Goal: Task Accomplishment & Management: Manage account settings

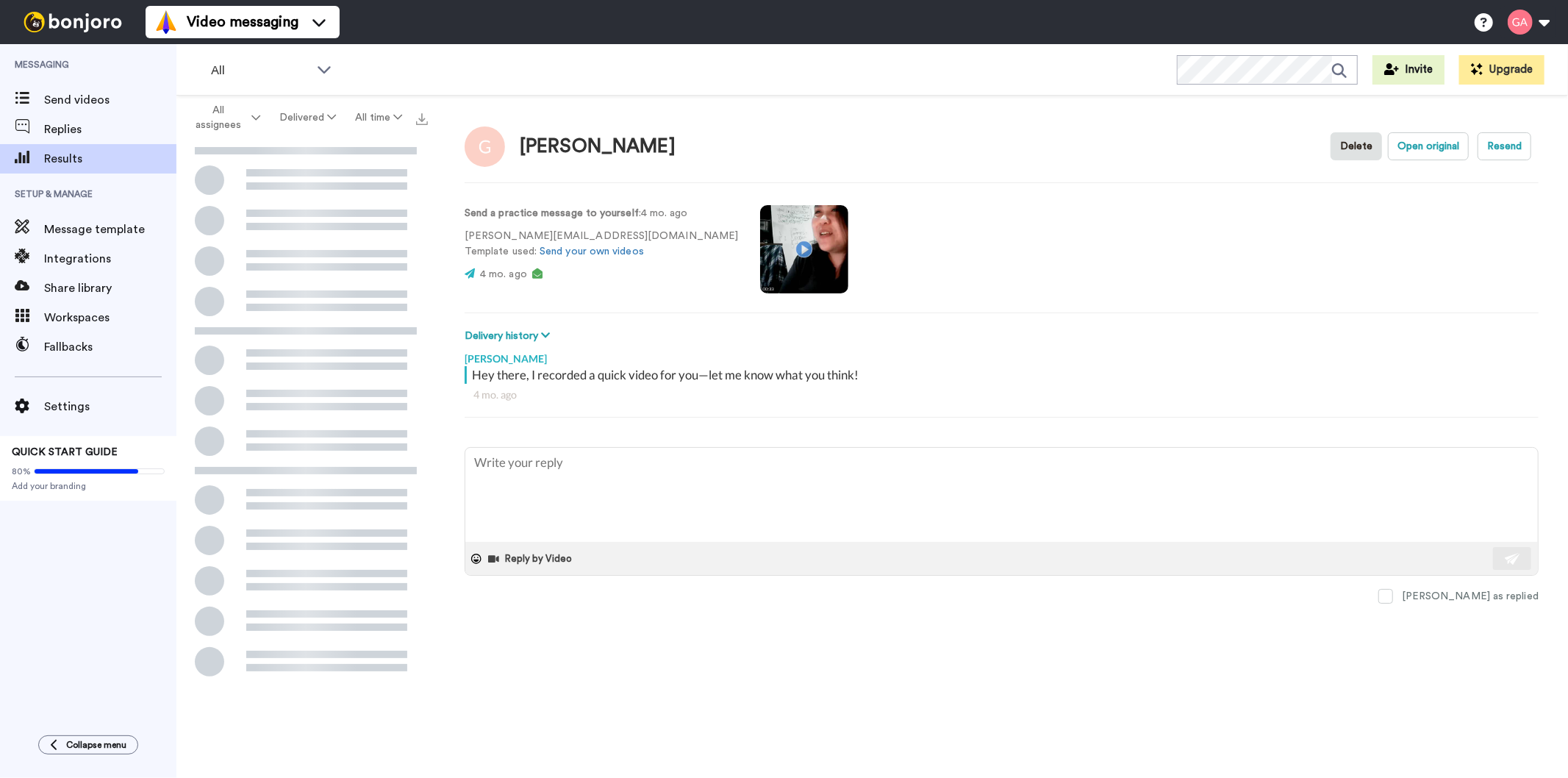
type textarea "x"
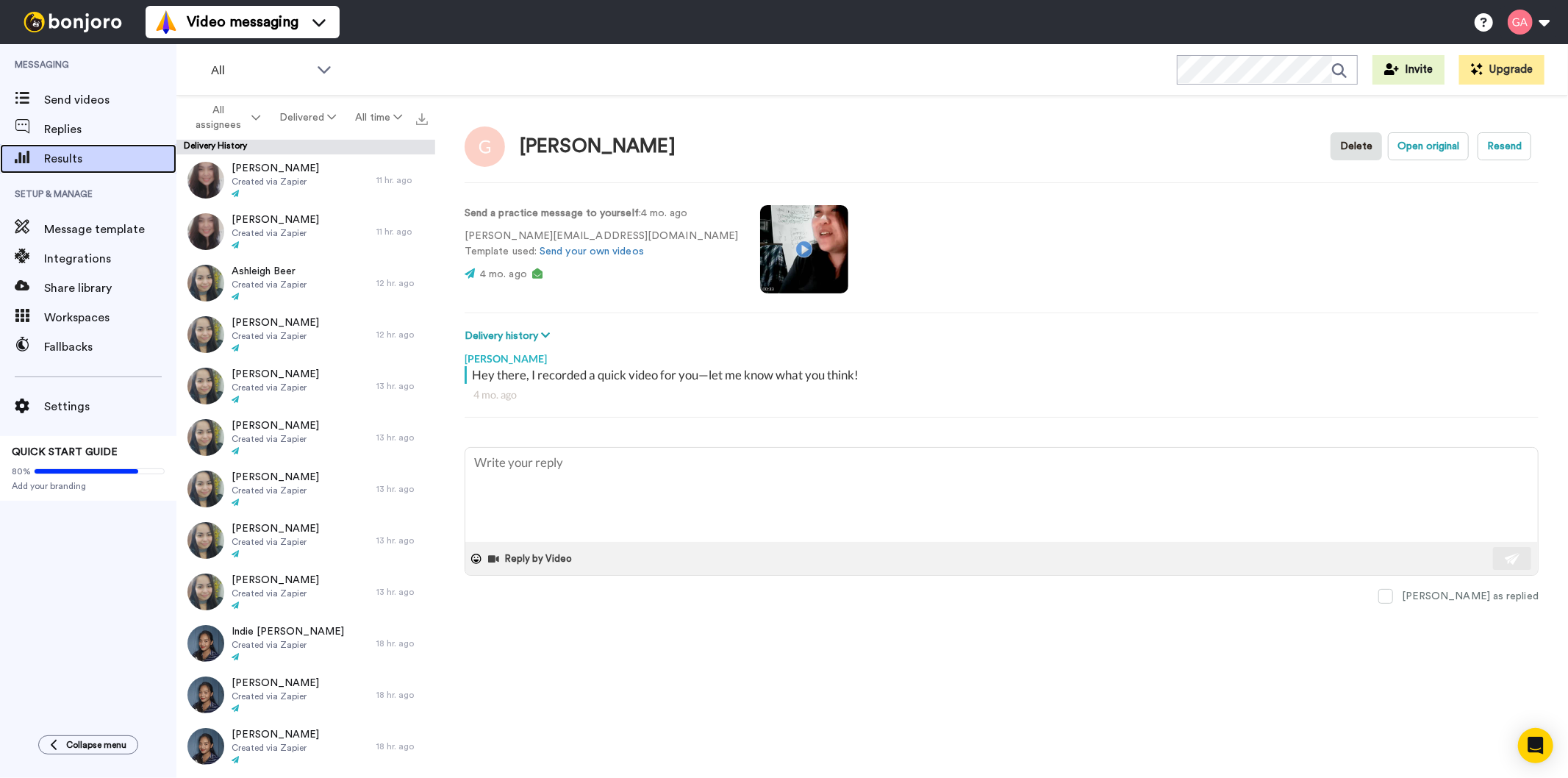
click at [82, 169] on div "Results" at bounding box center [88, 159] width 177 height 29
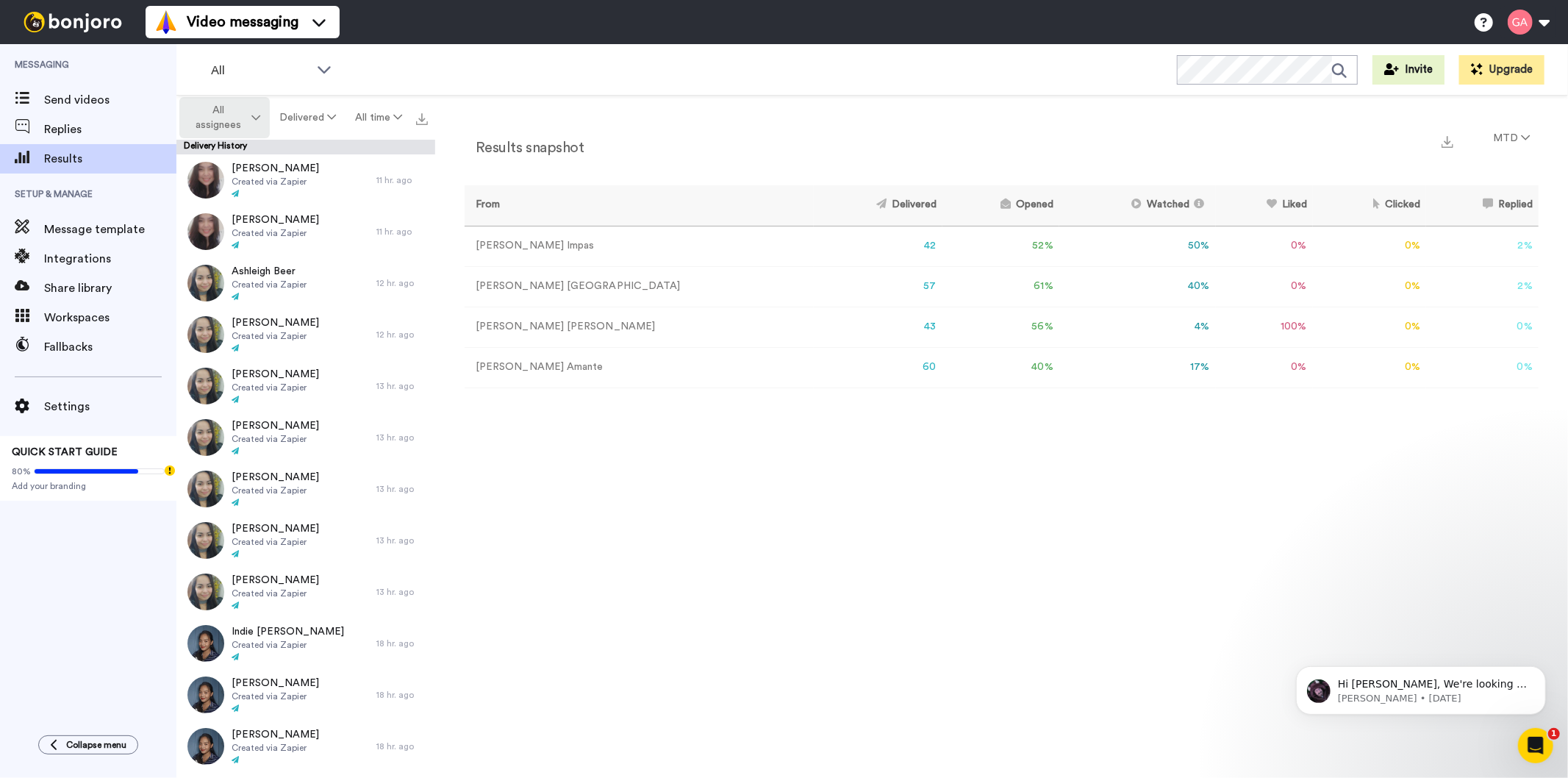
click at [214, 107] on span "All assignees" at bounding box center [218, 117] width 59 height 29
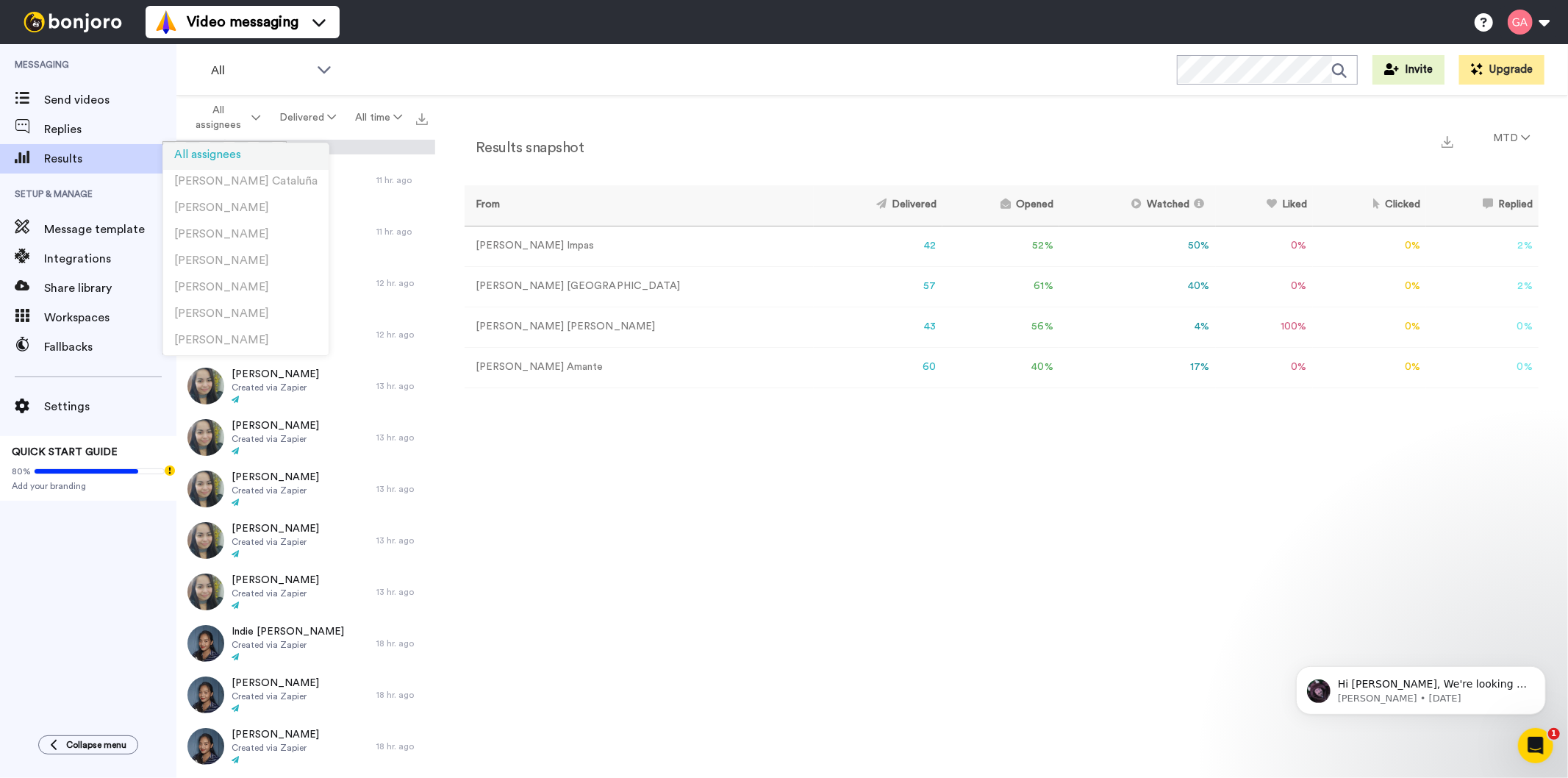
click at [216, 152] on span "All assignees" at bounding box center [208, 155] width 67 height 11
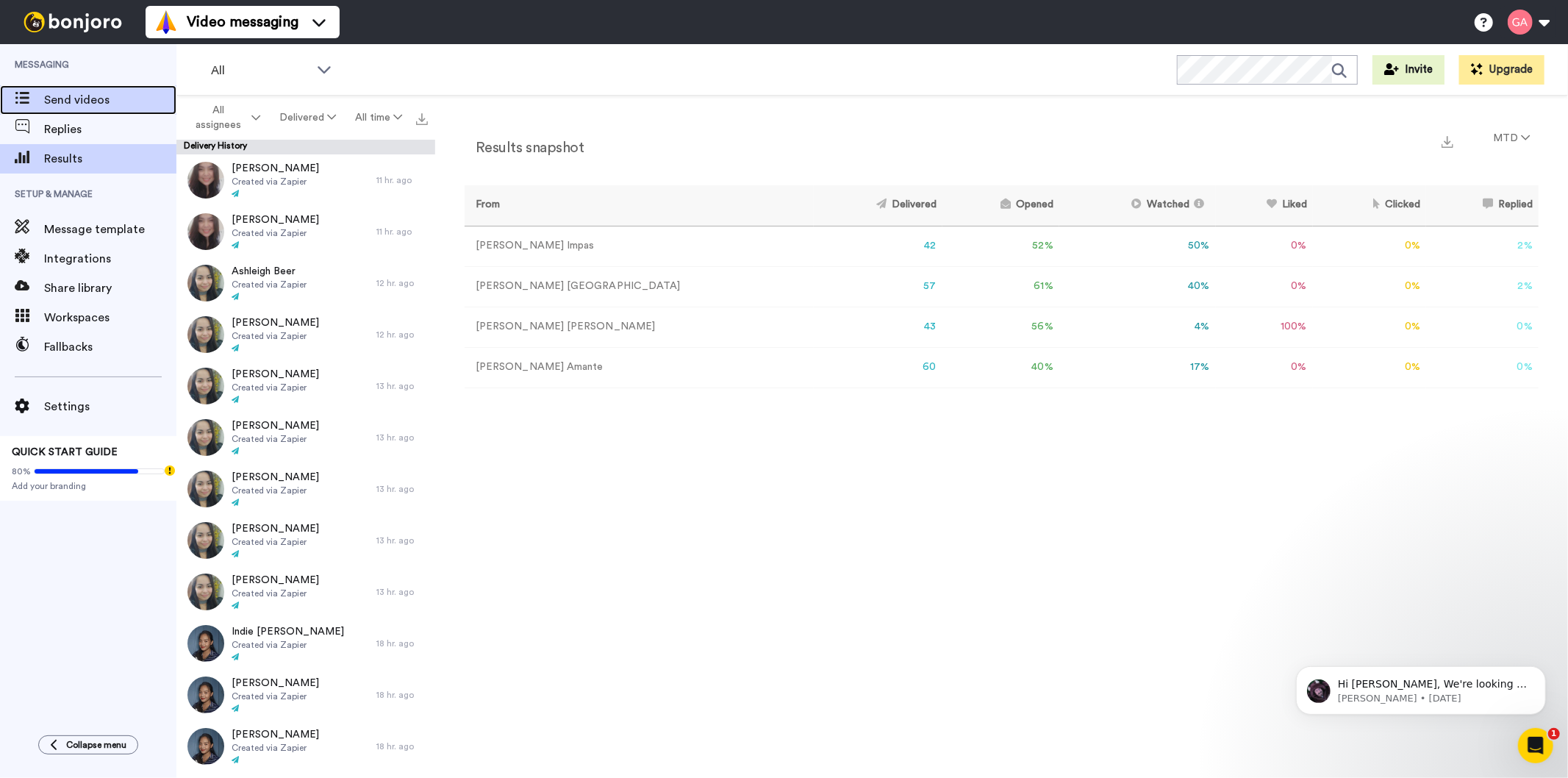
click at [113, 103] on span "Send videos" at bounding box center [110, 100] width 132 height 17
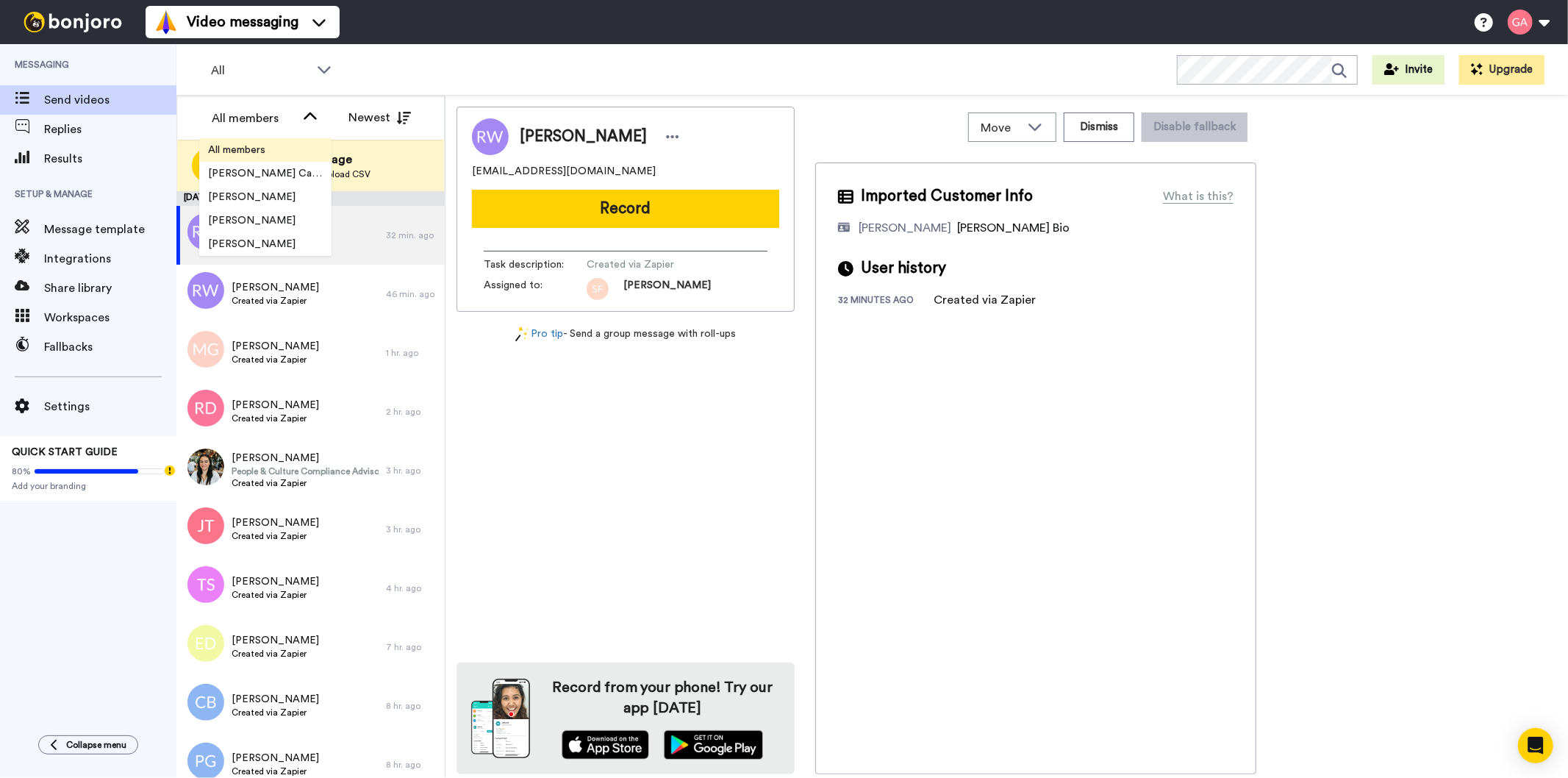
click at [250, 146] on span "All members" at bounding box center [236, 150] width 75 height 15
click at [30, 626] on div "Messaging Send videos Replies Results Setup & Manage Message template Integrati…" at bounding box center [88, 382] width 177 height 676
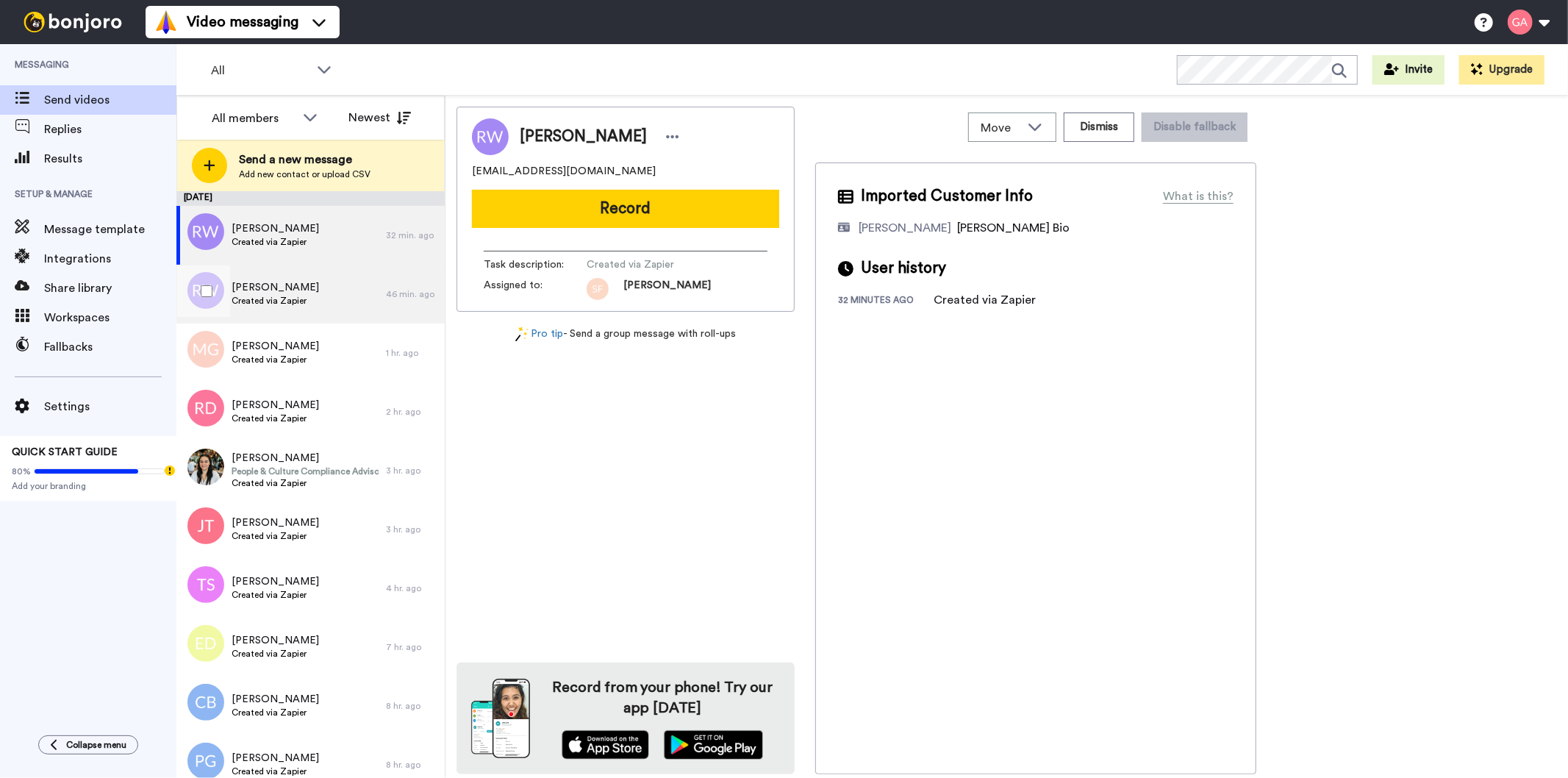
click at [293, 288] on span "[PERSON_NAME]" at bounding box center [275, 287] width 87 height 15
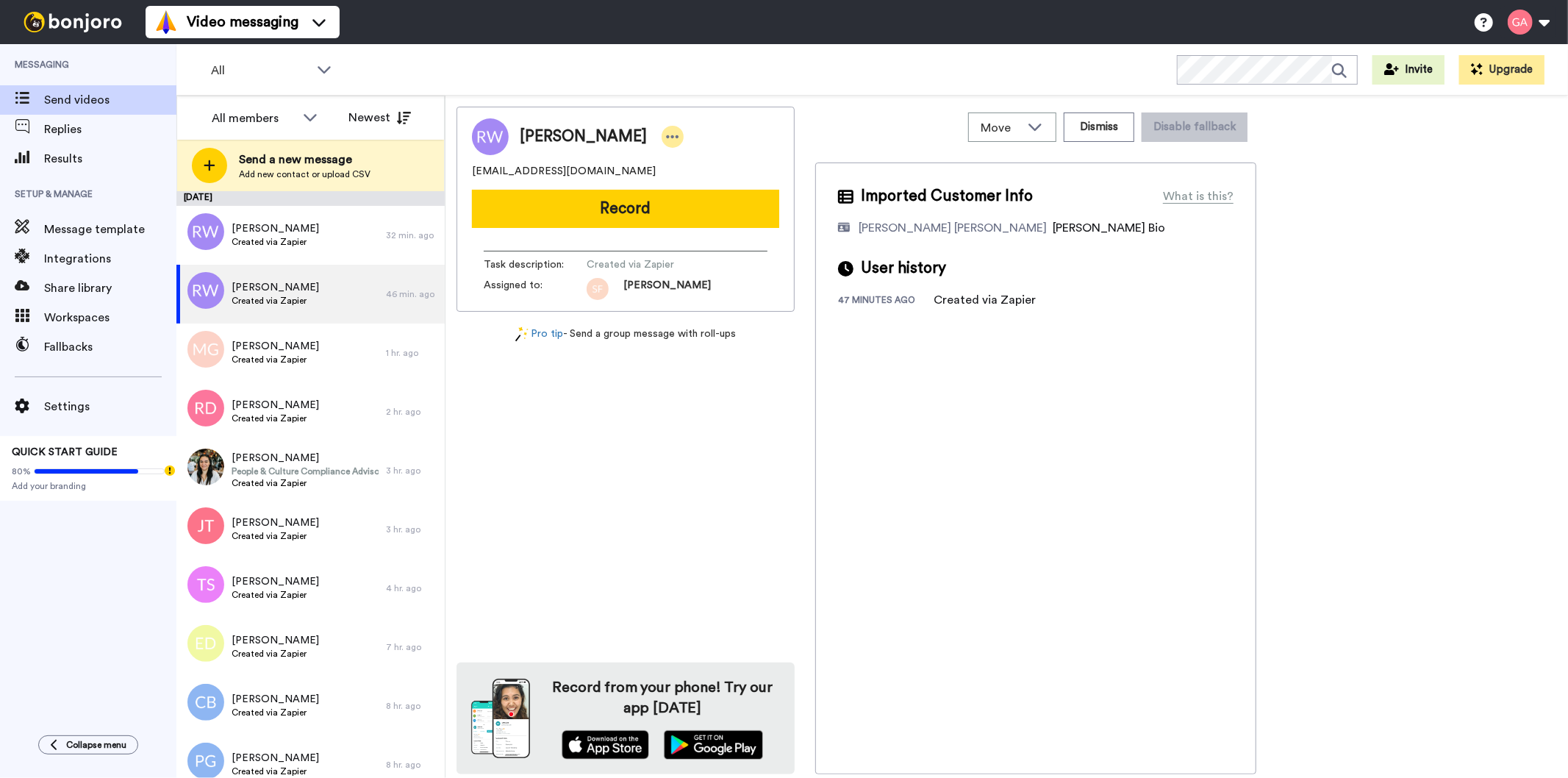
click at [666, 135] on icon at bounding box center [672, 136] width 13 height 15
click at [669, 180] on li "Assign" at bounding box center [689, 182] width 106 height 21
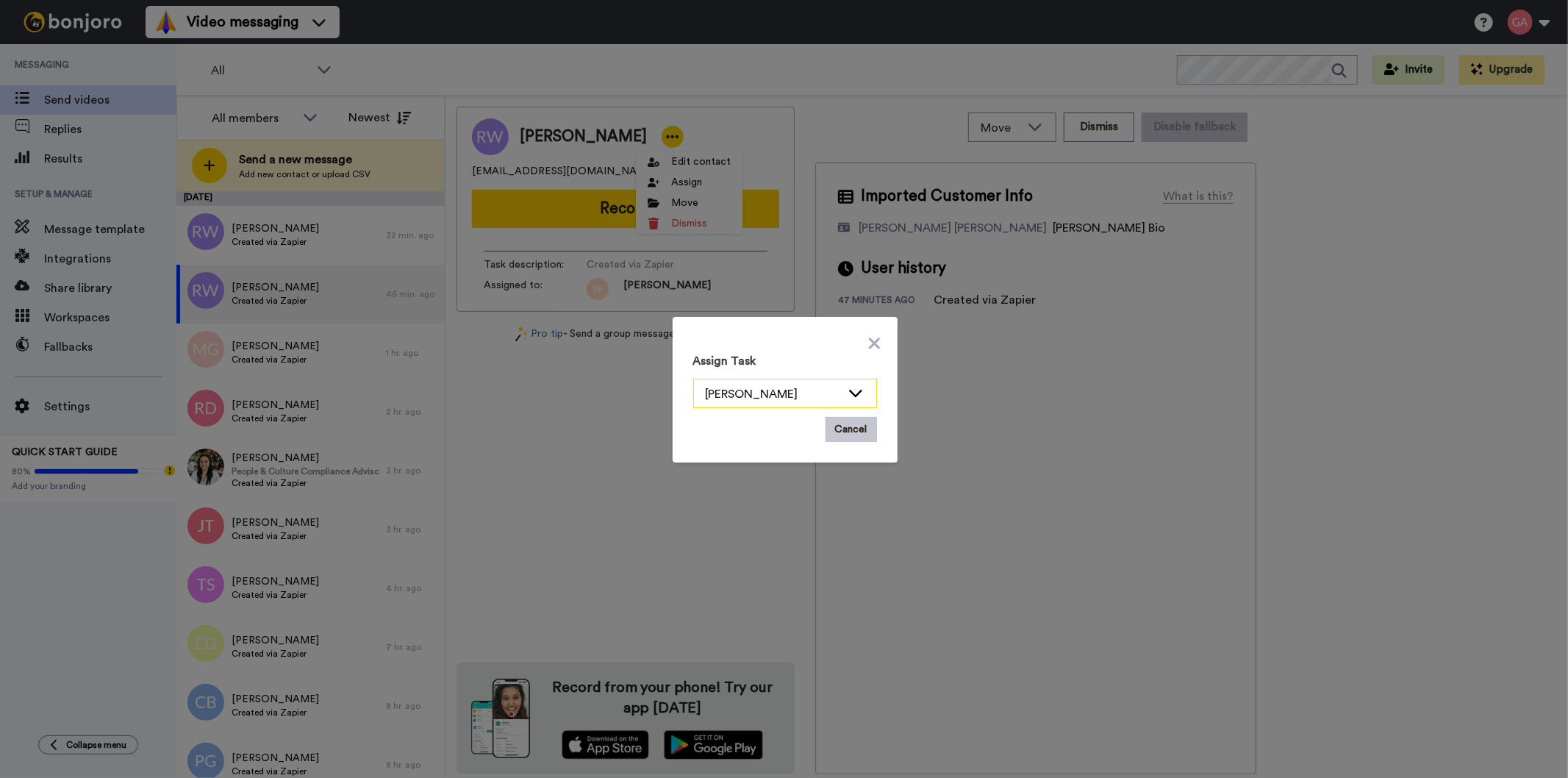
click at [847, 386] on icon at bounding box center [855, 393] width 17 height 15
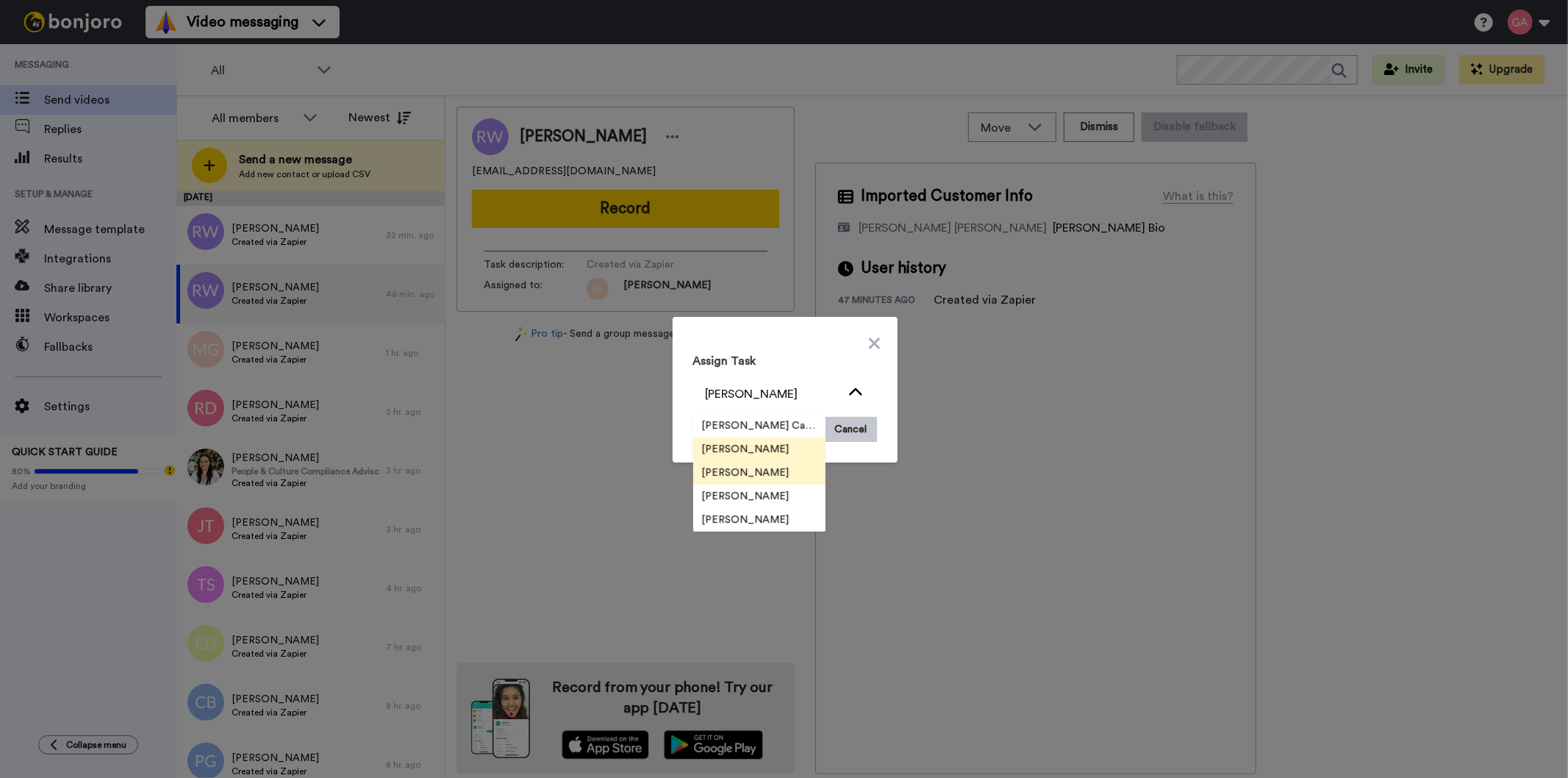
click at [751, 472] on span "[PERSON_NAME]" at bounding box center [745, 473] width 105 height 15
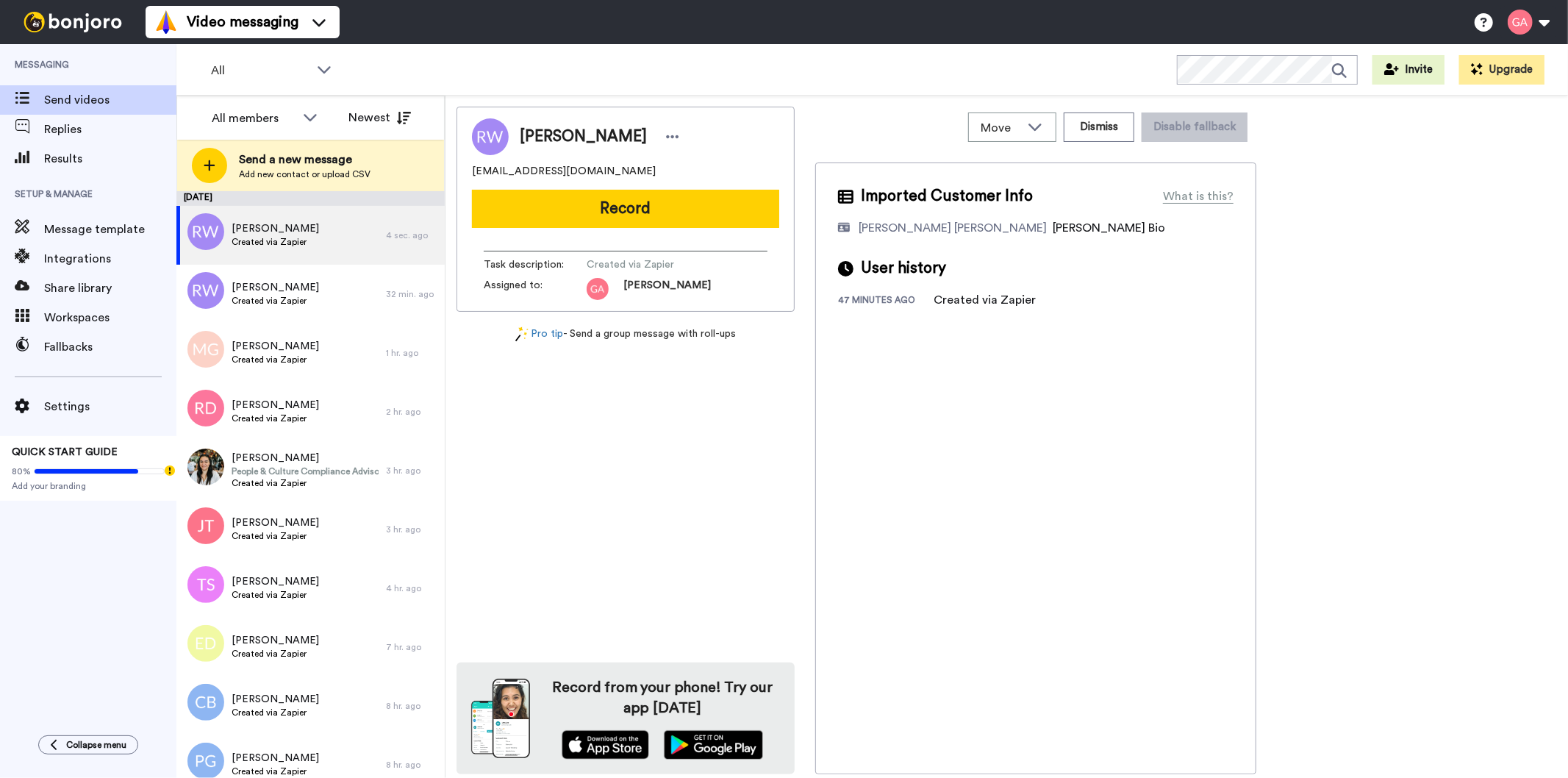
click at [610, 523] on div "[PERSON_NAME] [EMAIL_ADDRESS][DOMAIN_NAME] Record Task description : Created vi…" at bounding box center [625, 440] width 338 height 668
click at [281, 354] on span "Created via Zapier" at bounding box center [275, 359] width 87 height 12
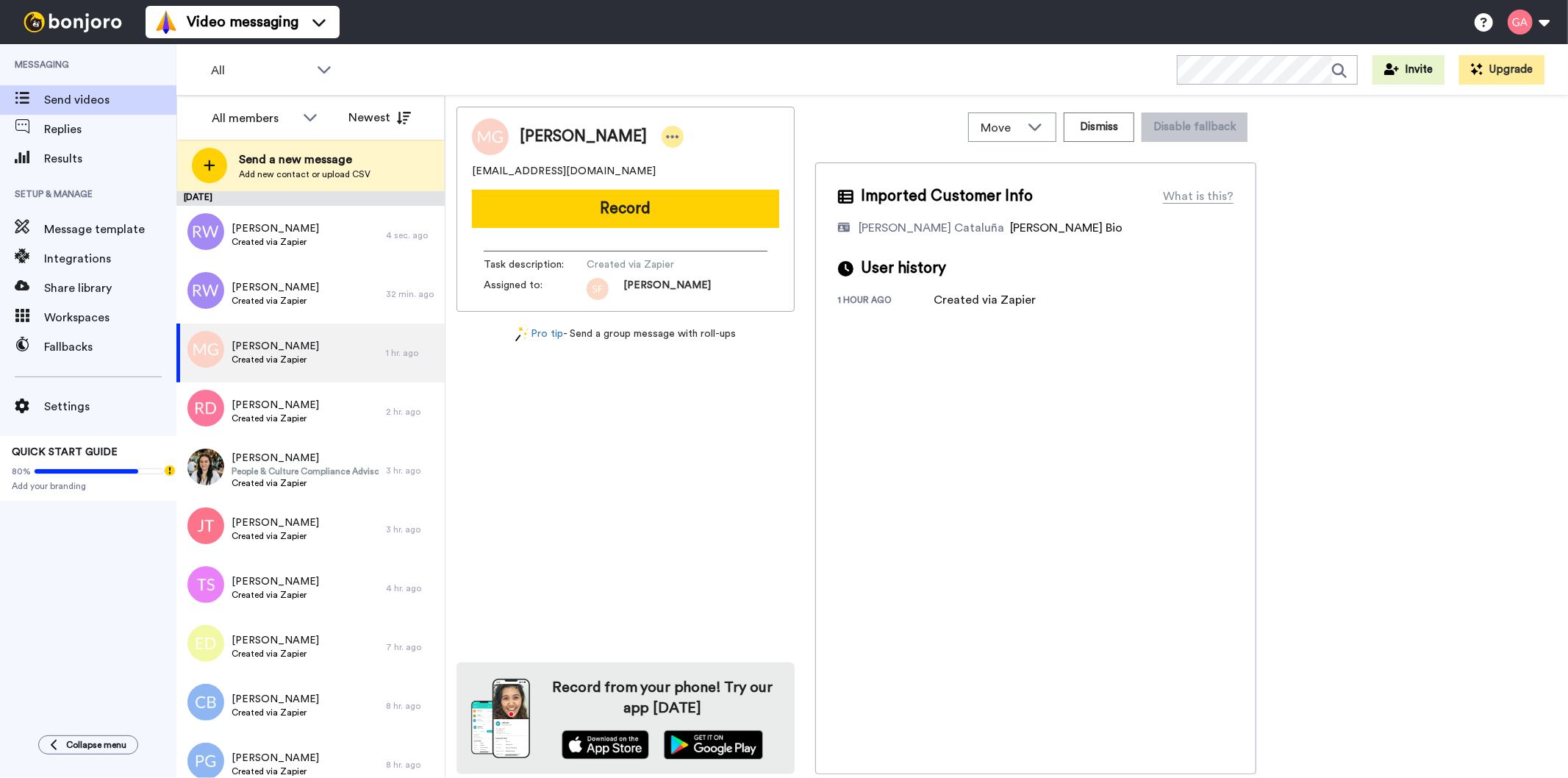
click at [666, 136] on icon at bounding box center [672, 136] width 13 height 15
click at [715, 182] on li "Assign" at bounding box center [701, 182] width 106 height 21
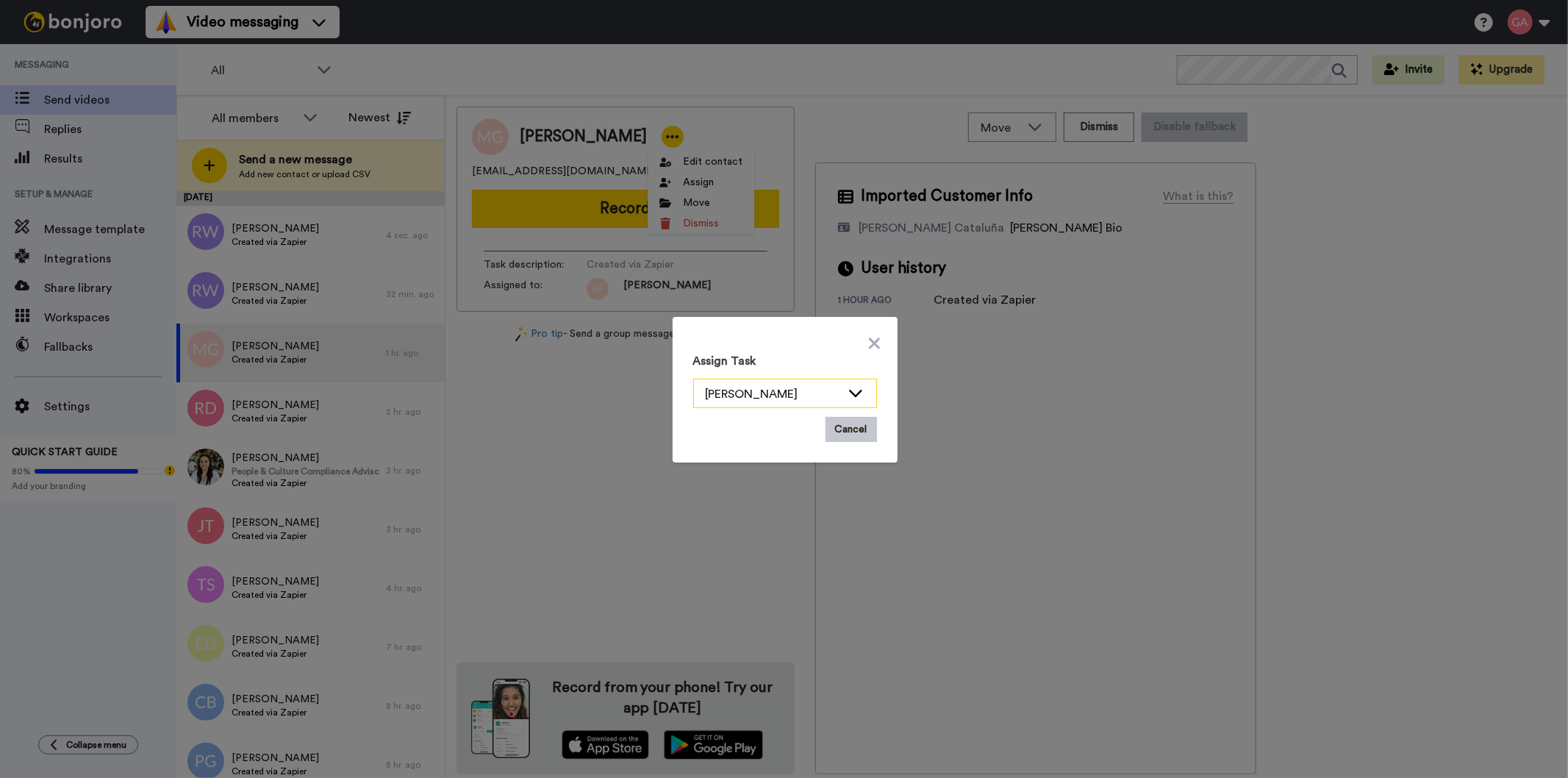
click at [847, 396] on icon at bounding box center [855, 393] width 17 height 15
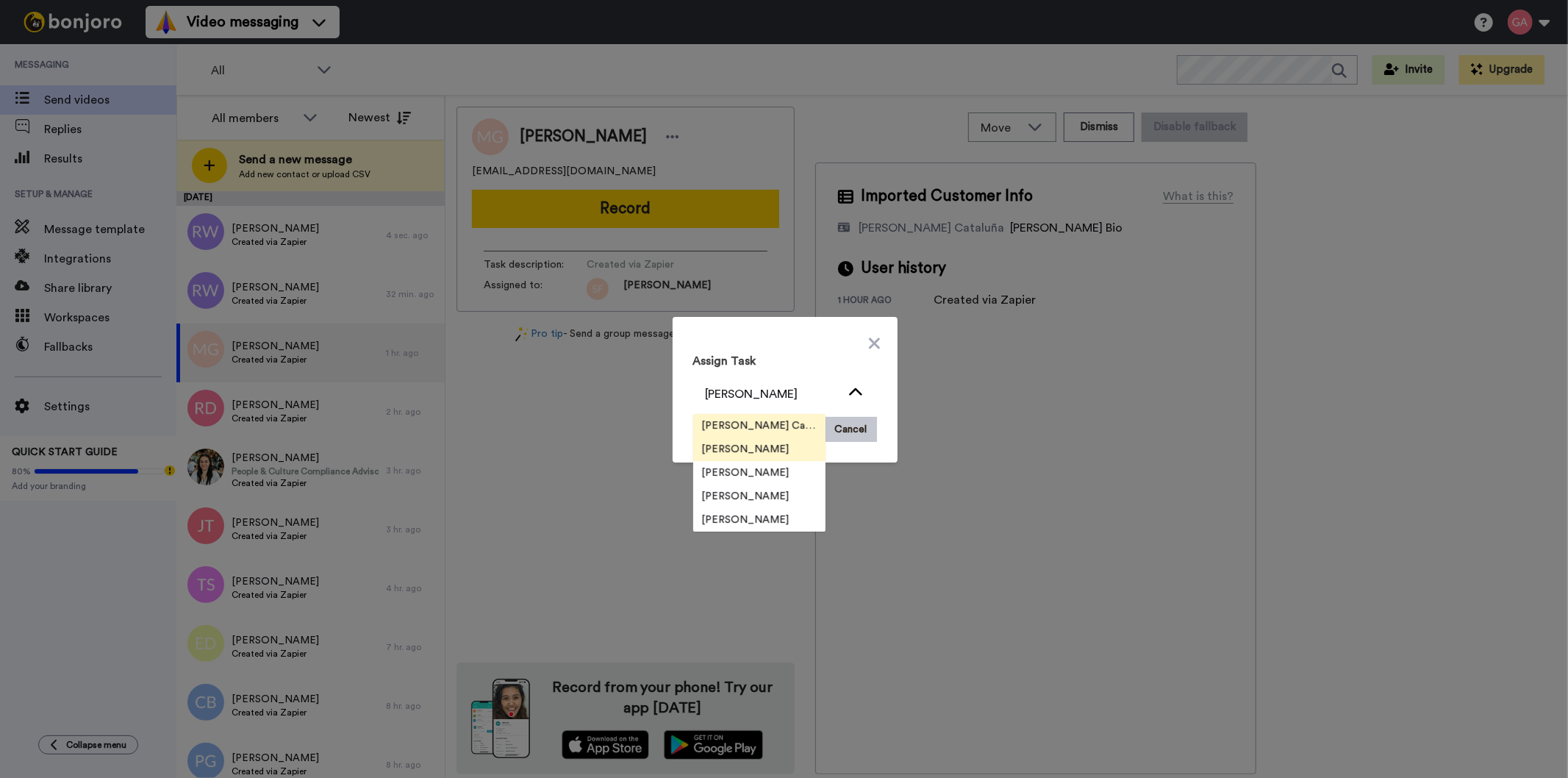
click at [755, 420] on span "[PERSON_NAME] Cataluña" at bounding box center [759, 426] width 132 height 15
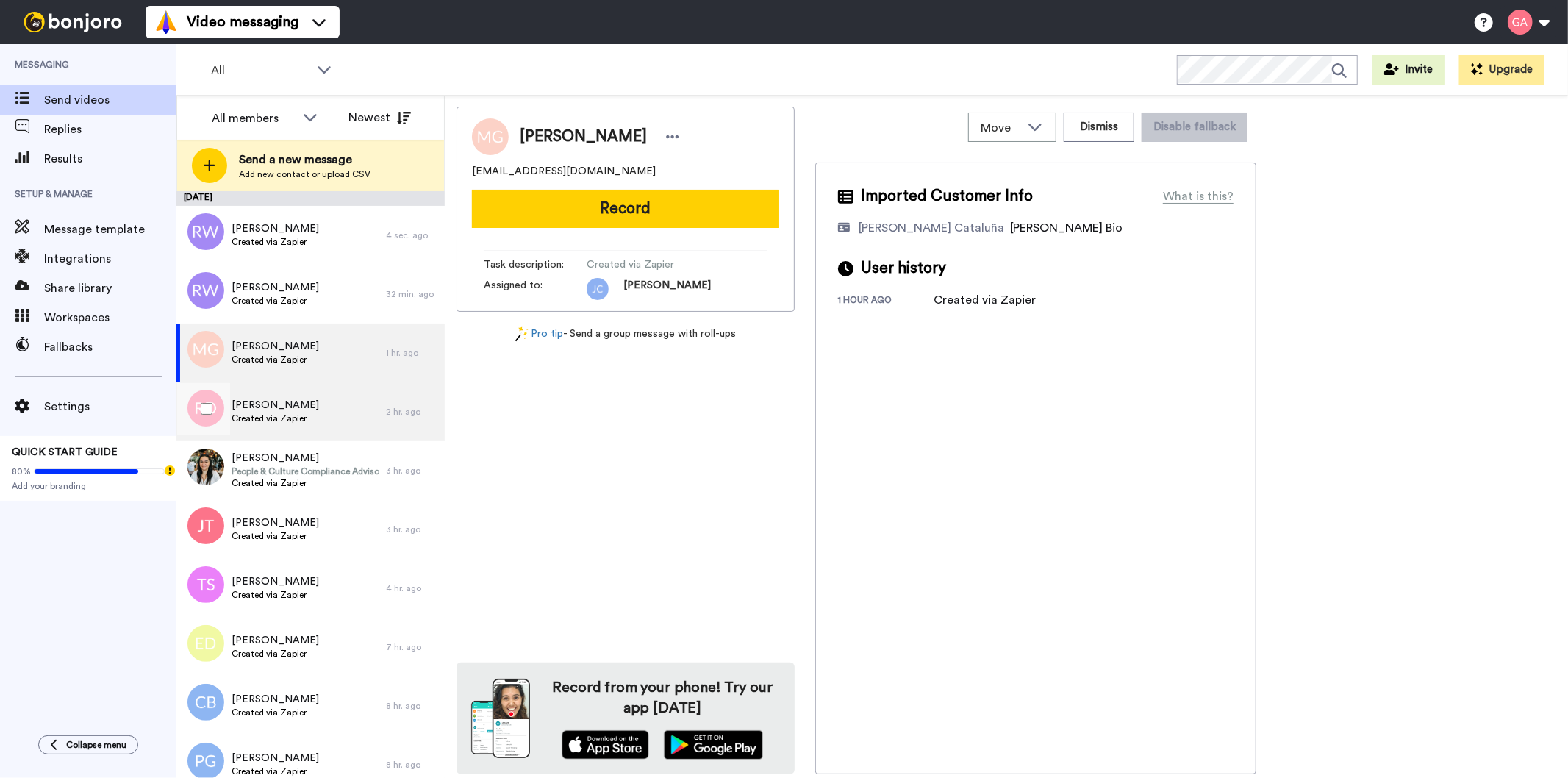
click at [270, 418] on span "Created via Zapier" at bounding box center [275, 418] width 87 height 12
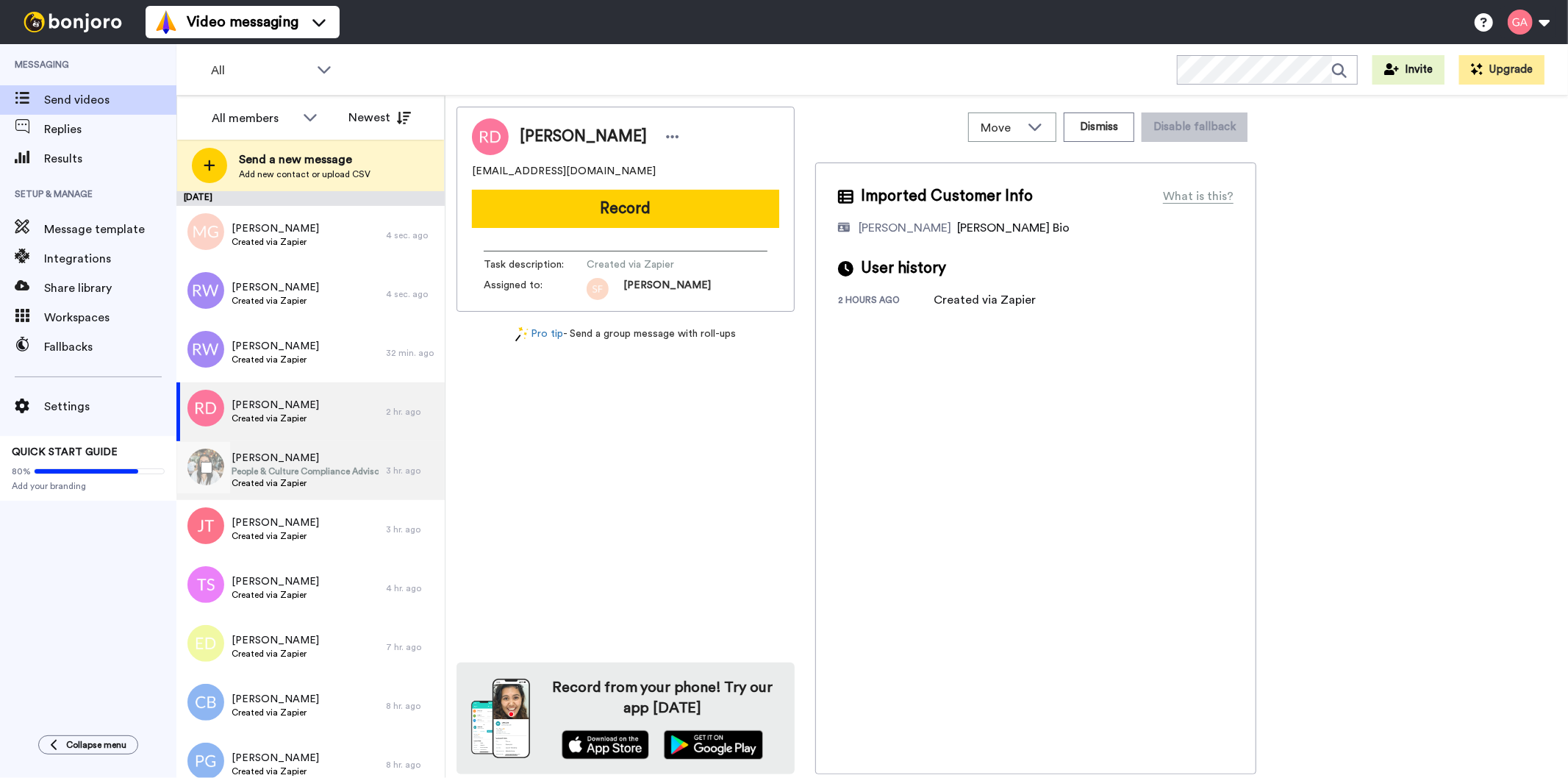
click at [270, 488] on span "Created via Zapier" at bounding box center [304, 483] width 147 height 12
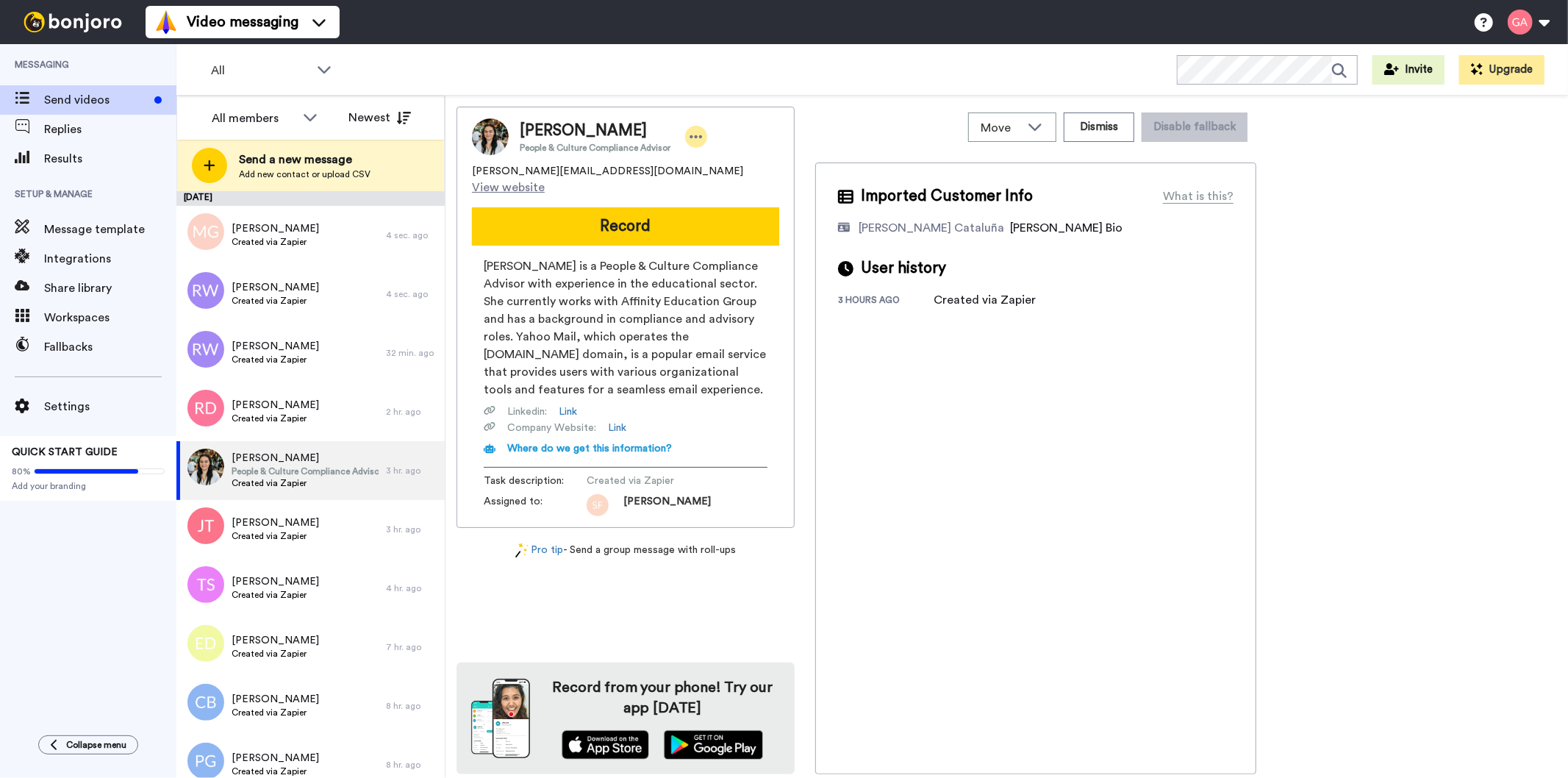
click at [691, 132] on icon at bounding box center [696, 136] width 13 height 15
click at [767, 177] on li "Assign" at bounding box center [736, 182] width 106 height 21
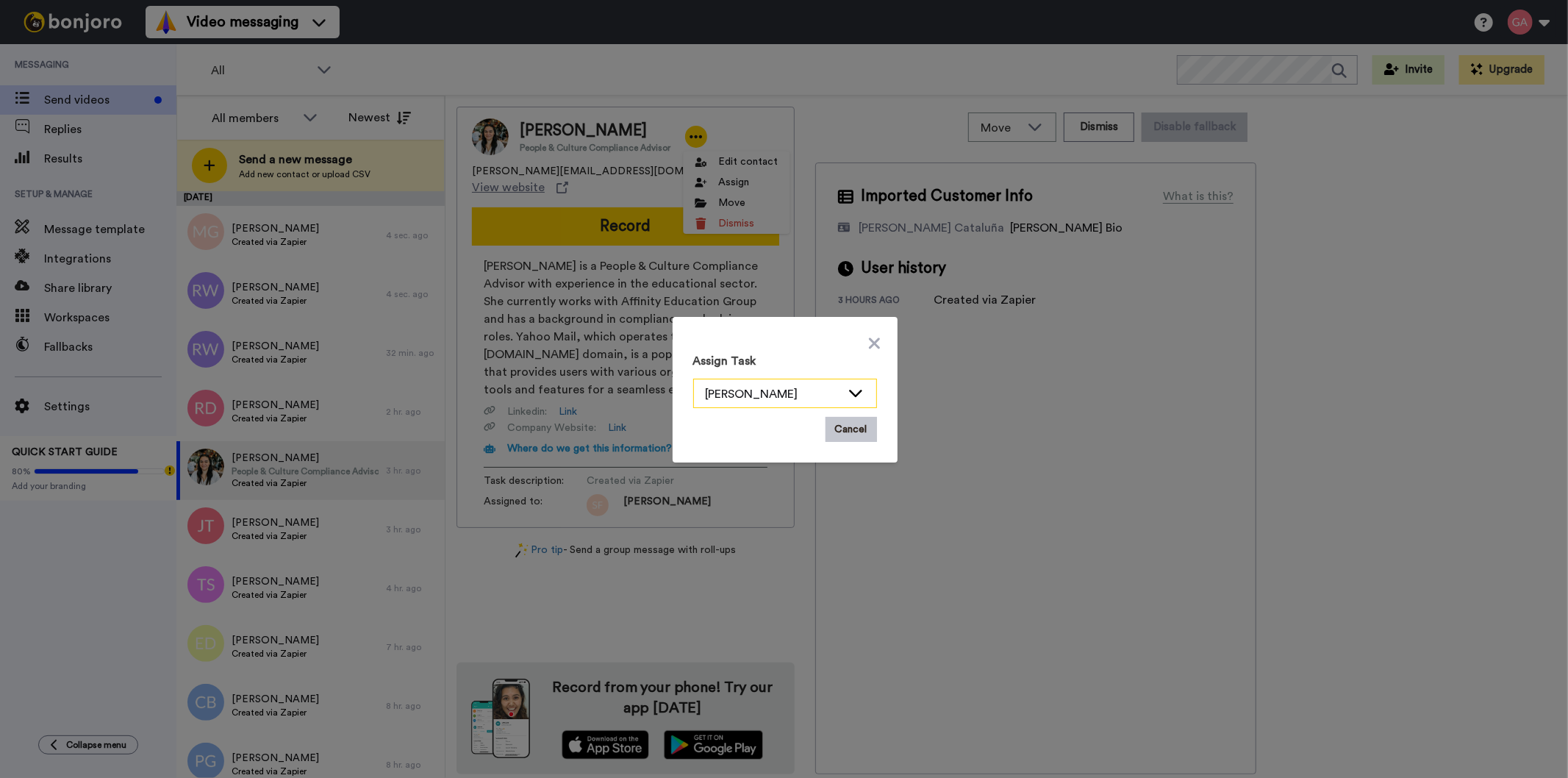
click at [849, 393] on icon at bounding box center [855, 393] width 13 height 7
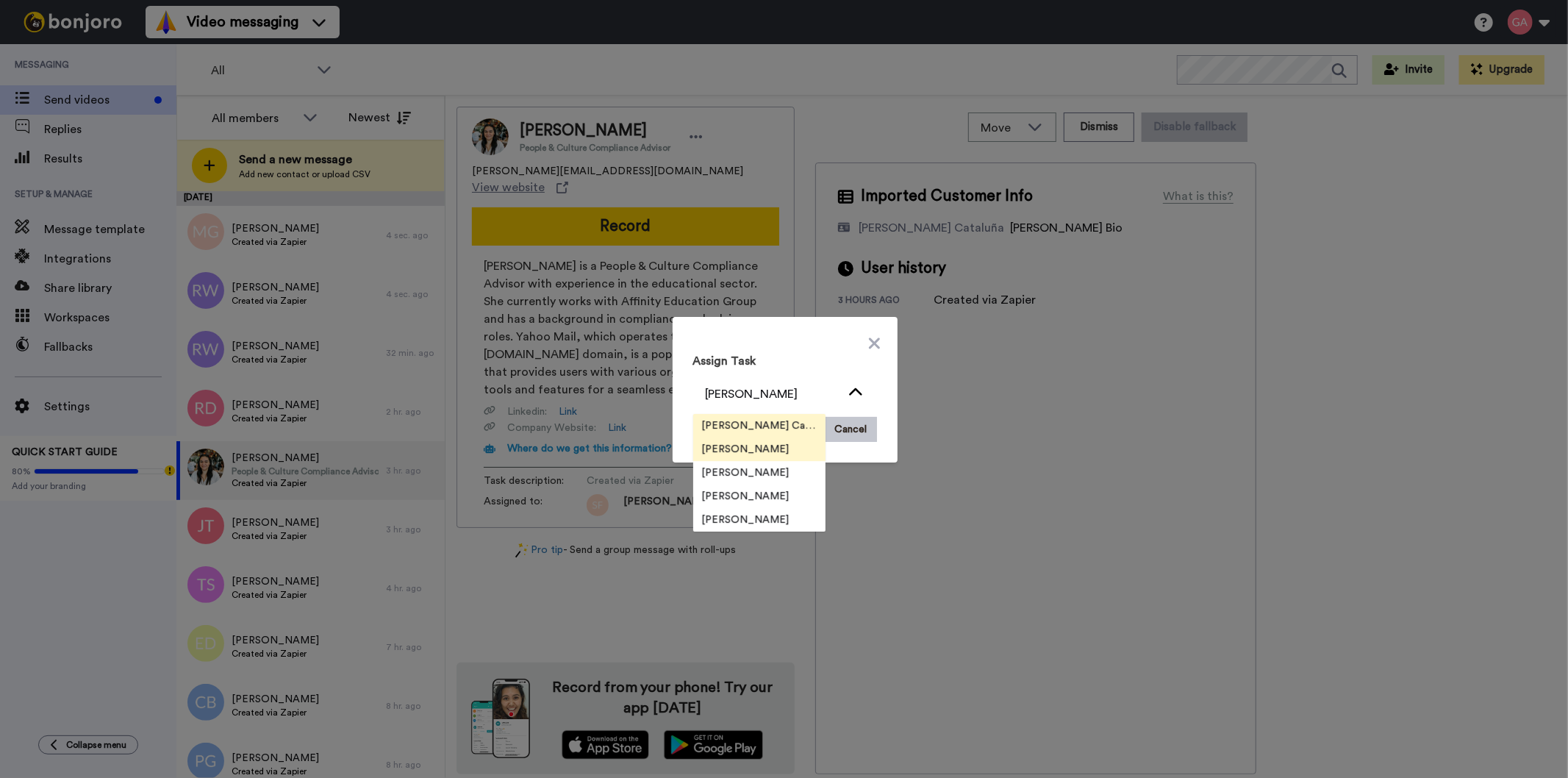
click at [778, 422] on span "[PERSON_NAME] Cataluña" at bounding box center [759, 426] width 132 height 15
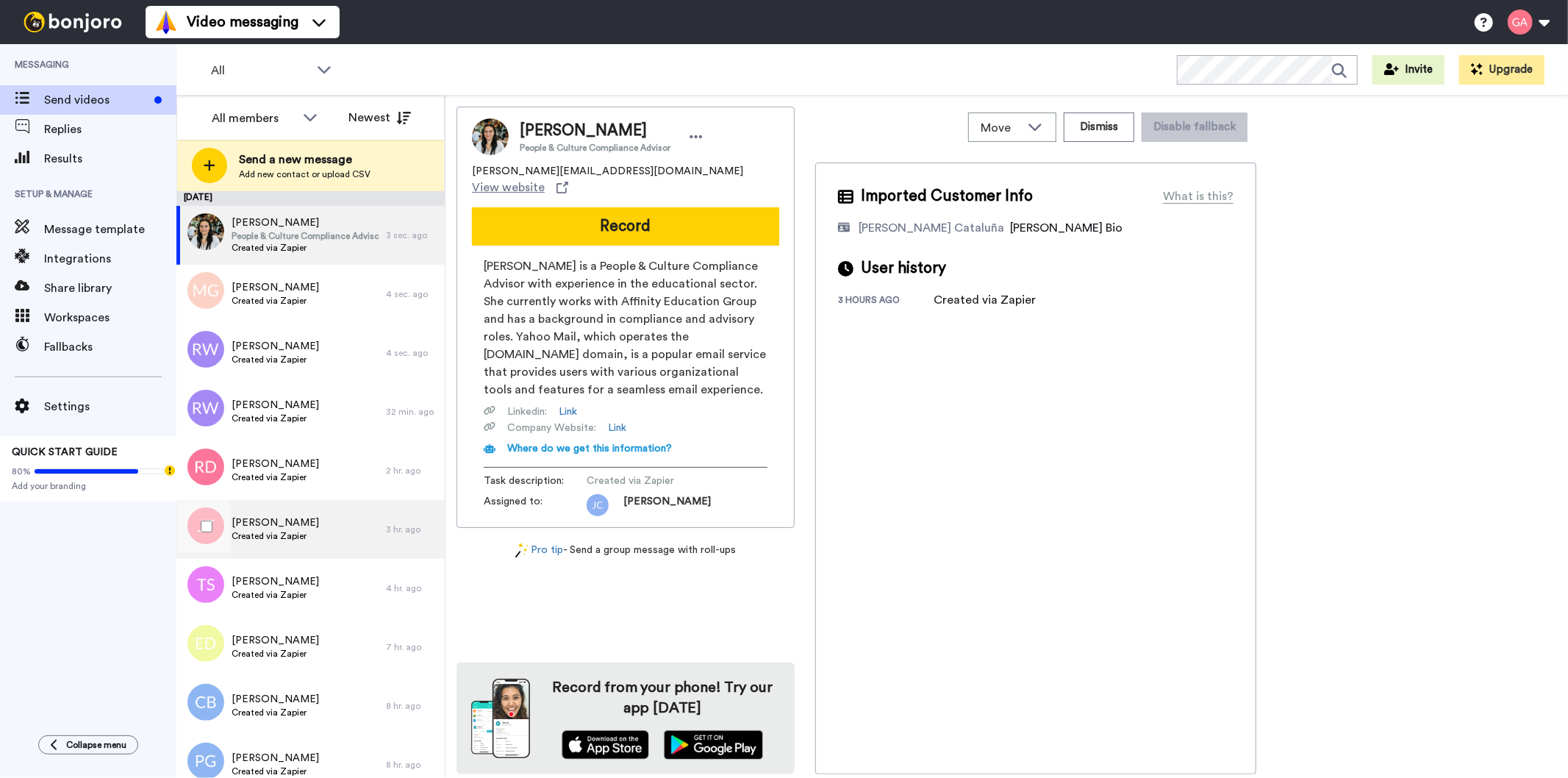
click at [308, 545] on div "[PERSON_NAME] Created via Zapier" at bounding box center [281, 529] width 209 height 59
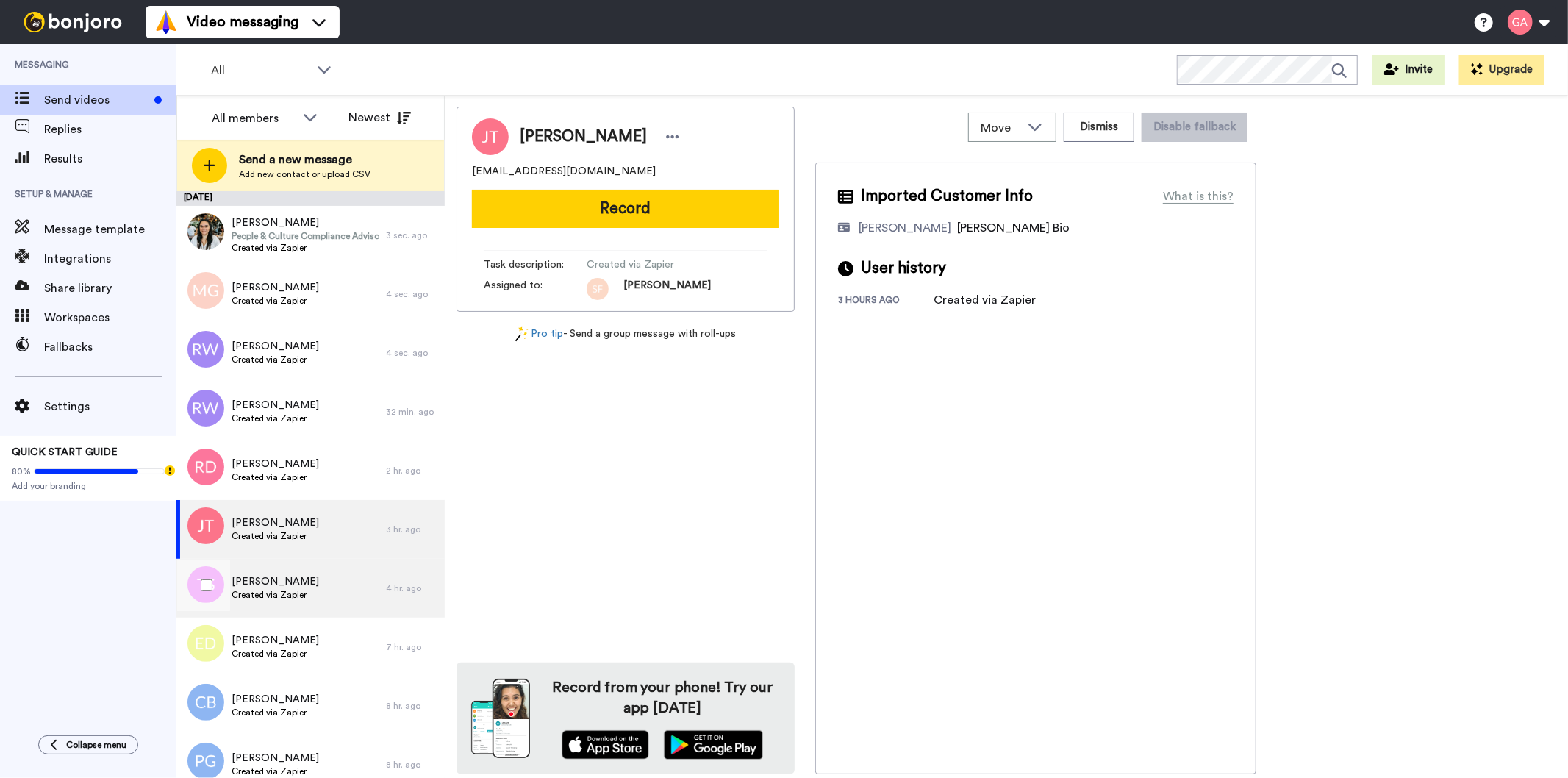
click at [289, 608] on div "[PERSON_NAME] Created via Zapier" at bounding box center [281, 588] width 209 height 59
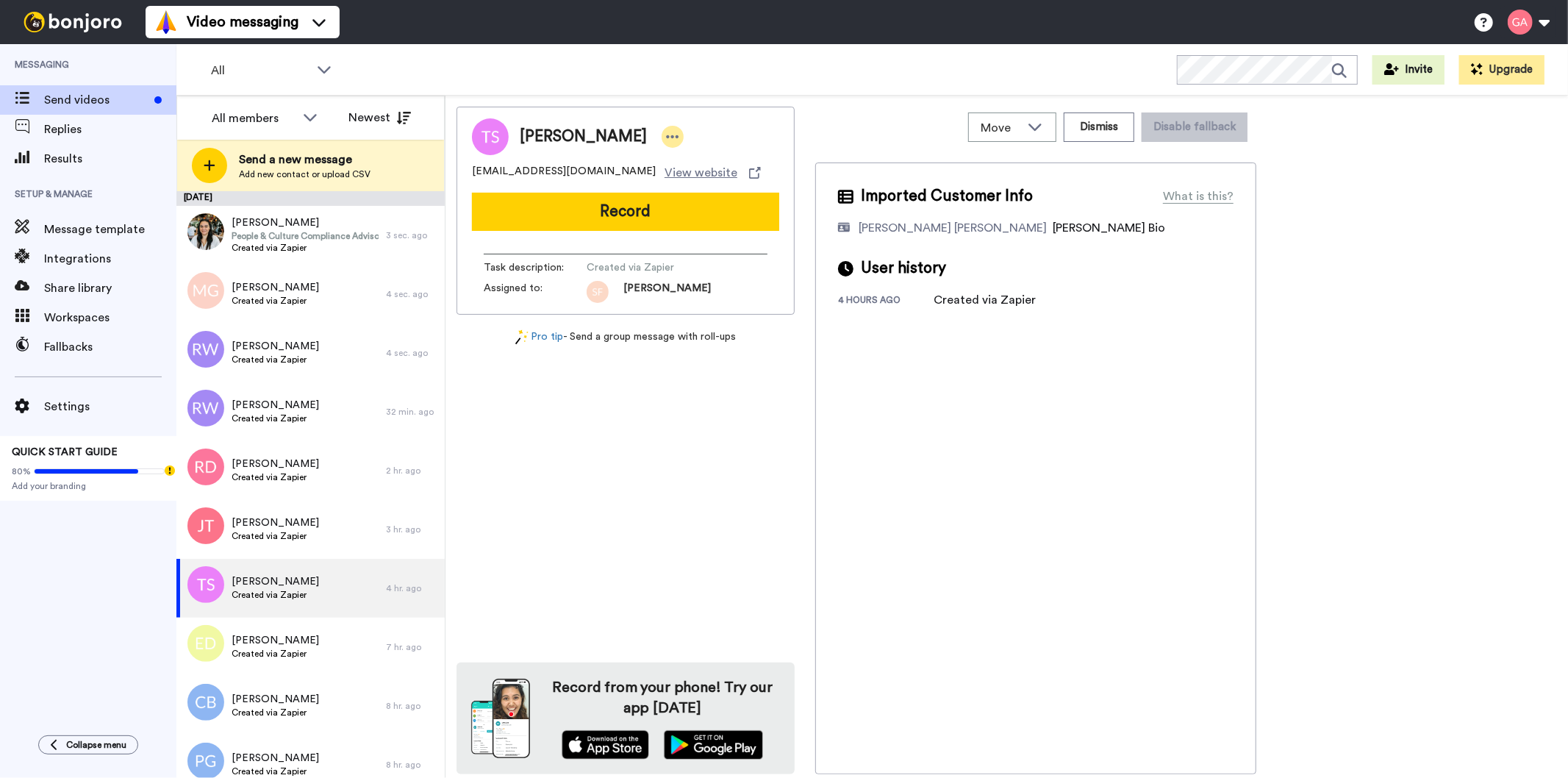
click at [666, 136] on icon at bounding box center [672, 136] width 13 height 15
click at [691, 186] on li "Assign" at bounding box center [704, 182] width 106 height 21
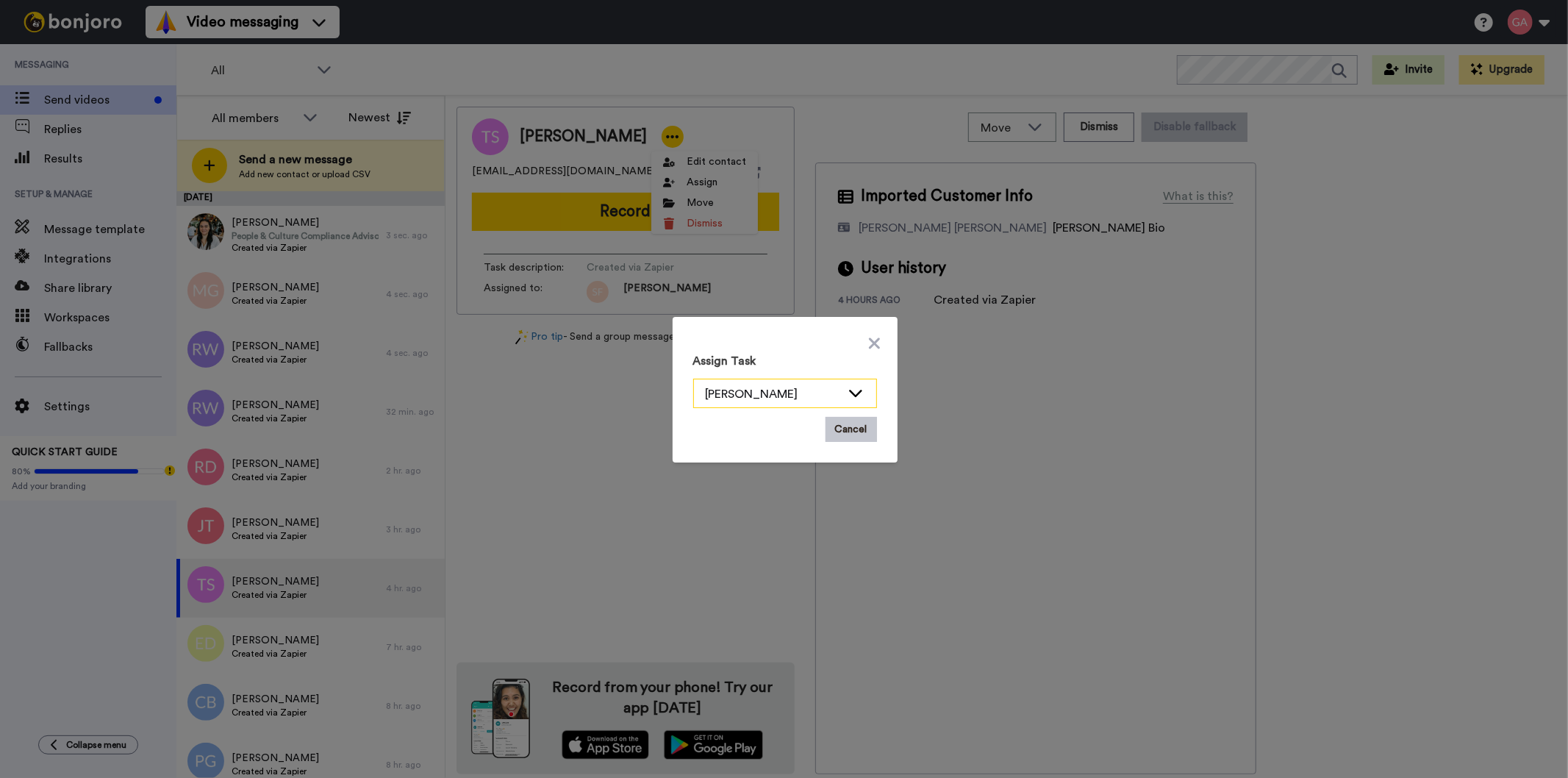
click at [850, 389] on icon at bounding box center [855, 393] width 17 height 15
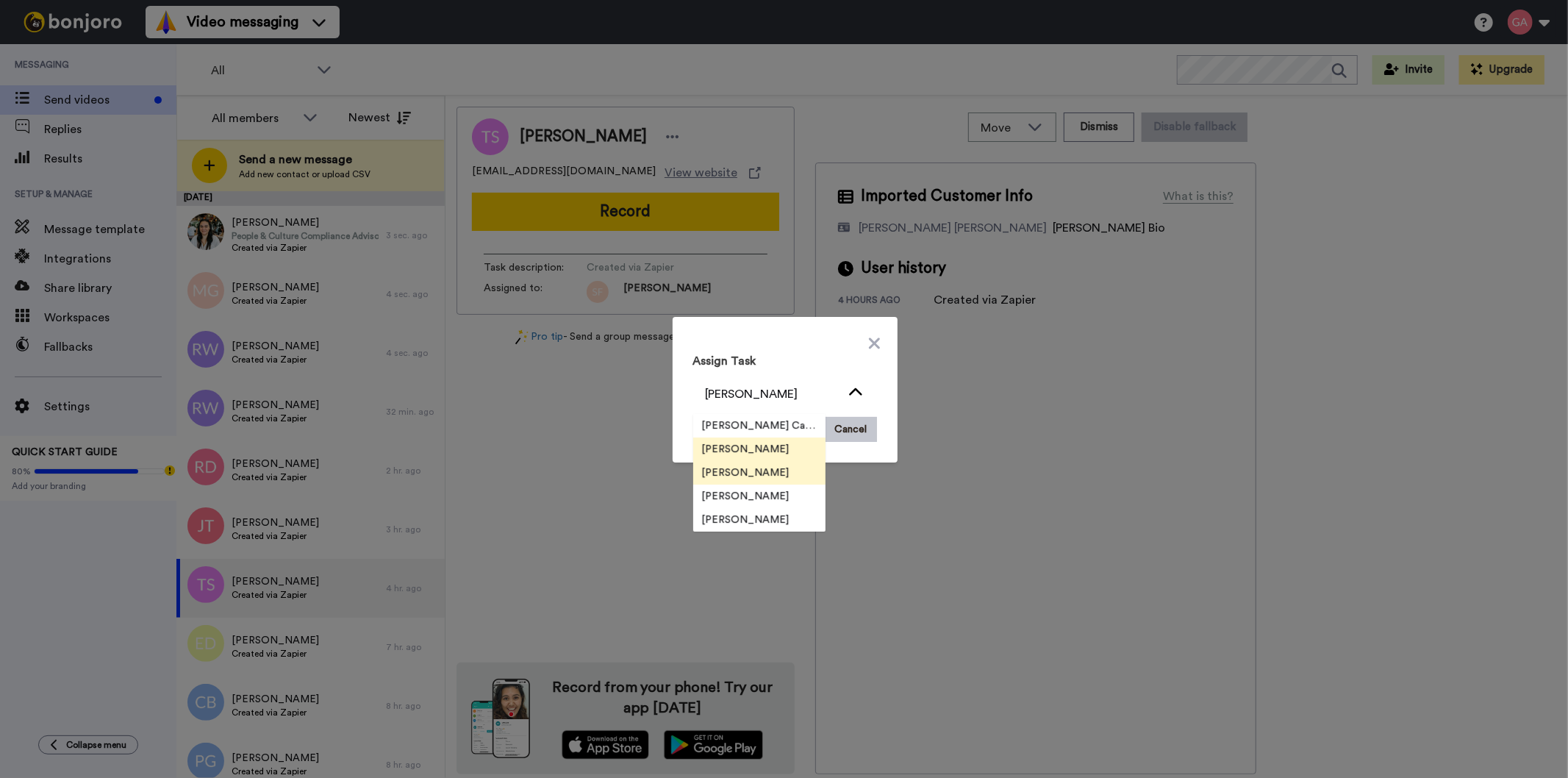
click at [737, 476] on span "[PERSON_NAME]" at bounding box center [745, 473] width 105 height 15
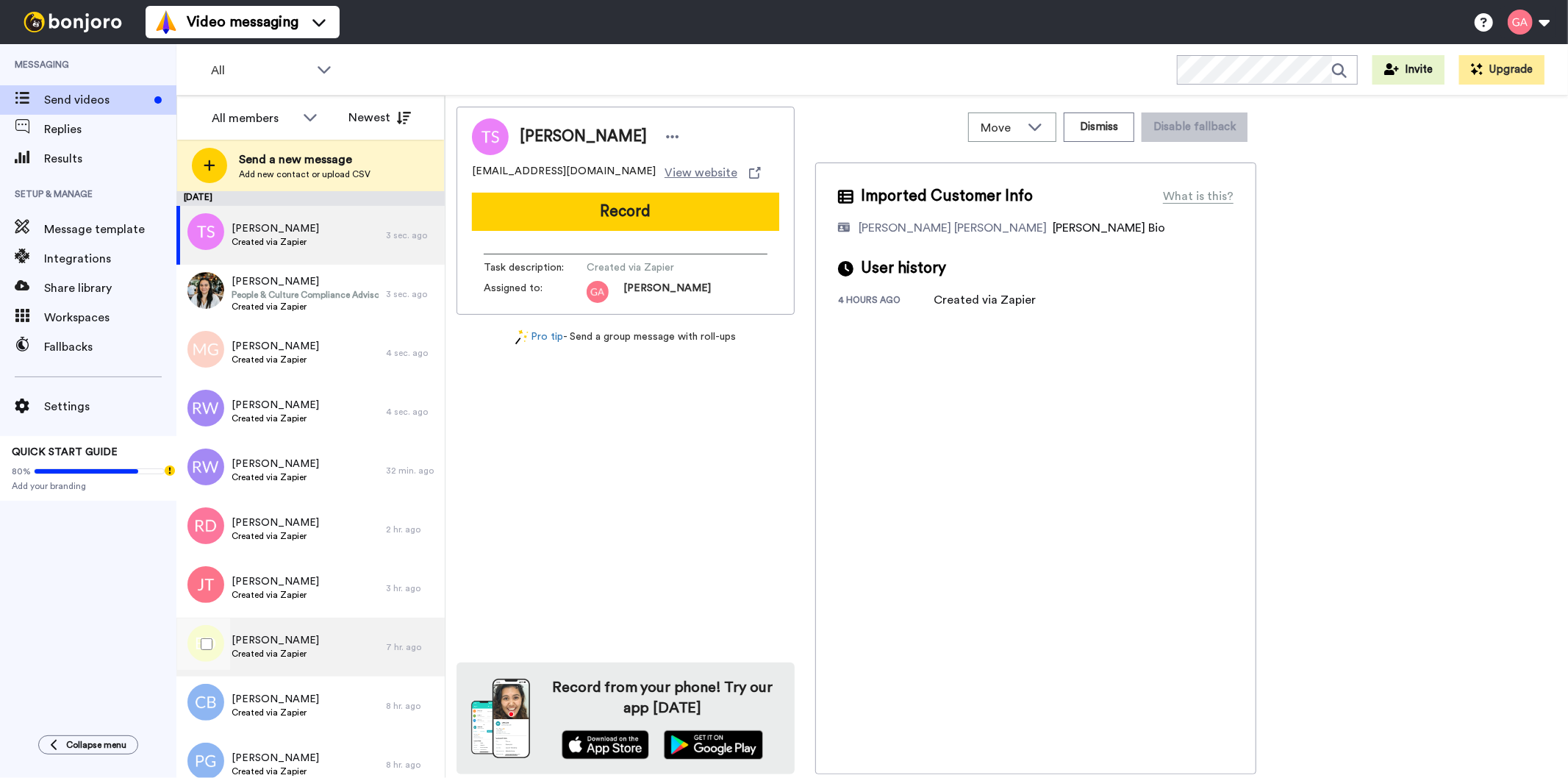
click at [312, 664] on div "[PERSON_NAME] Created via Zapier" at bounding box center [281, 647] width 209 height 59
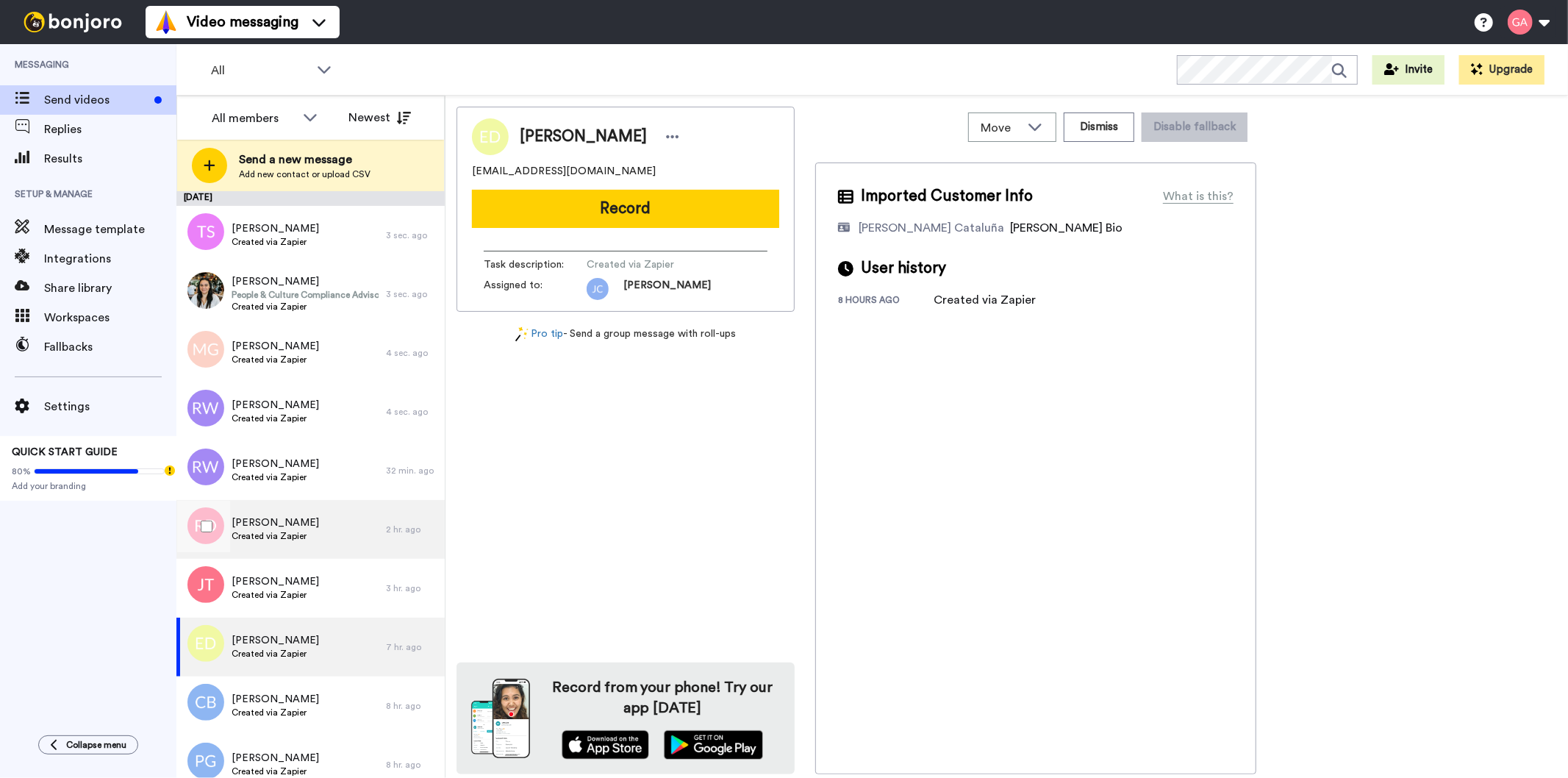
scroll to position [327, 0]
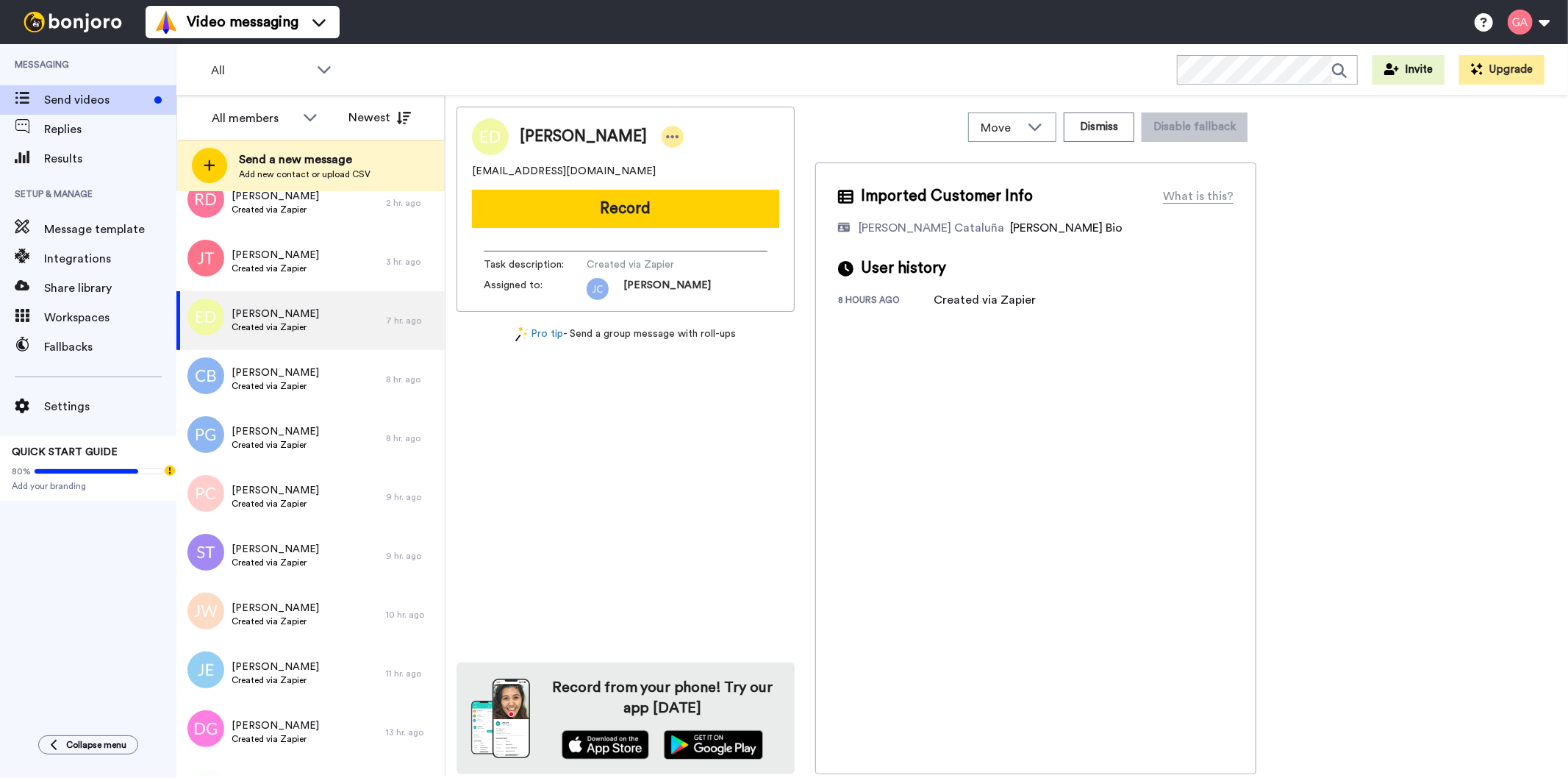
click at [661, 127] on div at bounding box center [672, 137] width 22 height 22
click at [680, 175] on li "Assign" at bounding box center [674, 182] width 106 height 21
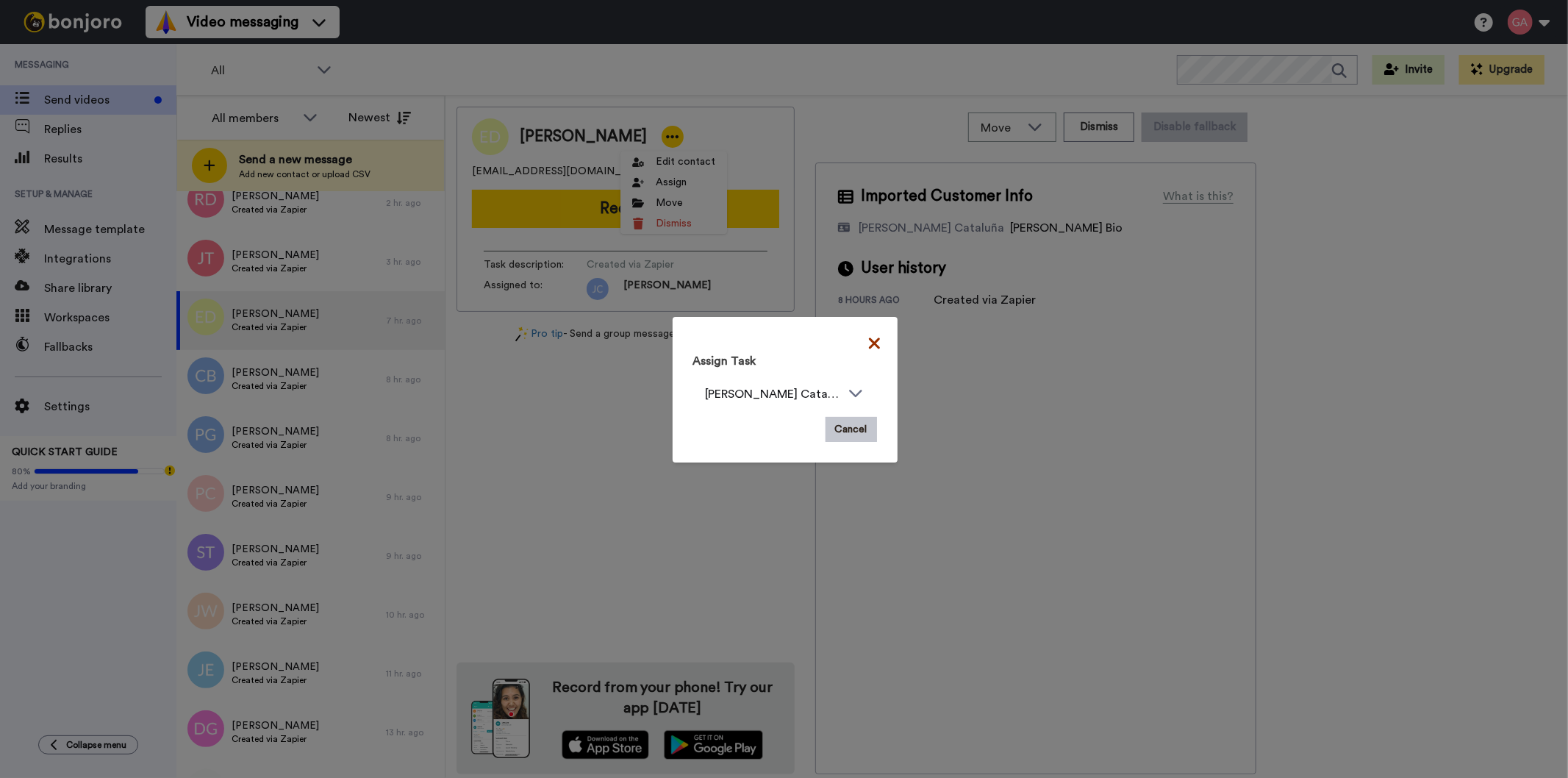
click at [870, 339] on icon at bounding box center [874, 343] width 11 height 11
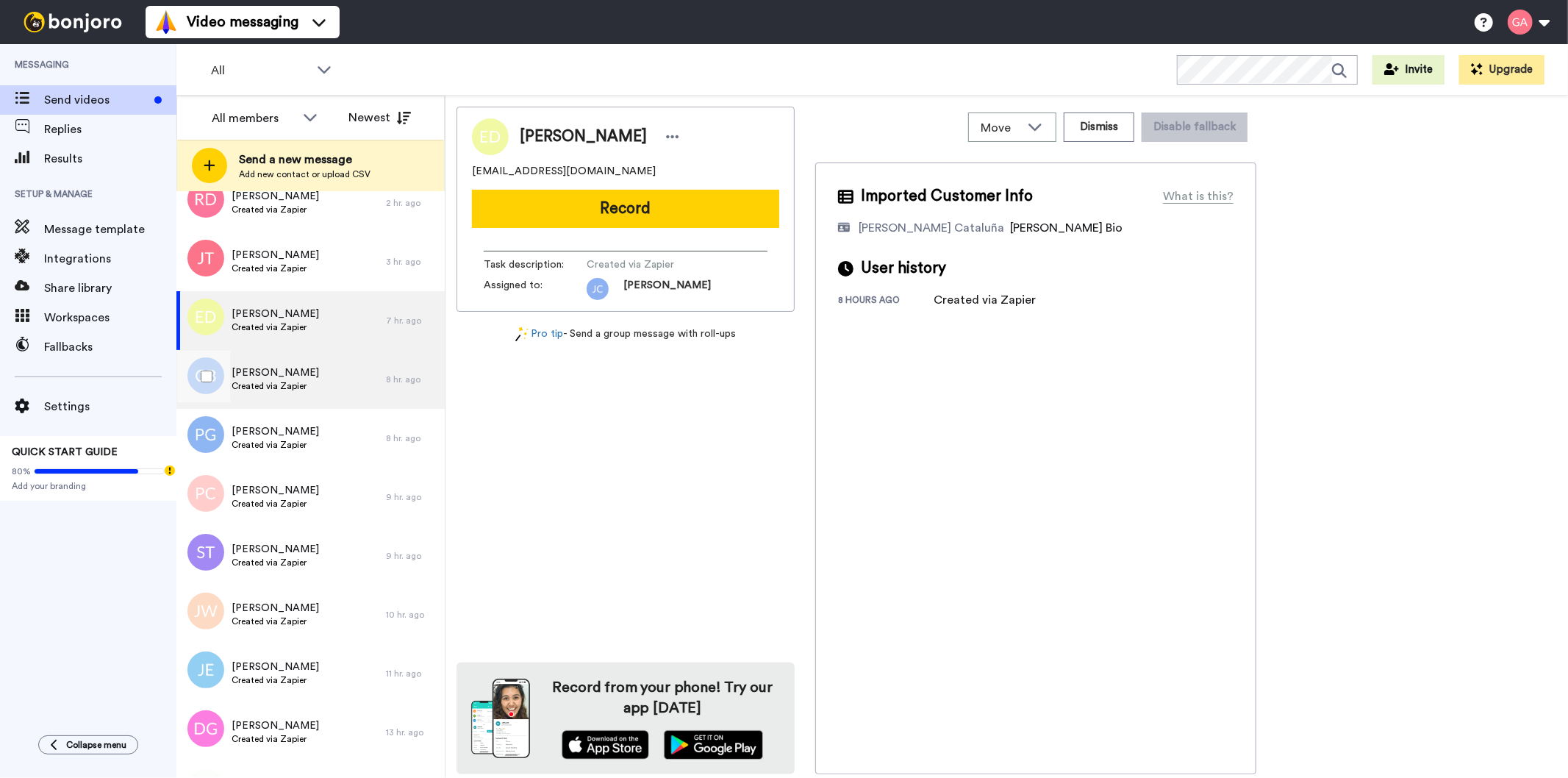
click at [281, 401] on div "[PERSON_NAME] Created via Zapier" at bounding box center [281, 379] width 209 height 59
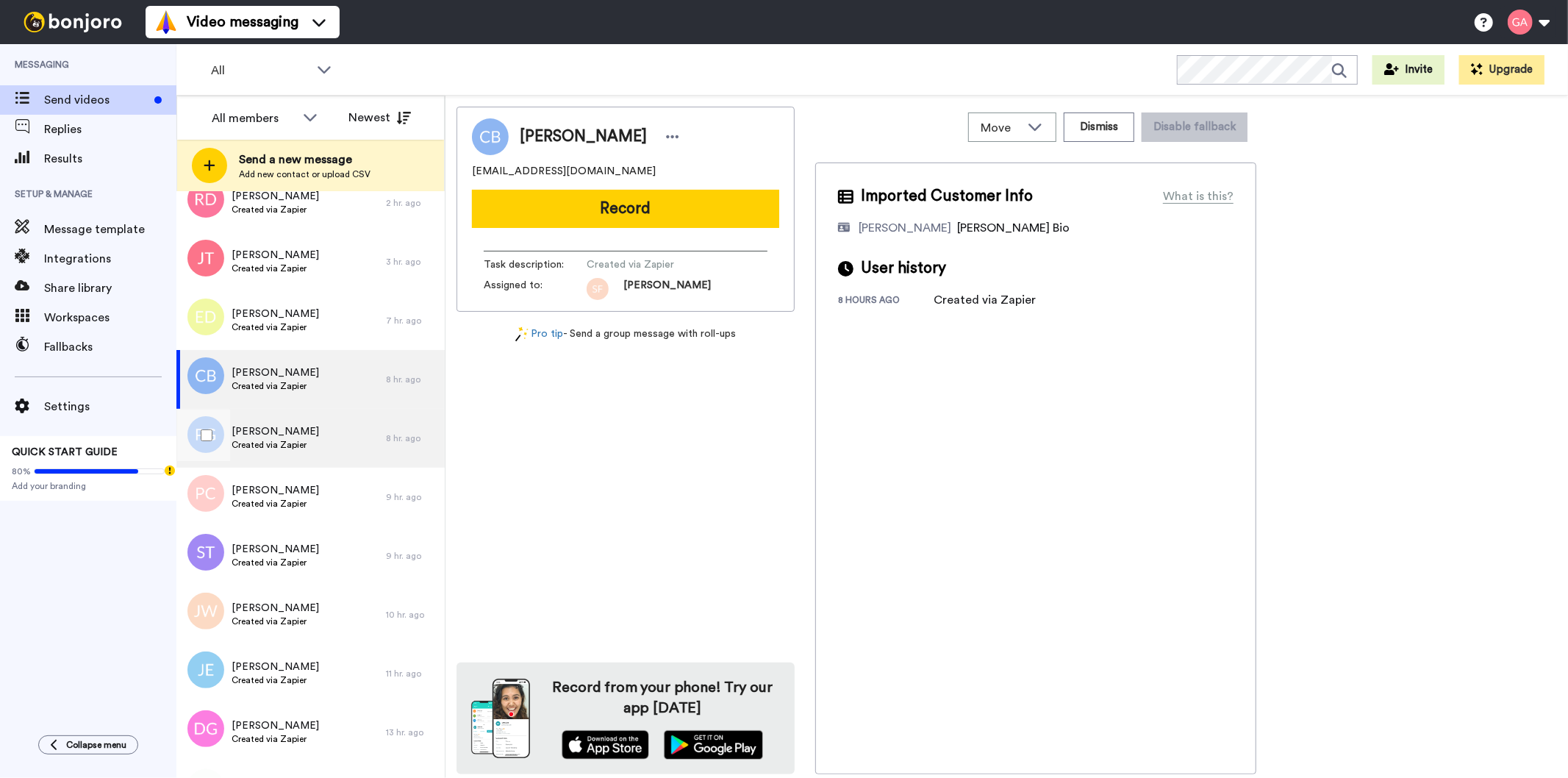
click at [273, 452] on div "[PERSON_NAME] Created via Zapier" at bounding box center [281, 438] width 209 height 59
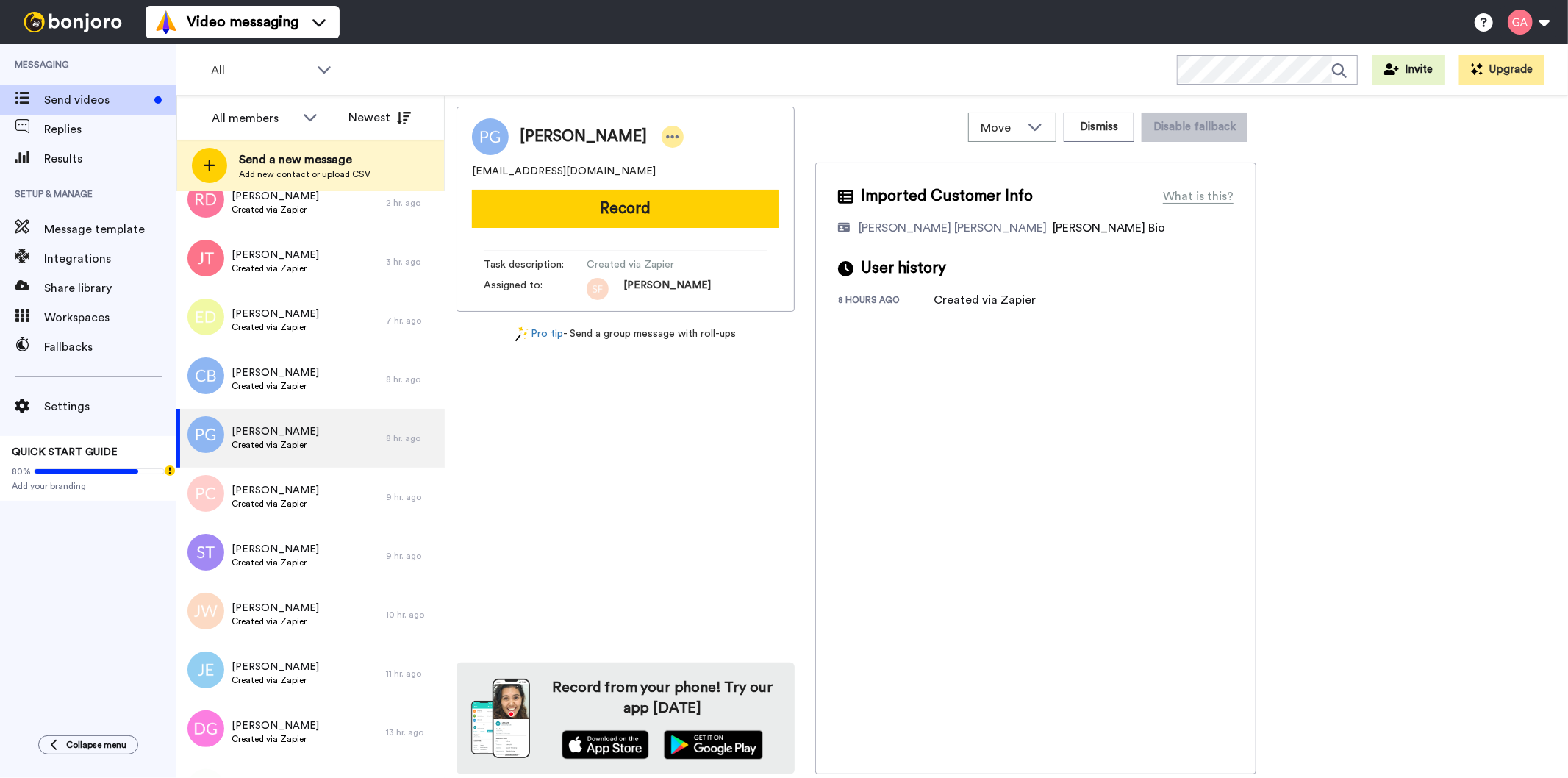
click at [666, 140] on icon at bounding box center [672, 136] width 13 height 15
click at [704, 184] on li "Assign" at bounding box center [691, 182] width 106 height 21
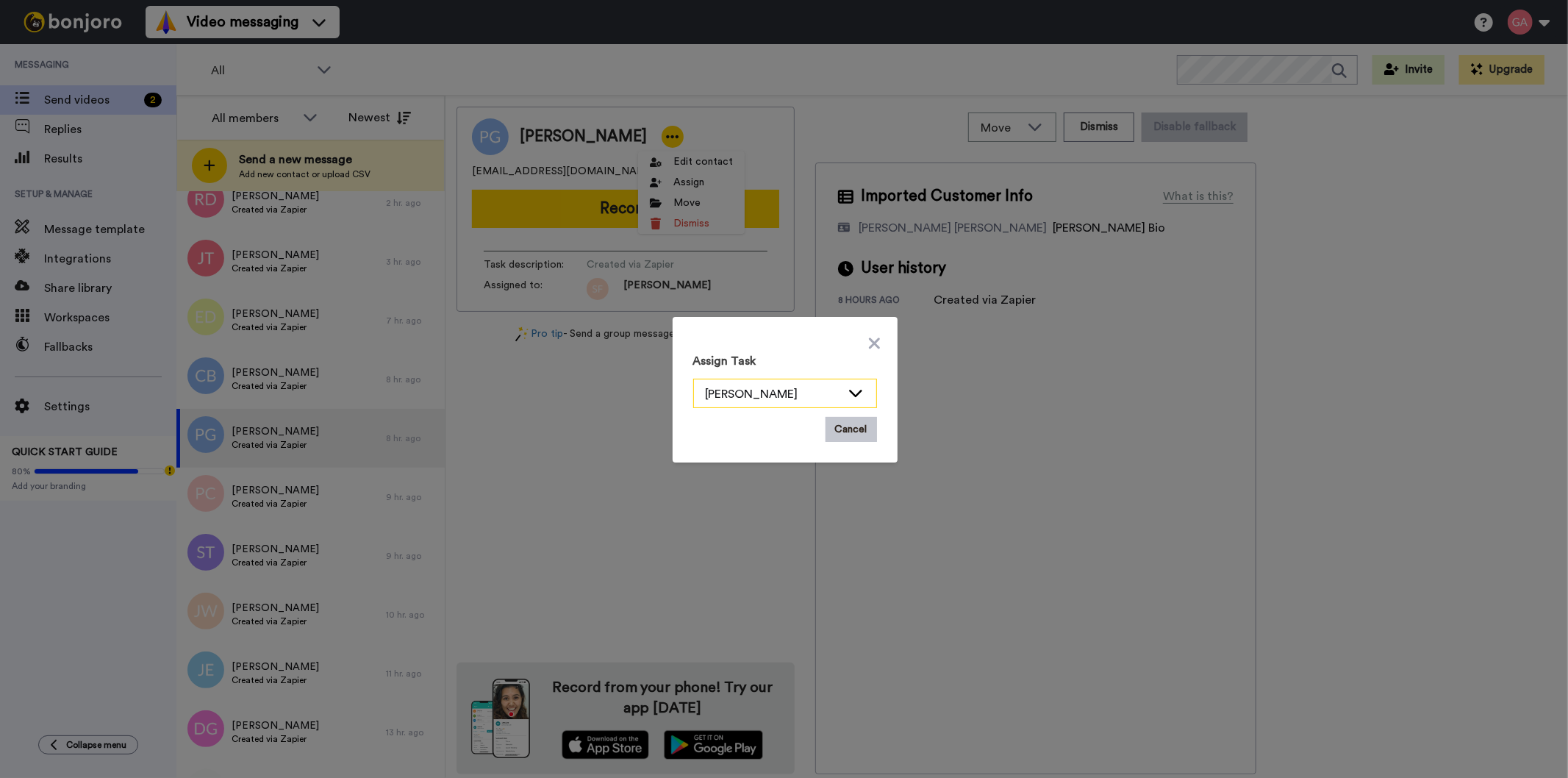
click at [850, 391] on icon at bounding box center [855, 393] width 17 height 15
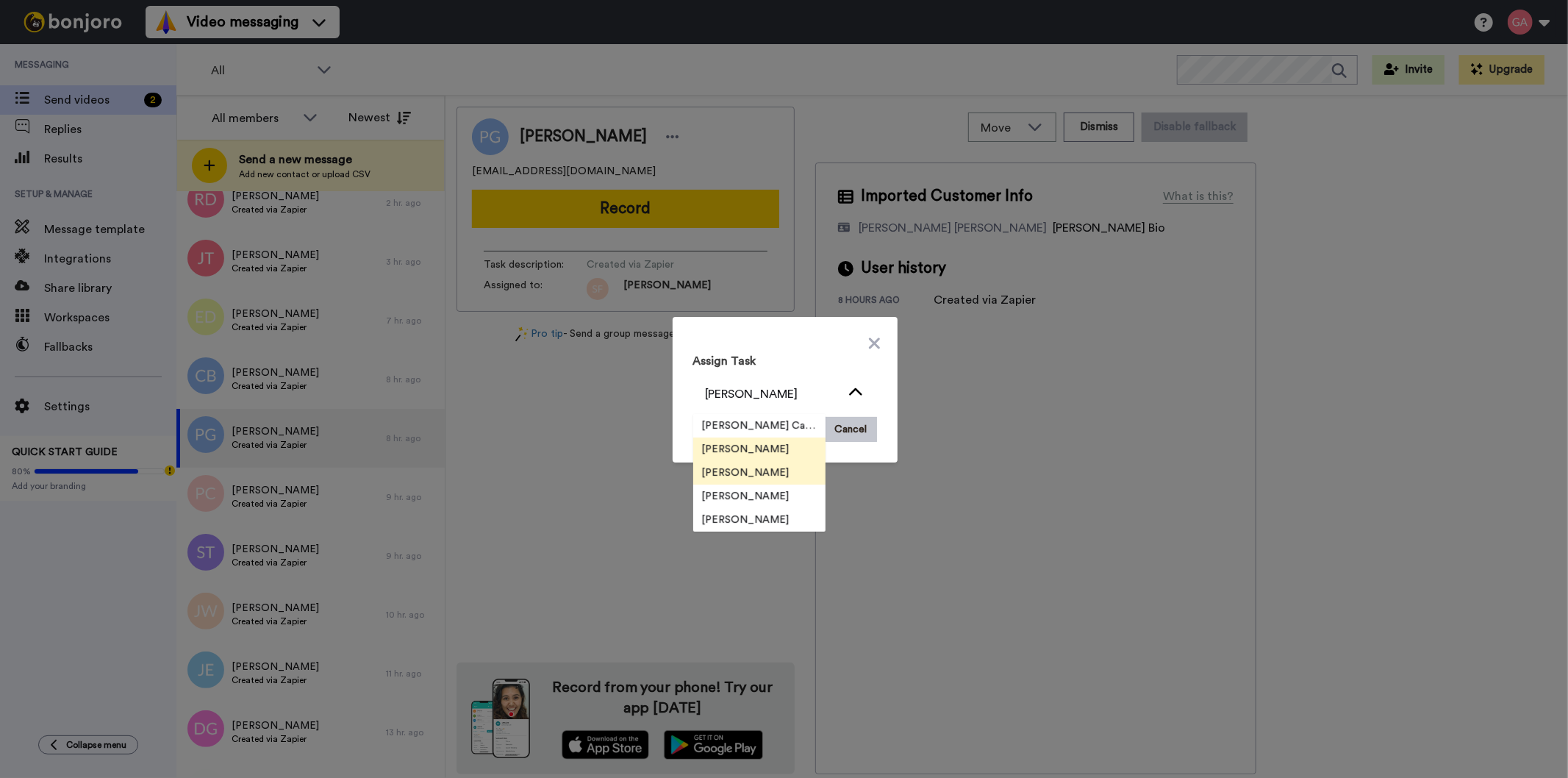
click at [732, 473] on span "[PERSON_NAME]" at bounding box center [745, 473] width 105 height 15
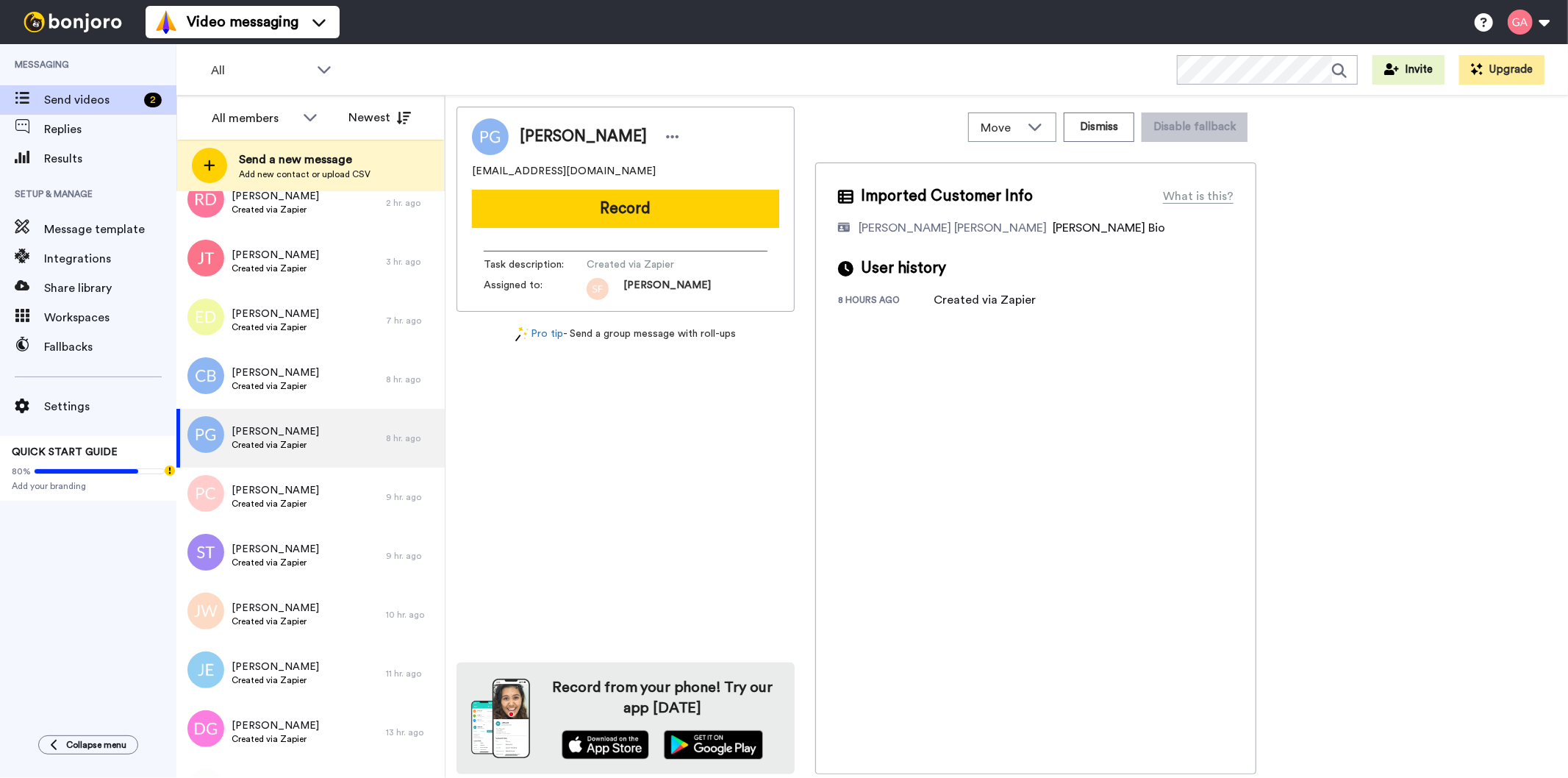
click at [301, 502] on span "Created via Zapier" at bounding box center [275, 504] width 87 height 12
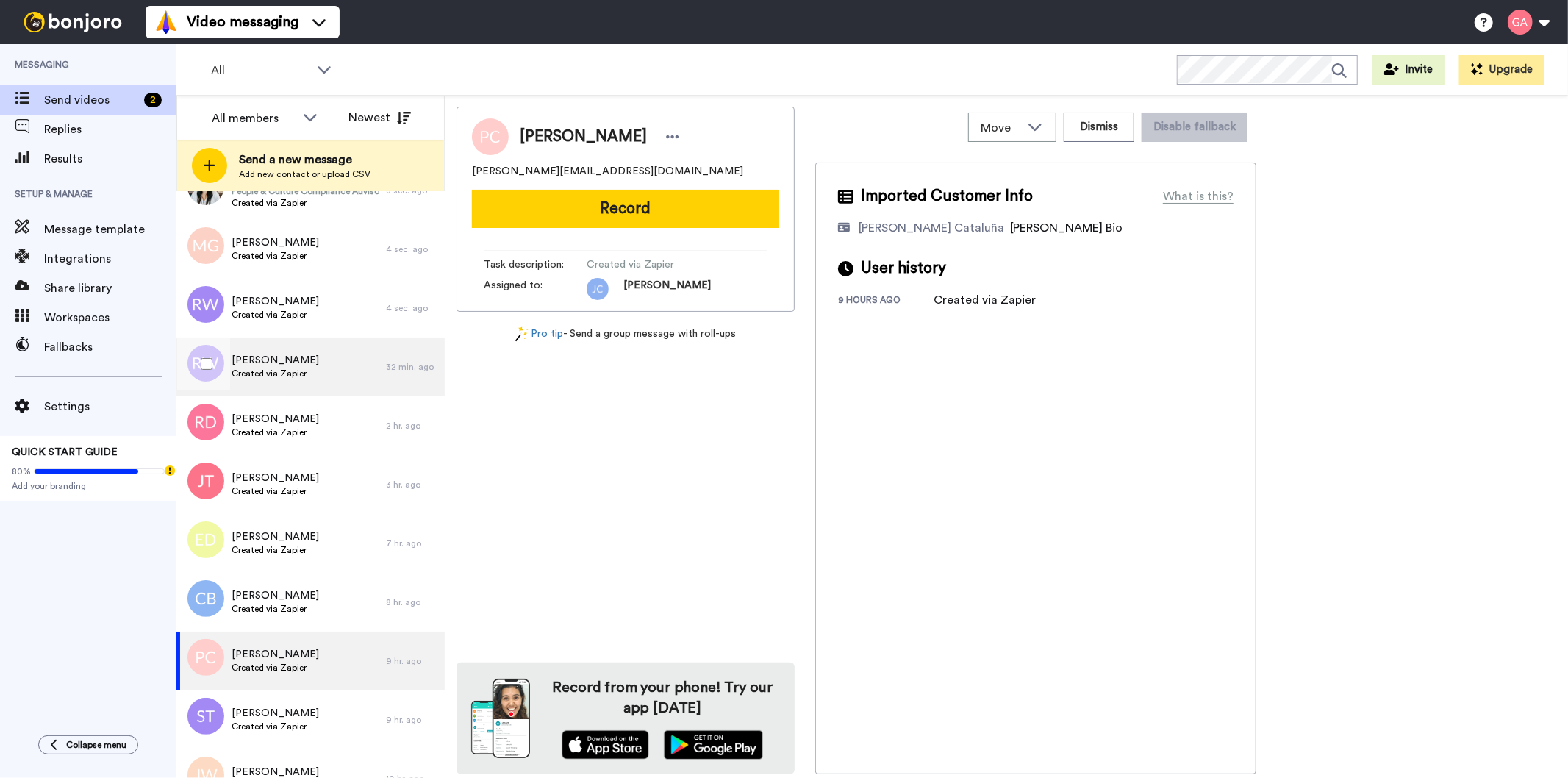
scroll to position [163, 0]
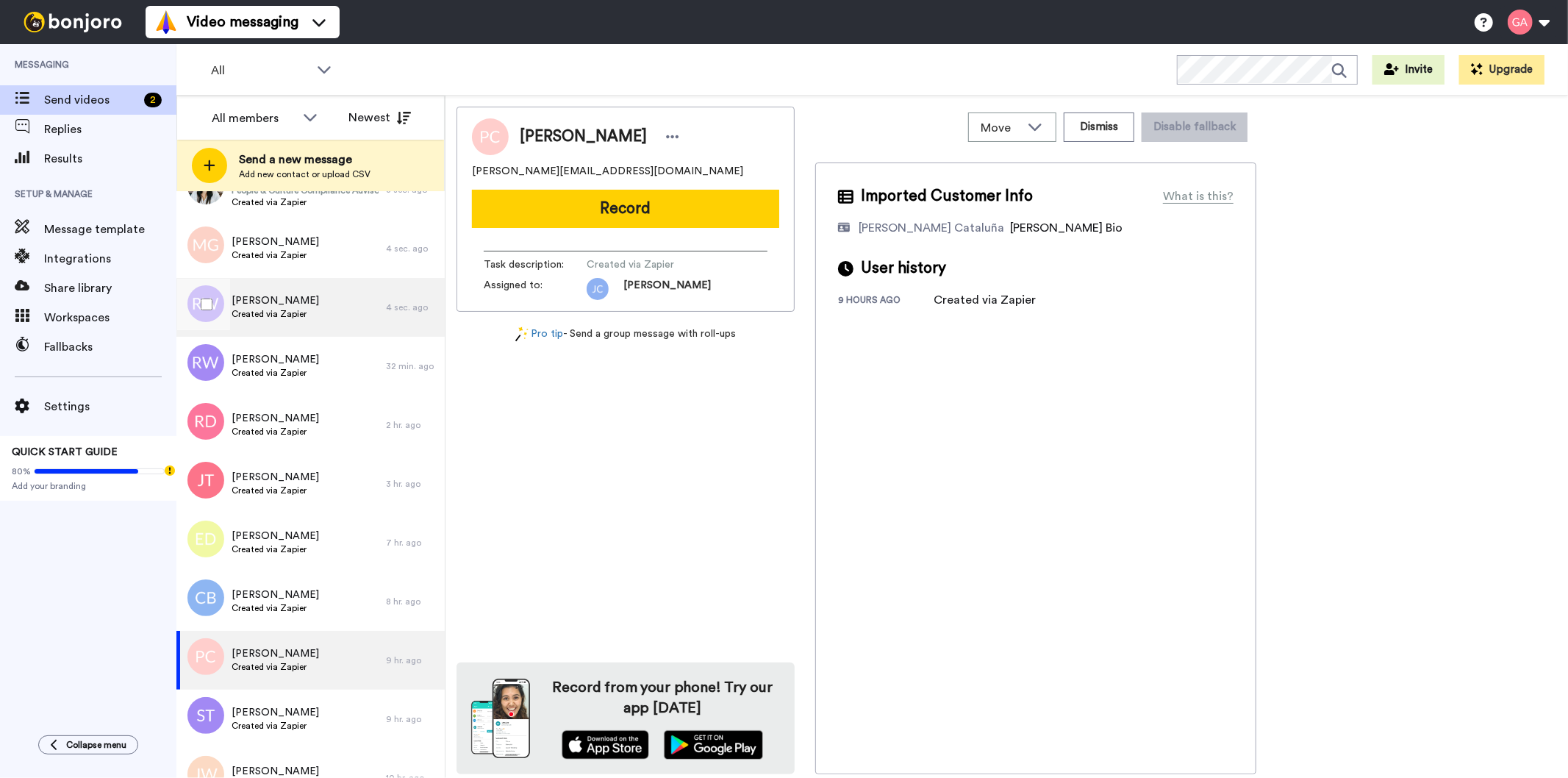
click at [298, 303] on span "[PERSON_NAME]" at bounding box center [275, 301] width 87 height 15
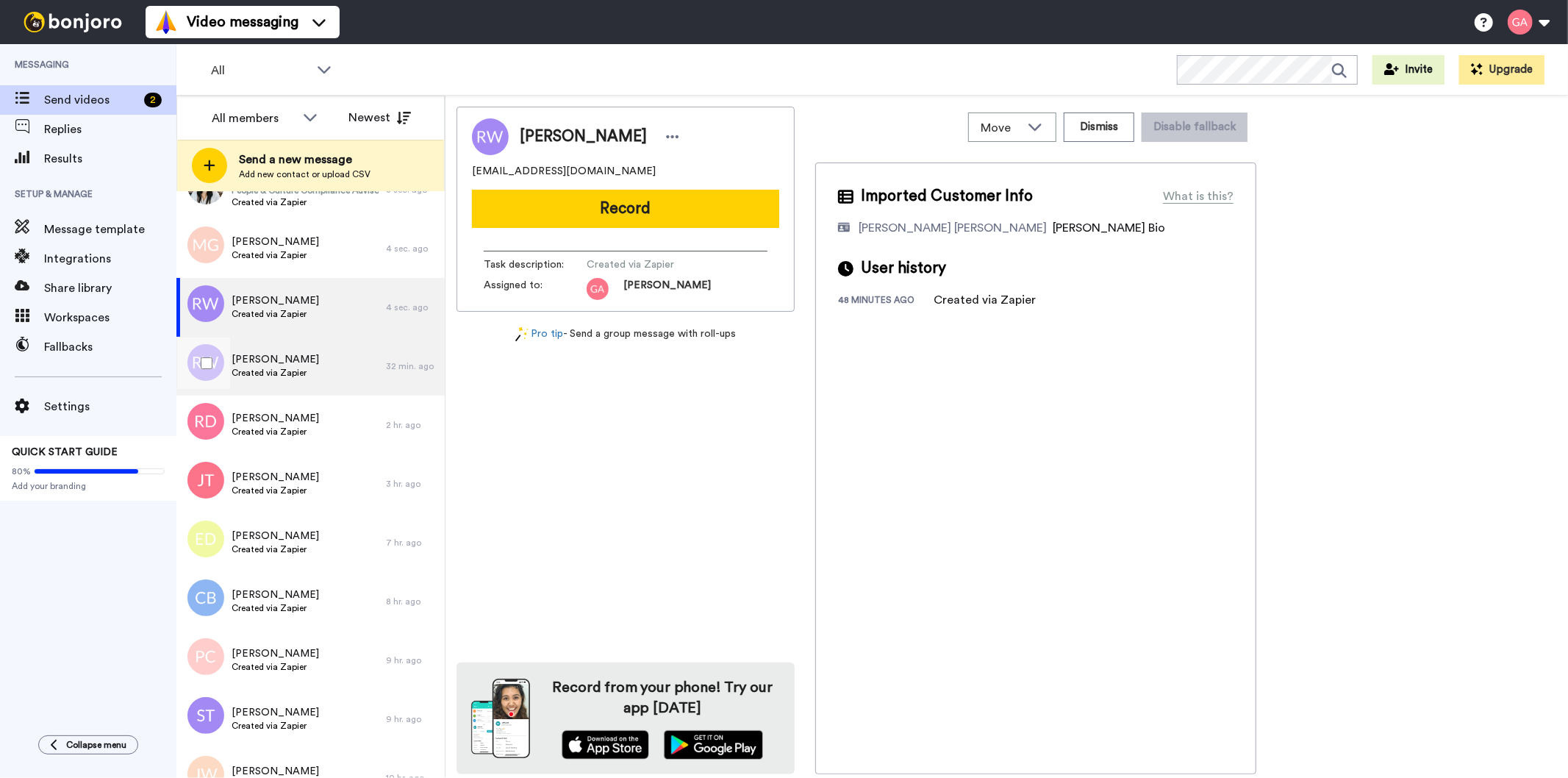
click at [294, 385] on div "[PERSON_NAME] Created via Zapier" at bounding box center [281, 366] width 209 height 59
click at [306, 297] on div "[PERSON_NAME] Created via Zapier" at bounding box center [281, 307] width 209 height 59
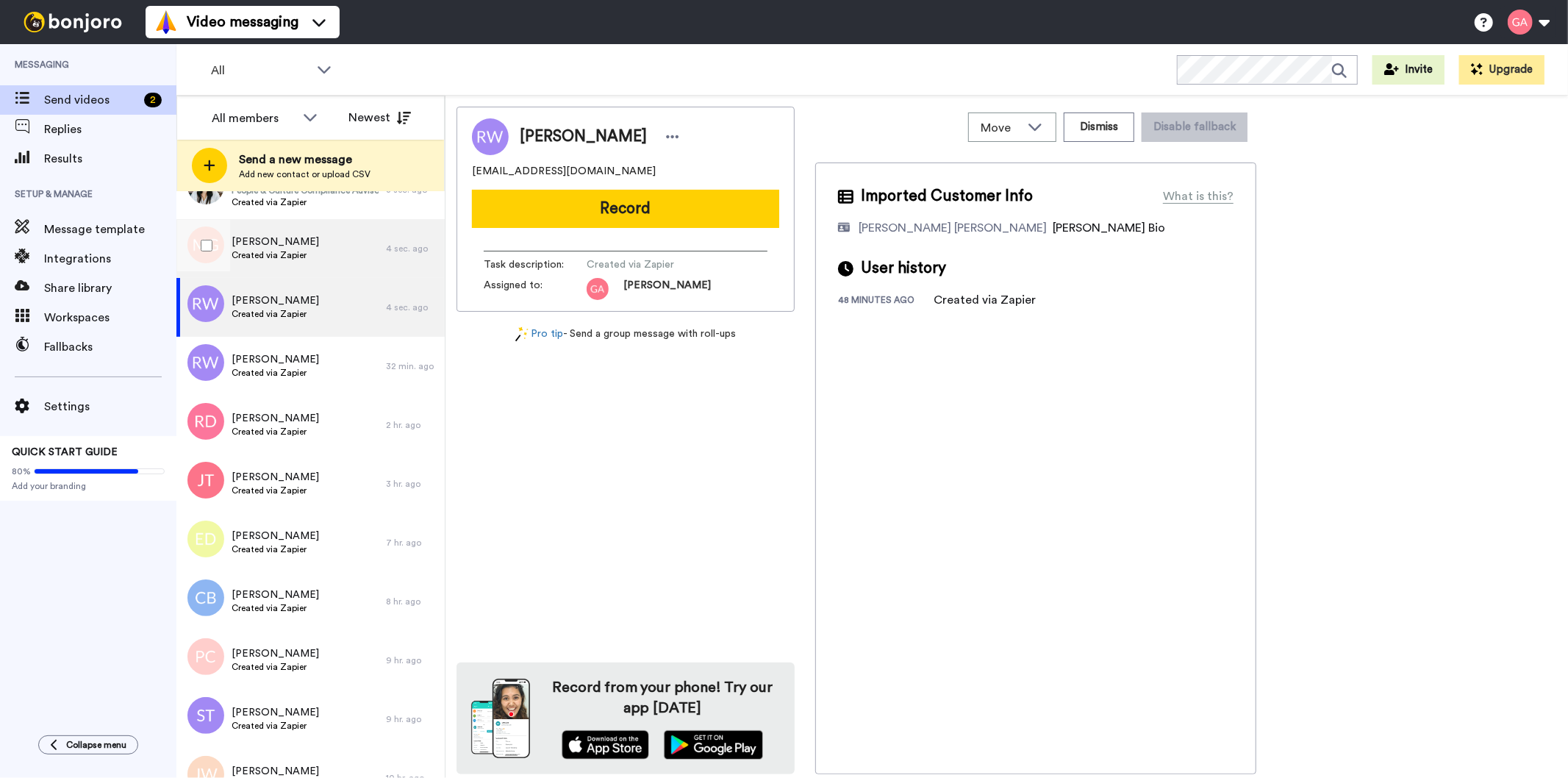
click at [310, 258] on div "[PERSON_NAME] Created via Zapier" at bounding box center [281, 248] width 209 height 59
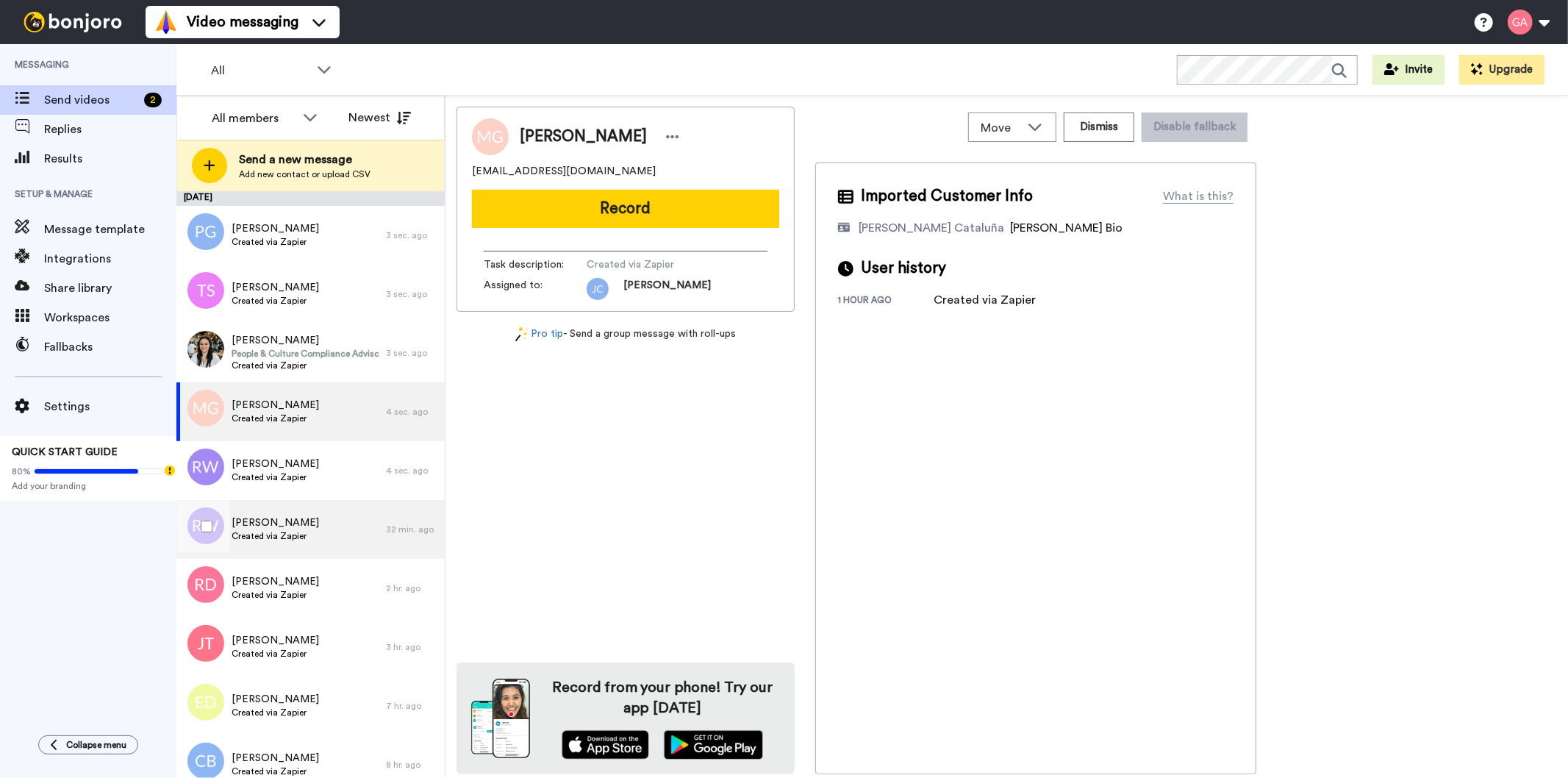
click at [304, 511] on div "[PERSON_NAME] Created via Zapier" at bounding box center [281, 529] width 209 height 59
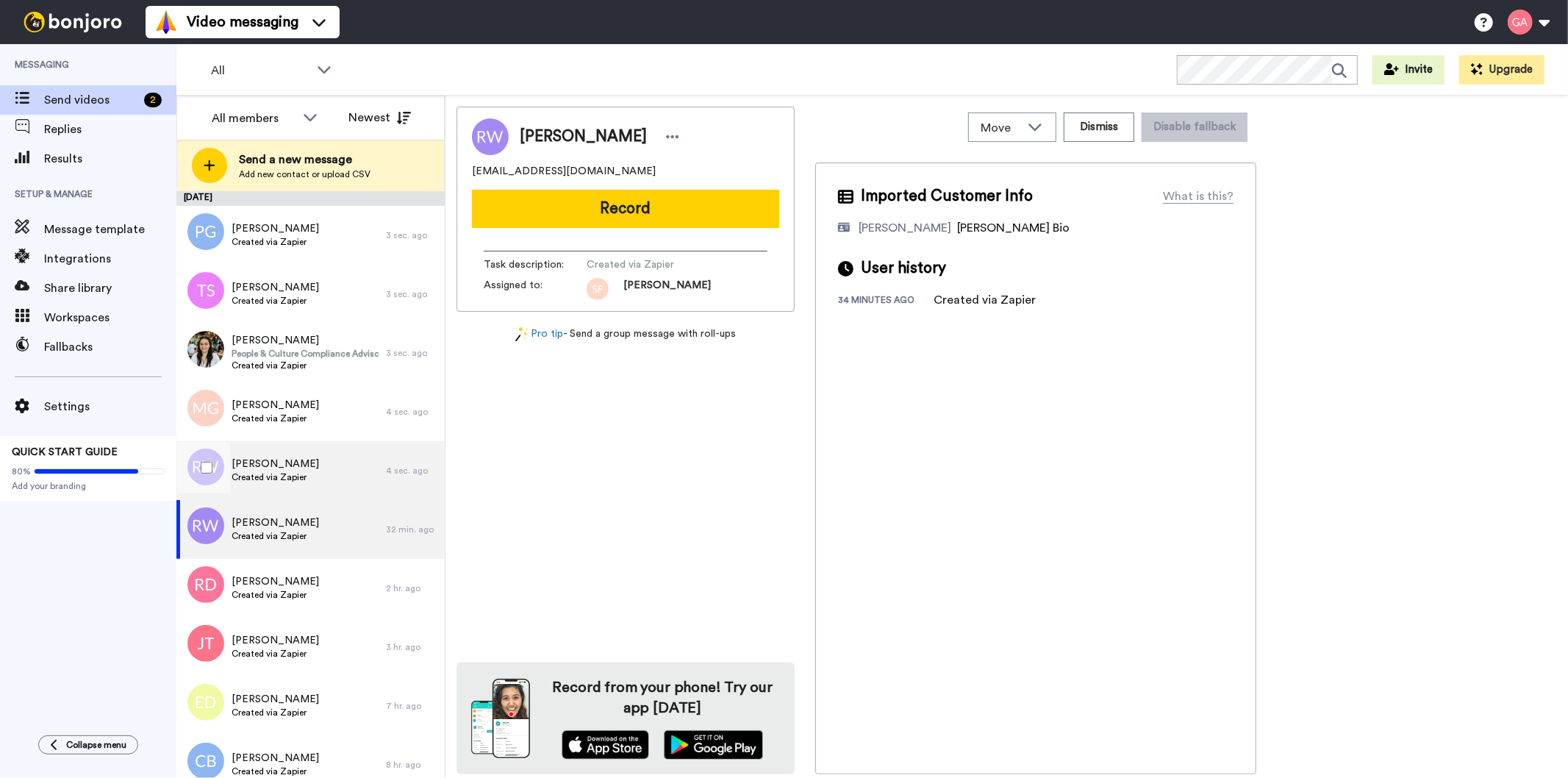
click at [295, 461] on span "[PERSON_NAME]" at bounding box center [275, 464] width 87 height 15
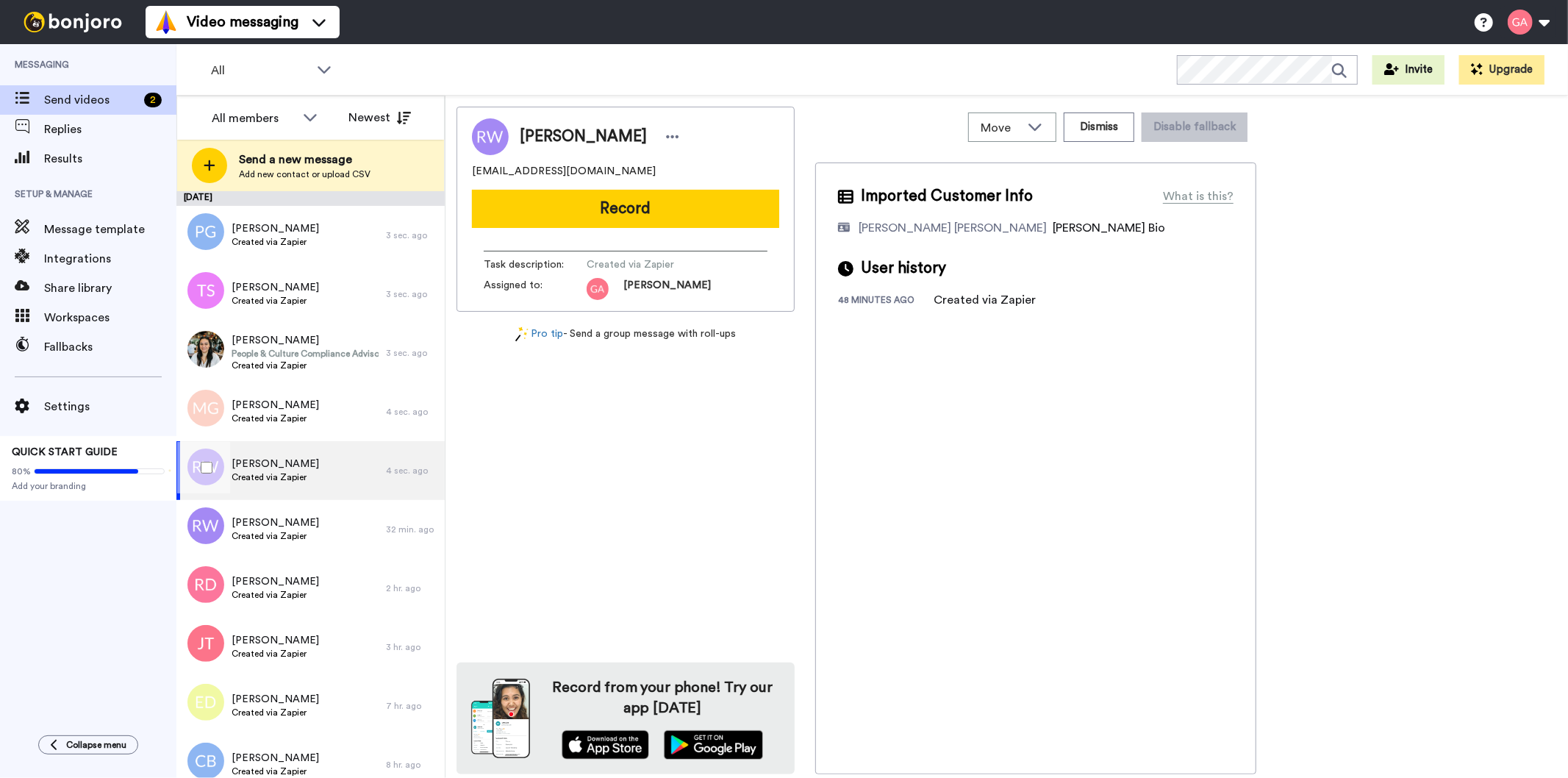
scroll to position [82, 0]
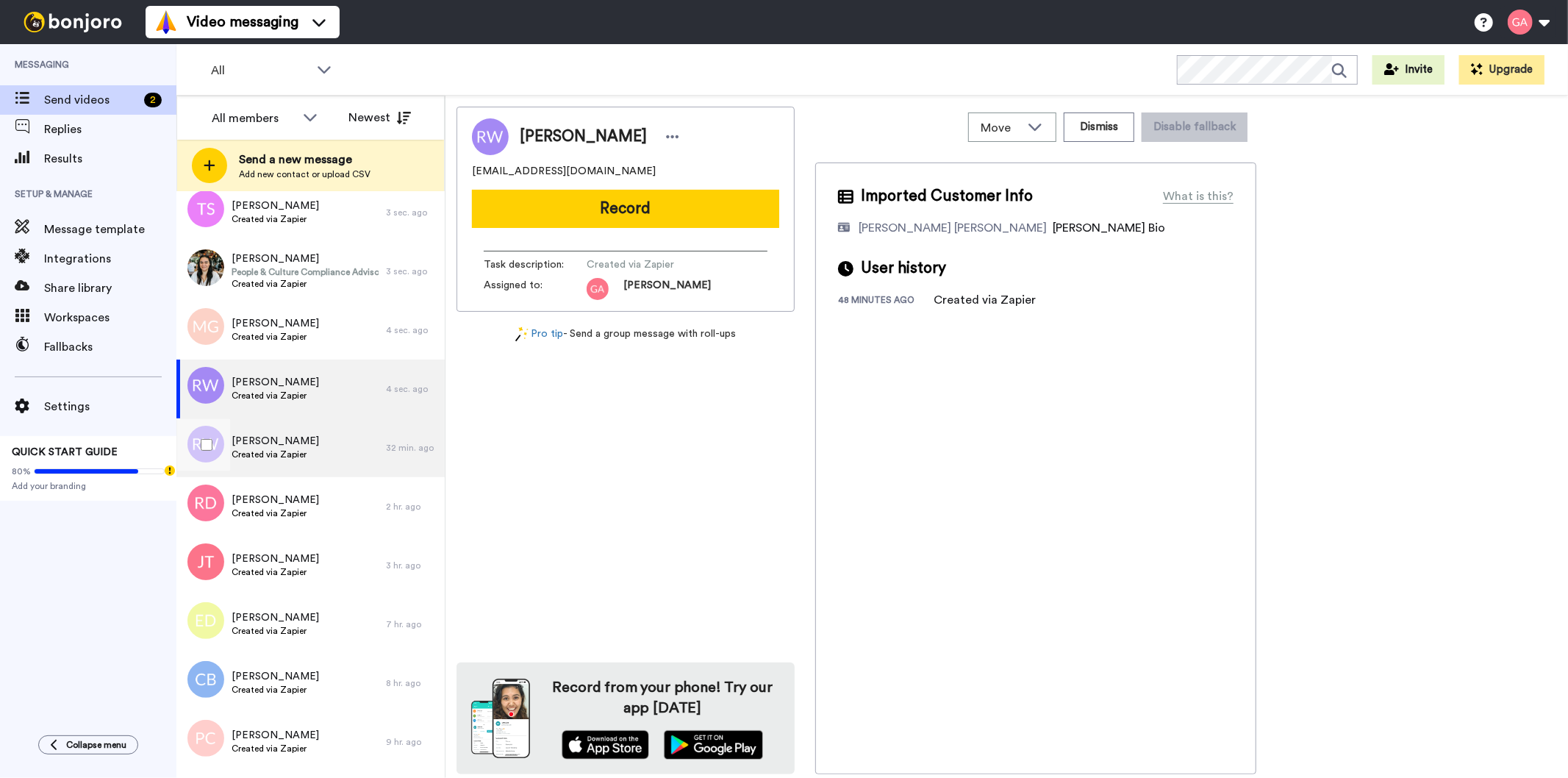
click at [277, 436] on span "[PERSON_NAME]" at bounding box center [275, 441] width 87 height 15
click at [312, 393] on div "[PERSON_NAME] Created via Zapier" at bounding box center [281, 389] width 209 height 59
click at [661, 137] on div at bounding box center [672, 137] width 22 height 22
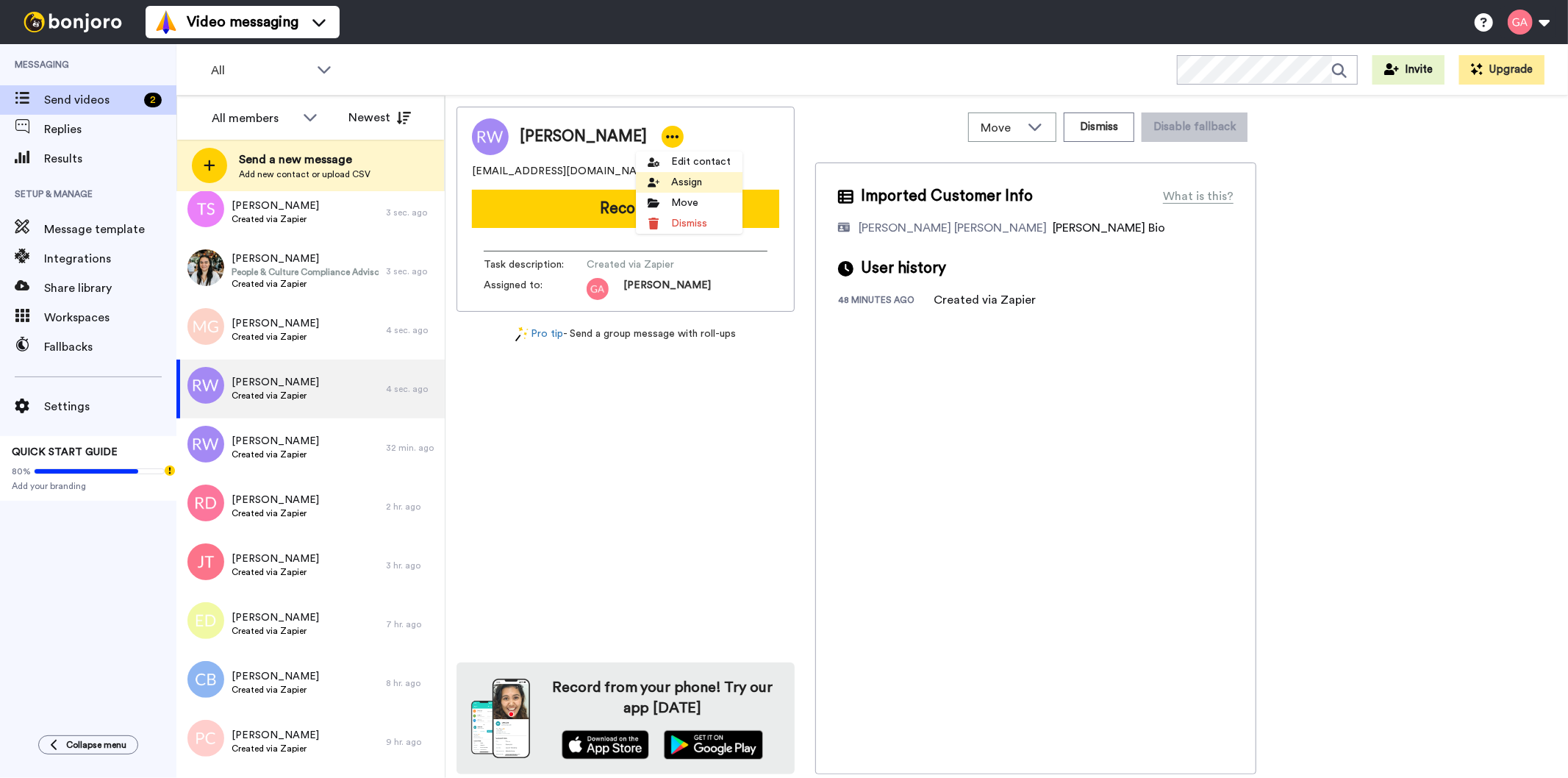
click at [699, 181] on li "Assign" at bounding box center [689, 182] width 106 height 21
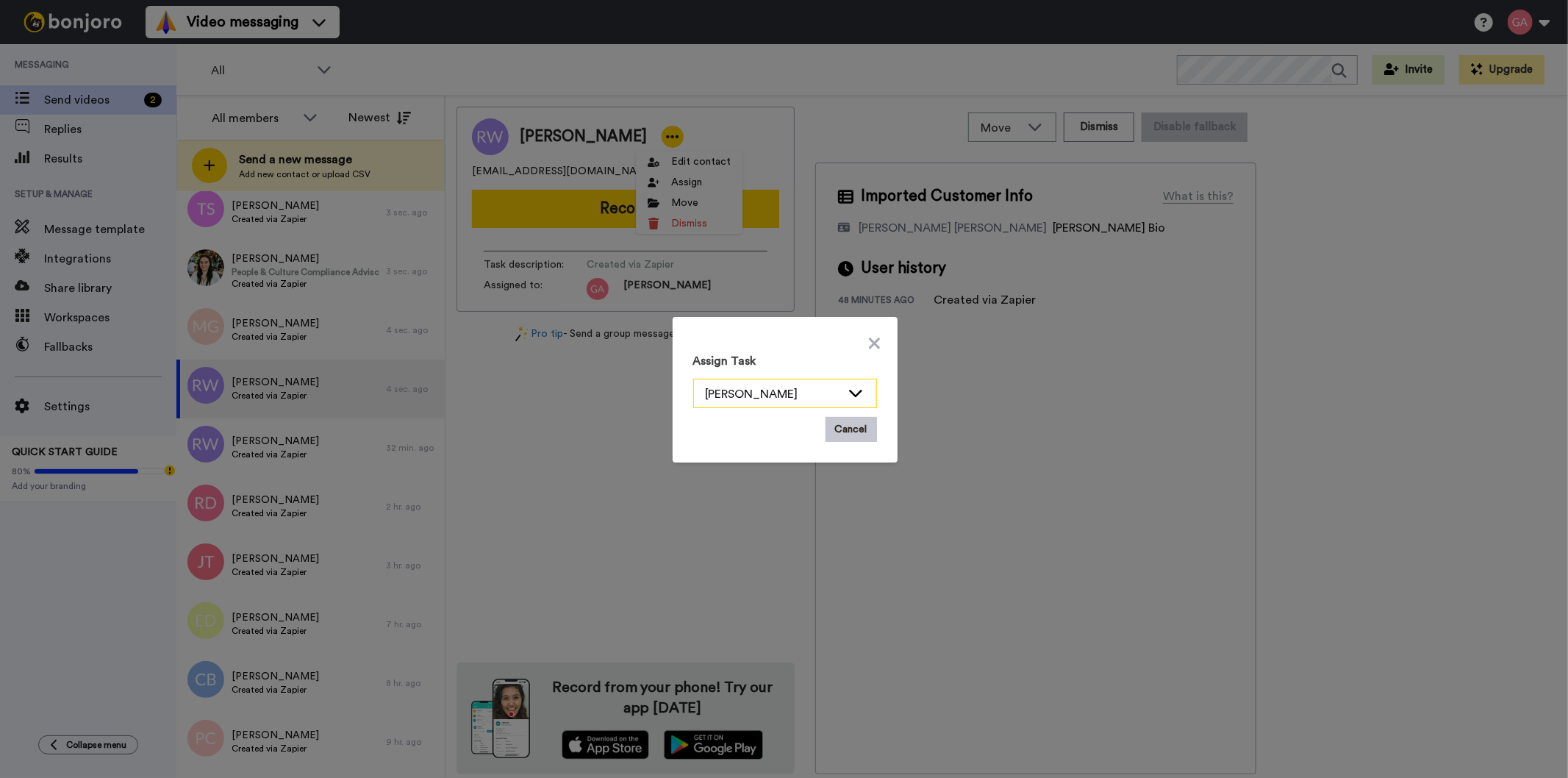
click at [849, 393] on icon at bounding box center [855, 393] width 13 height 7
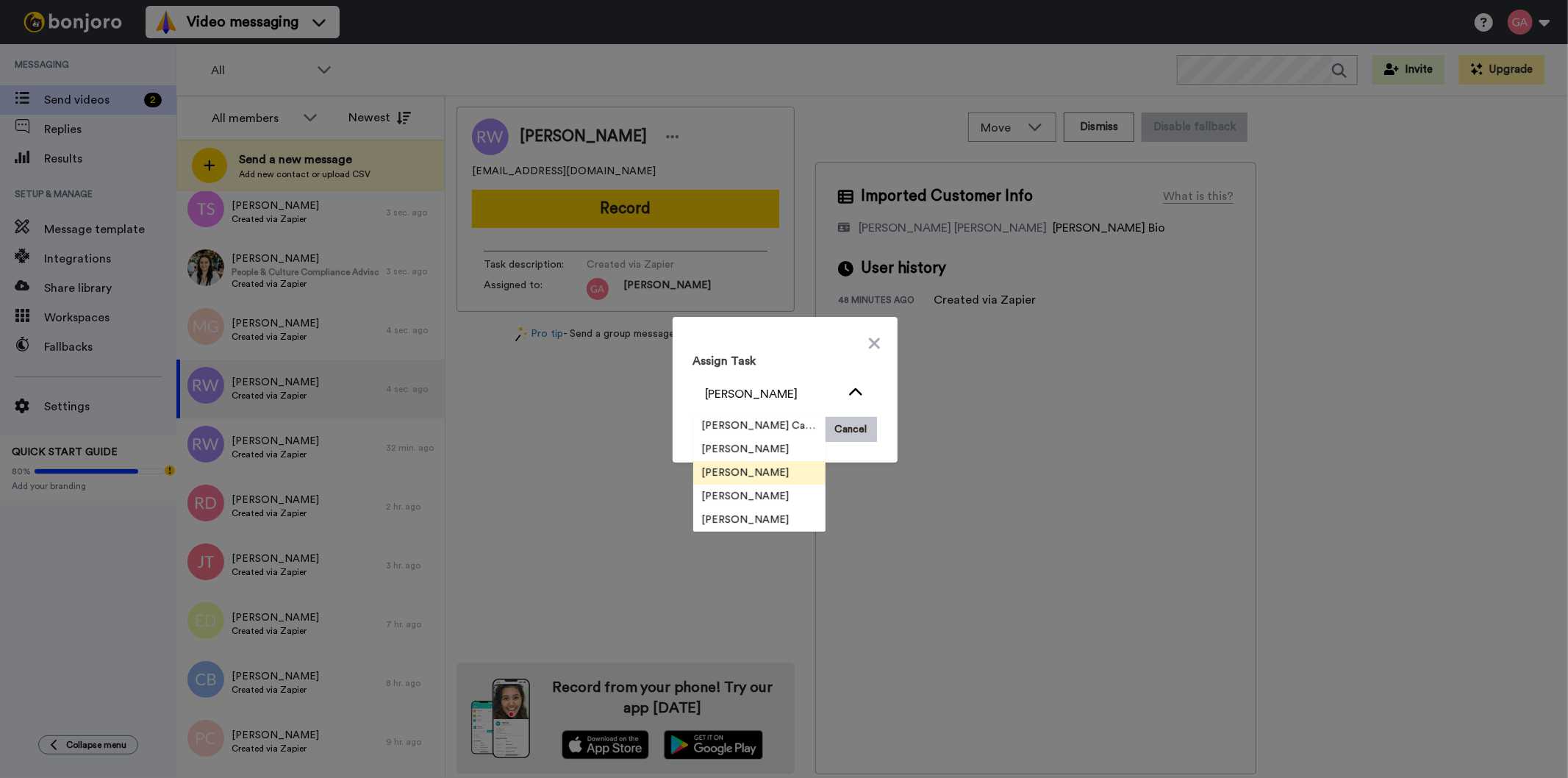
click at [745, 469] on span "[PERSON_NAME]" at bounding box center [745, 473] width 105 height 15
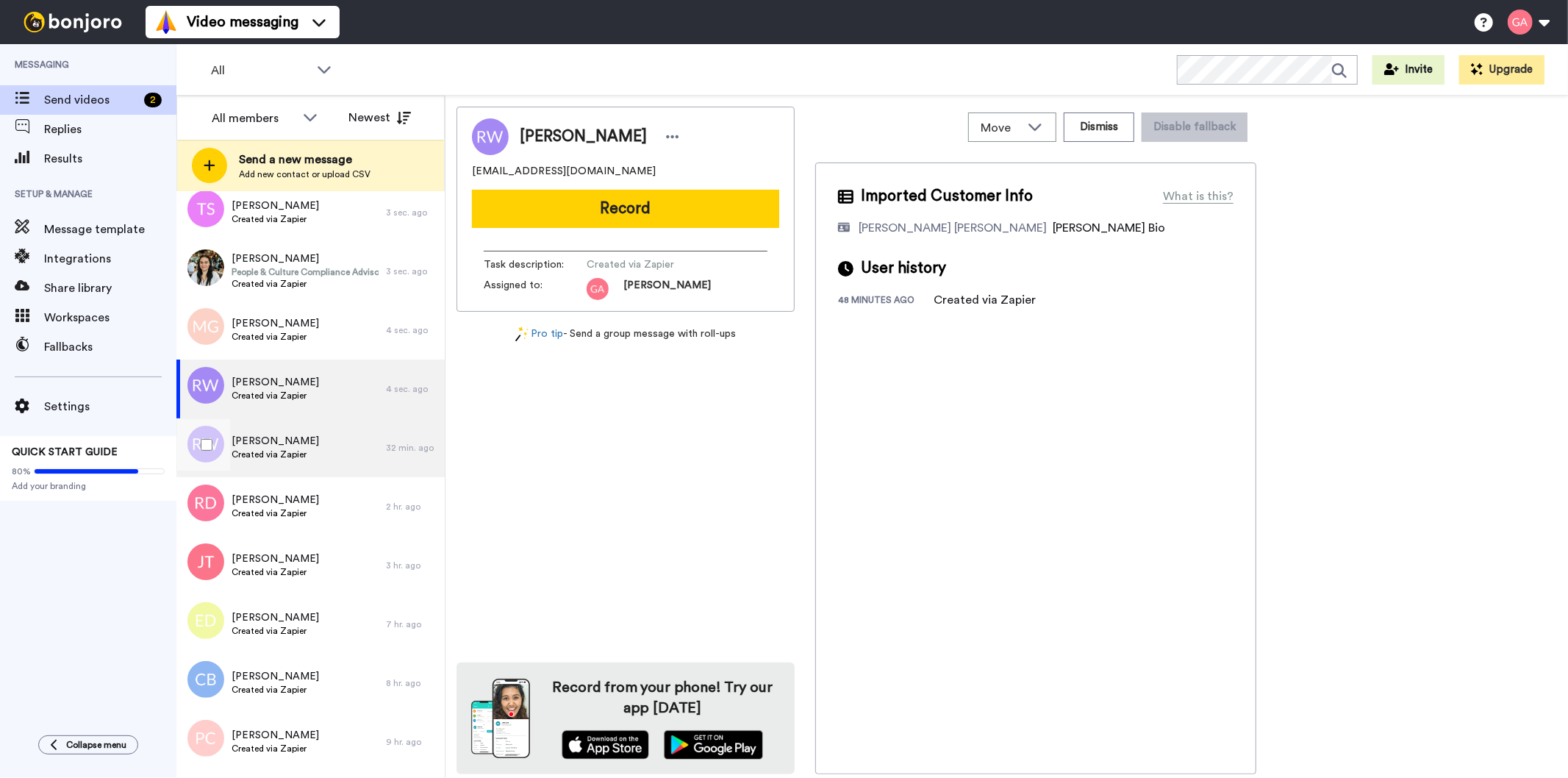
click at [293, 451] on span "Created via Zapier" at bounding box center [275, 454] width 87 height 12
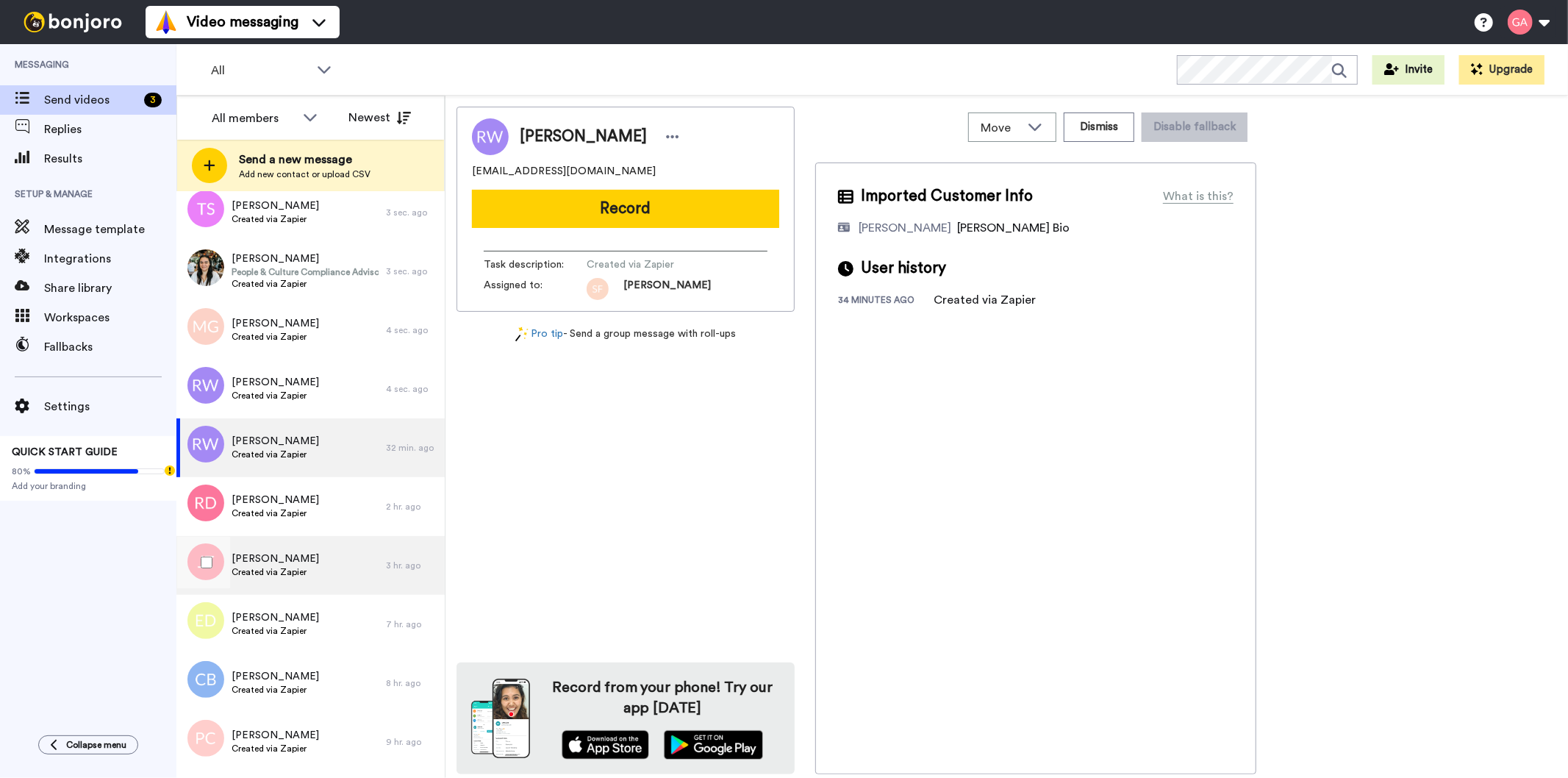
click at [292, 540] on div "[PERSON_NAME] Created via Zapier" at bounding box center [281, 565] width 209 height 59
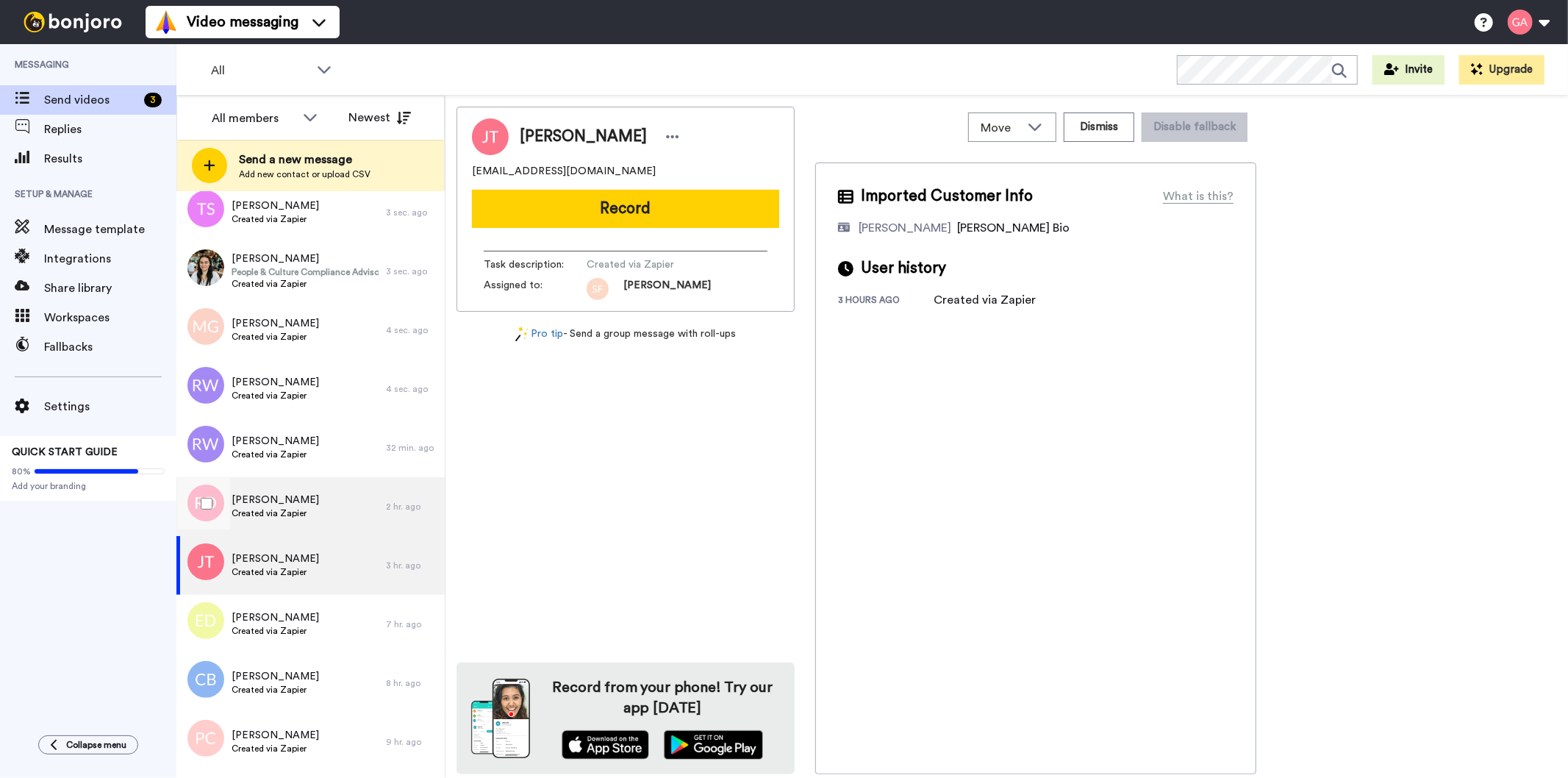
click at [297, 502] on span "[PERSON_NAME]" at bounding box center [275, 500] width 87 height 15
click at [307, 569] on div "[PERSON_NAME] Created via Zapier" at bounding box center [281, 565] width 209 height 59
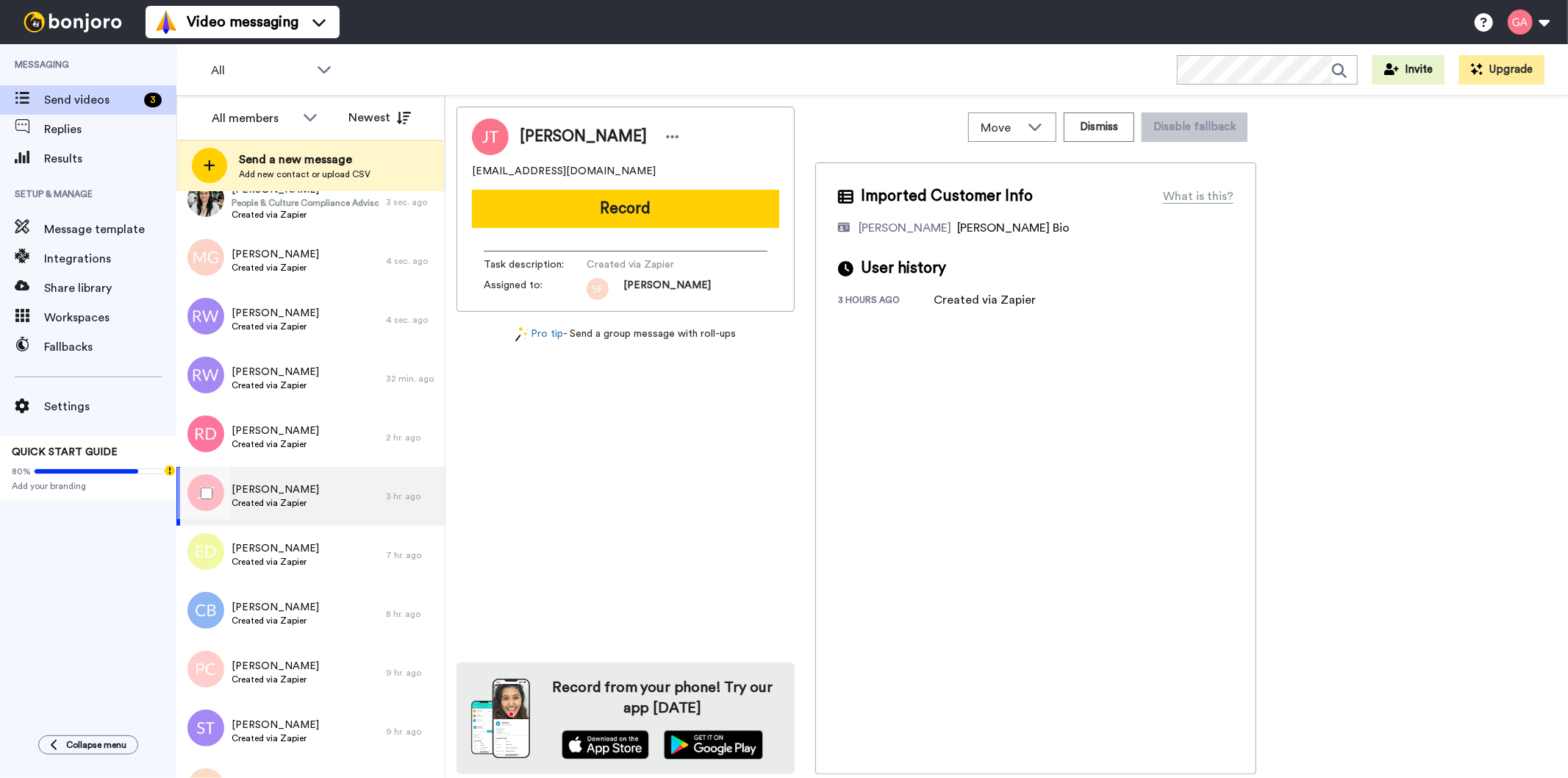
scroll to position [245, 0]
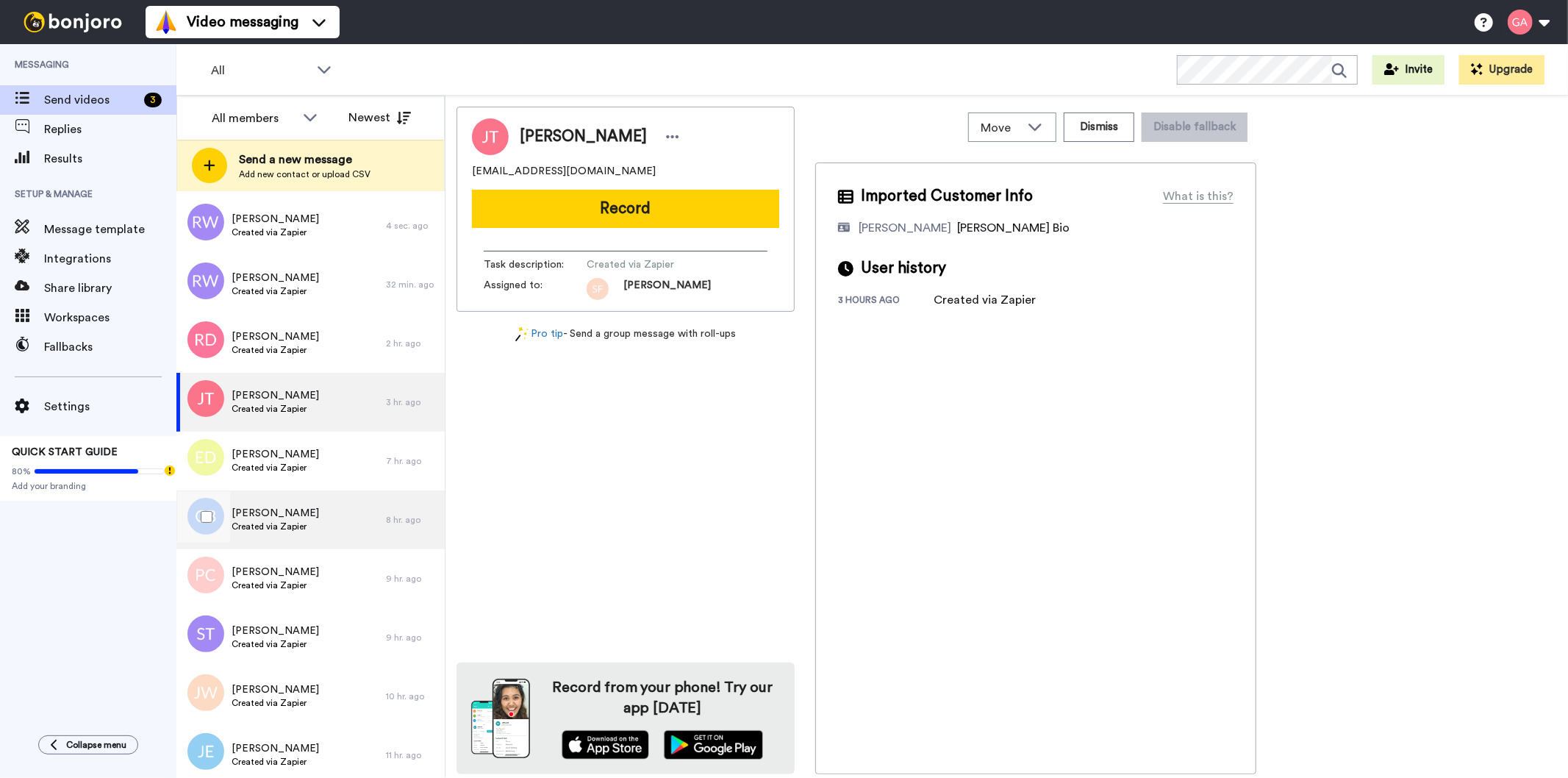
click at [304, 520] on span "Created via Zapier" at bounding box center [275, 526] width 87 height 12
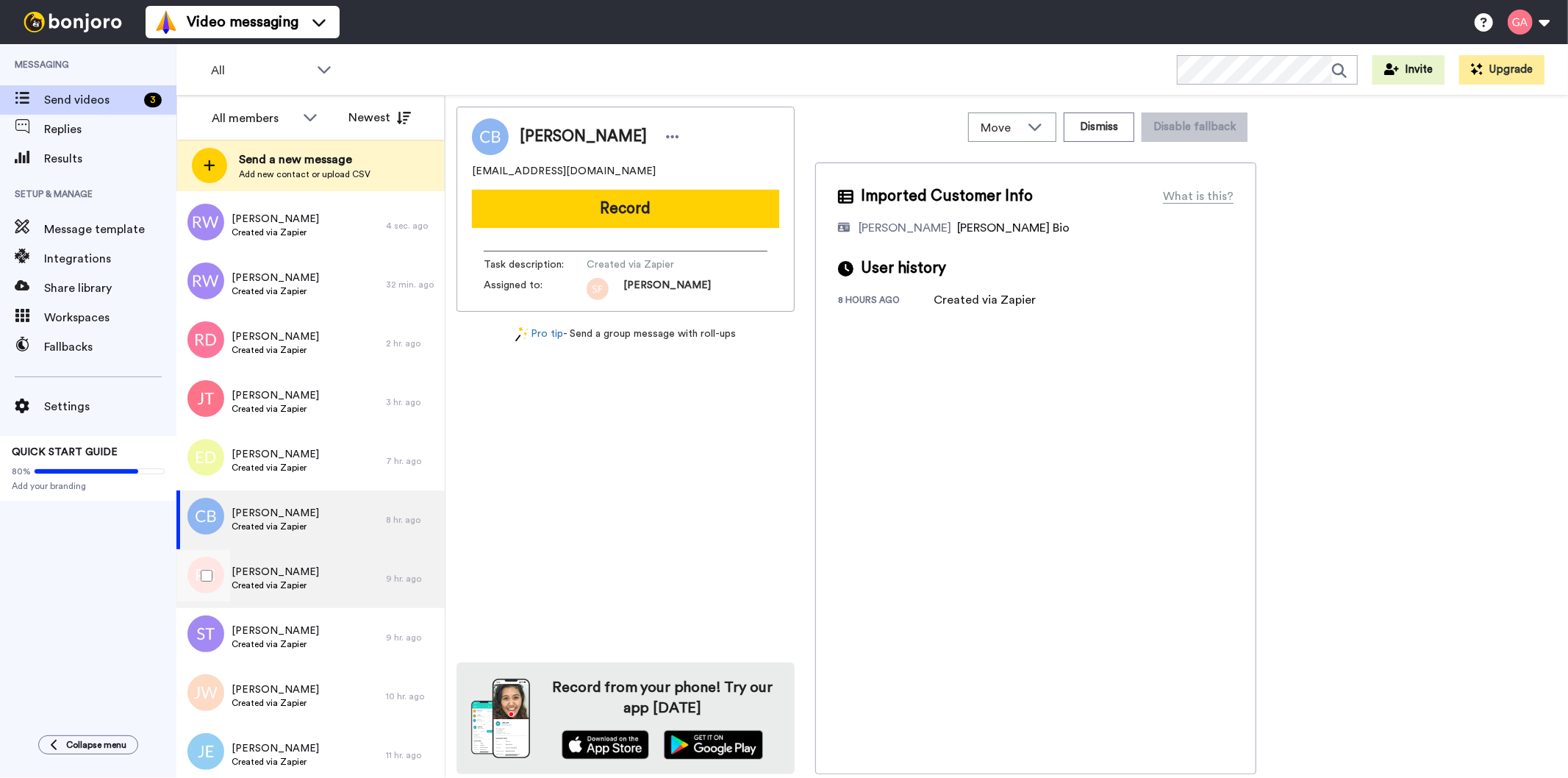
click at [294, 585] on span "Created via Zapier" at bounding box center [275, 585] width 87 height 12
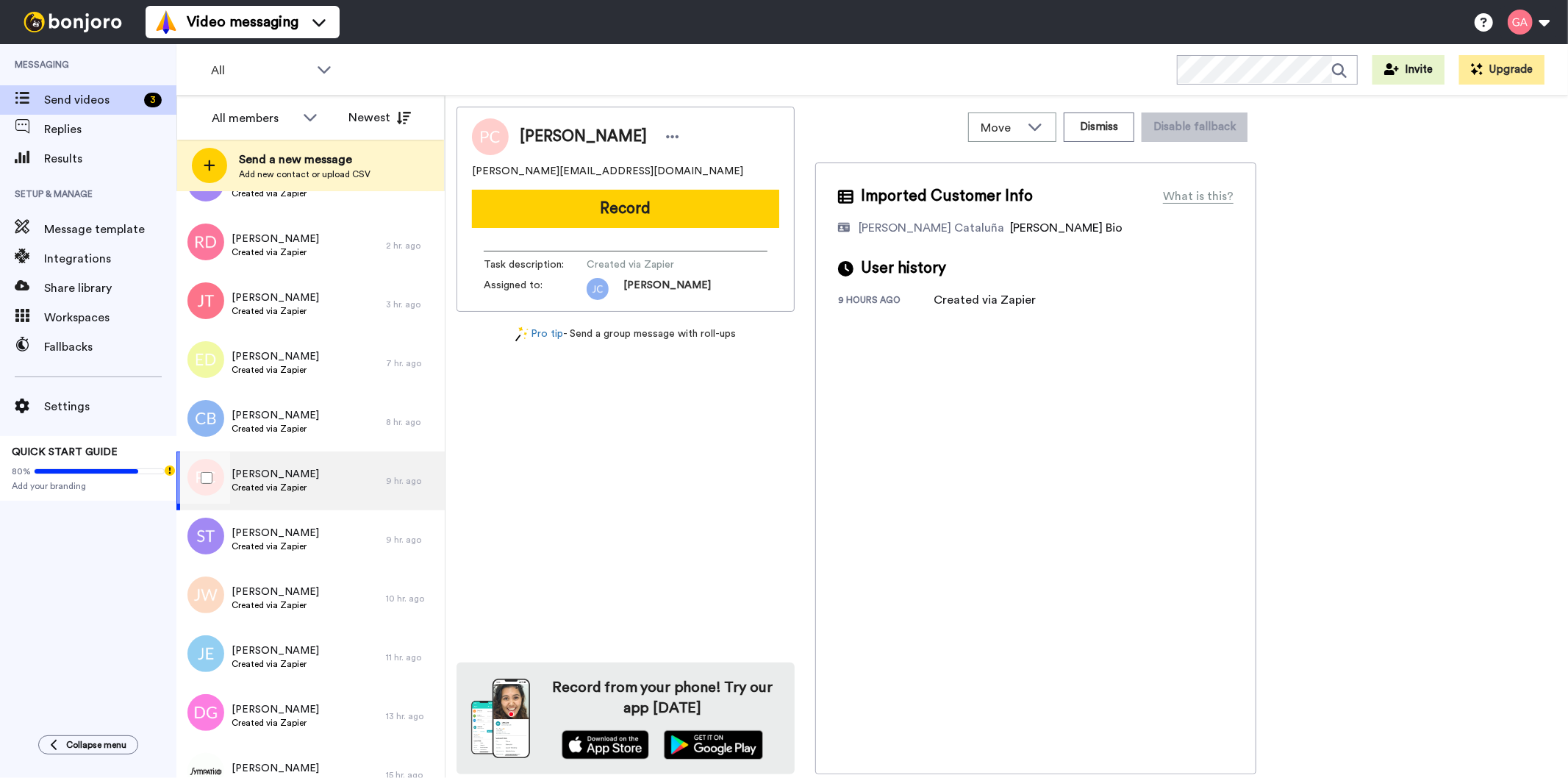
scroll to position [489, 0]
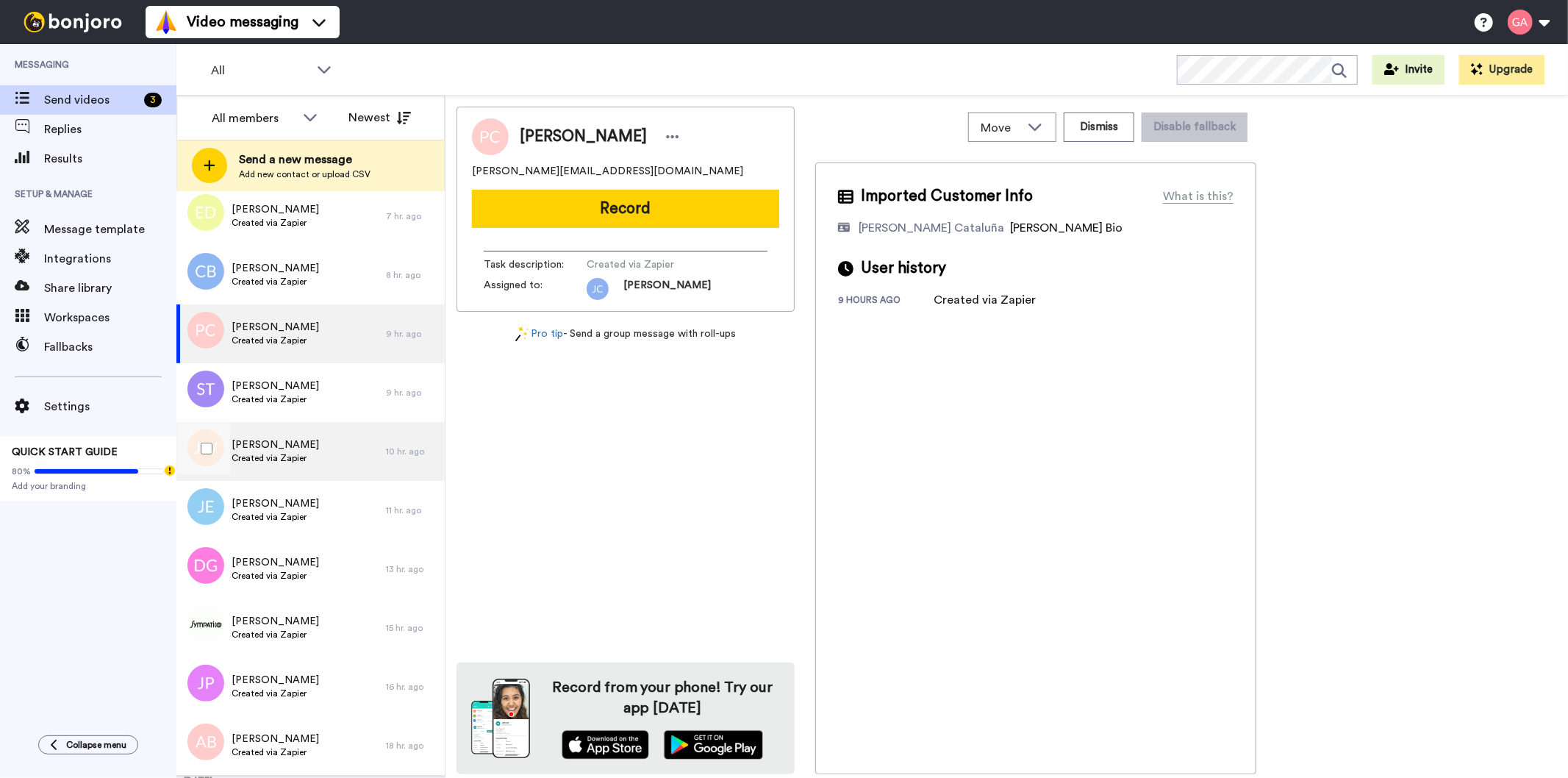
click at [295, 444] on span "[PERSON_NAME]" at bounding box center [275, 445] width 87 height 15
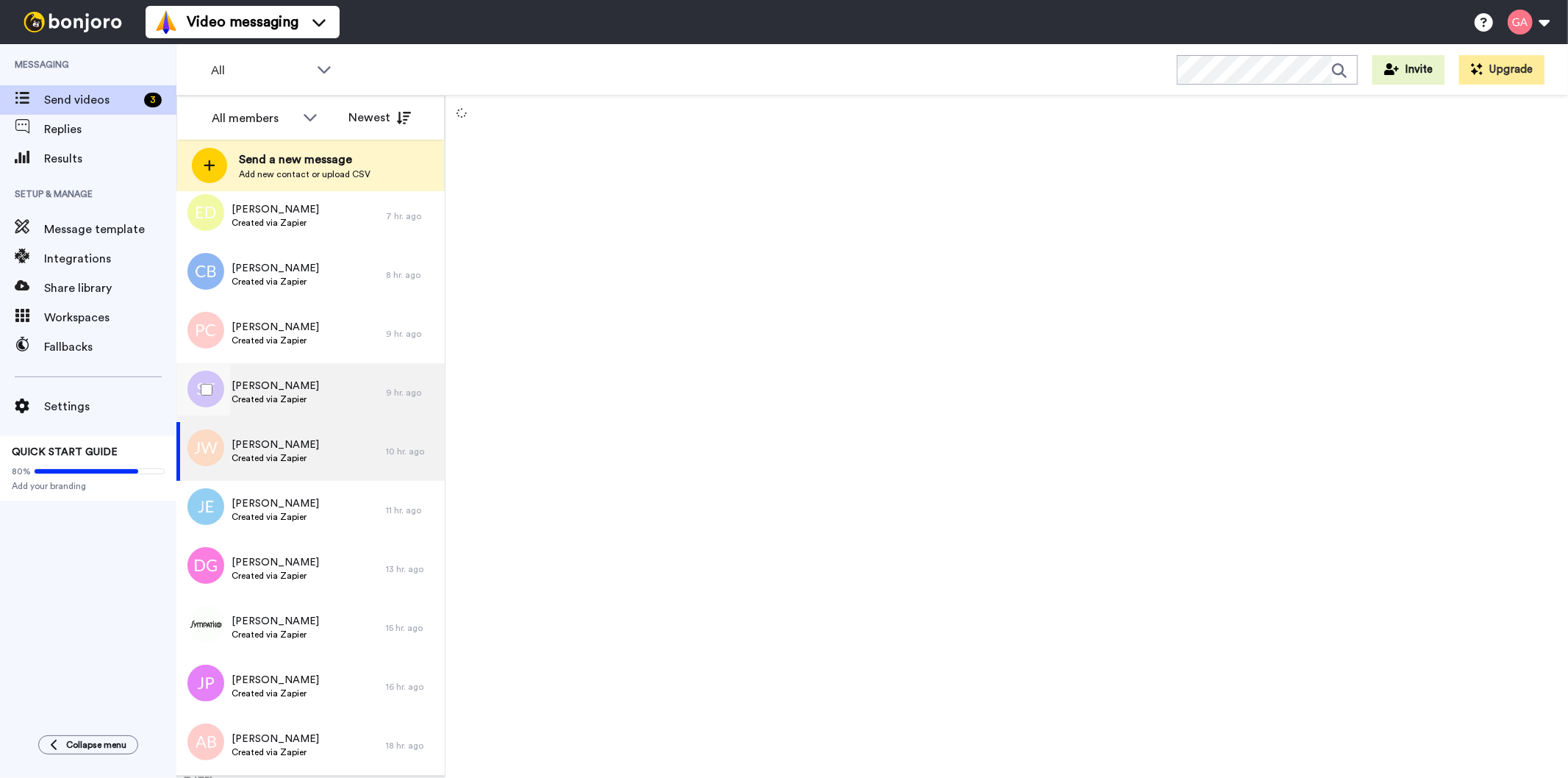
click at [302, 382] on span "[PERSON_NAME]" at bounding box center [275, 385] width 87 height 15
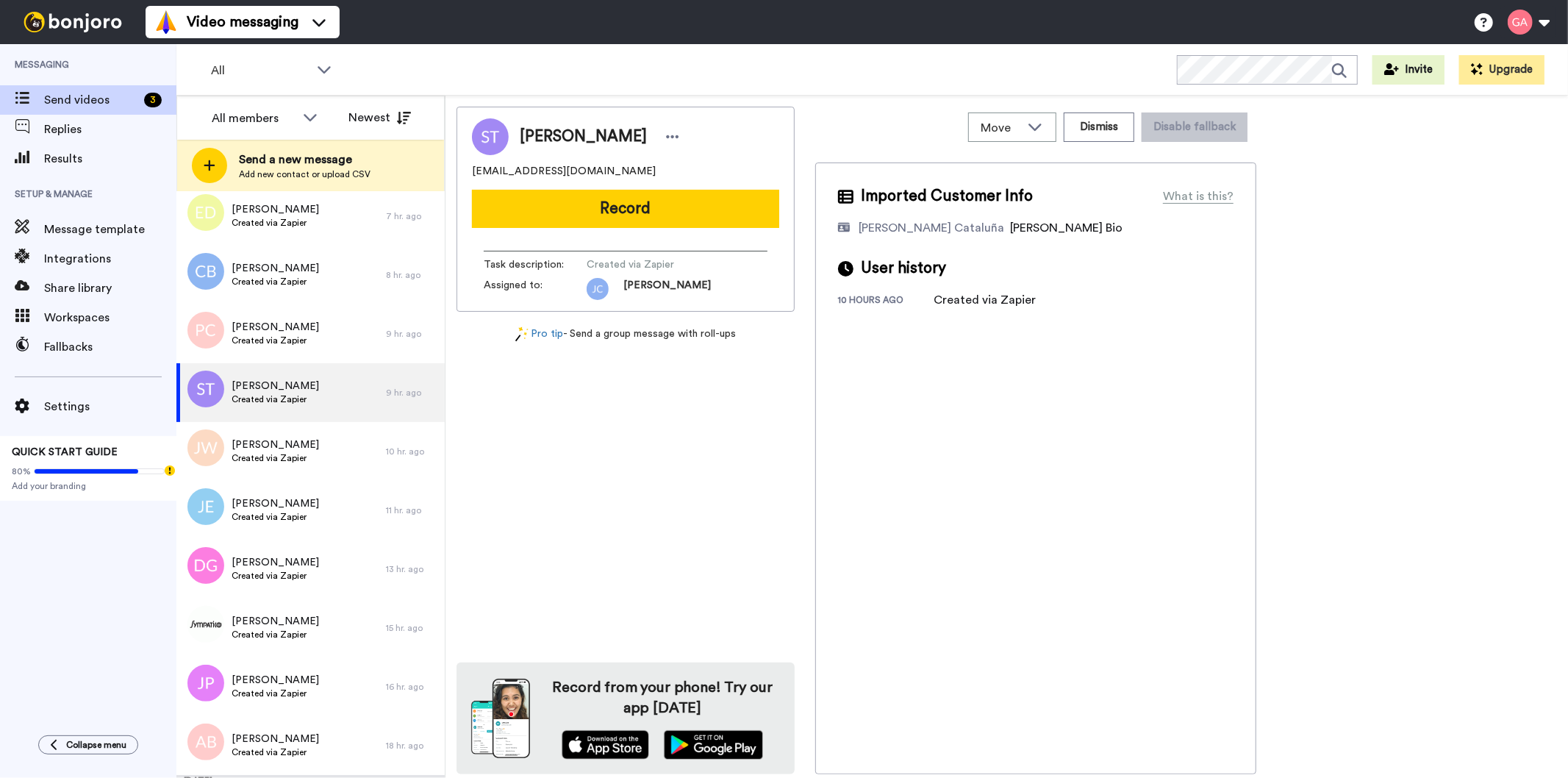
click at [638, 136] on div "[PERSON_NAME]" at bounding box center [601, 137] width 164 height 22
click at [665, 137] on div "[PERSON_NAME]" at bounding box center [625, 136] width 308 height 36
click at [666, 135] on icon at bounding box center [672, 136] width 13 height 15
click at [694, 182] on li "Assign" at bounding box center [696, 182] width 106 height 21
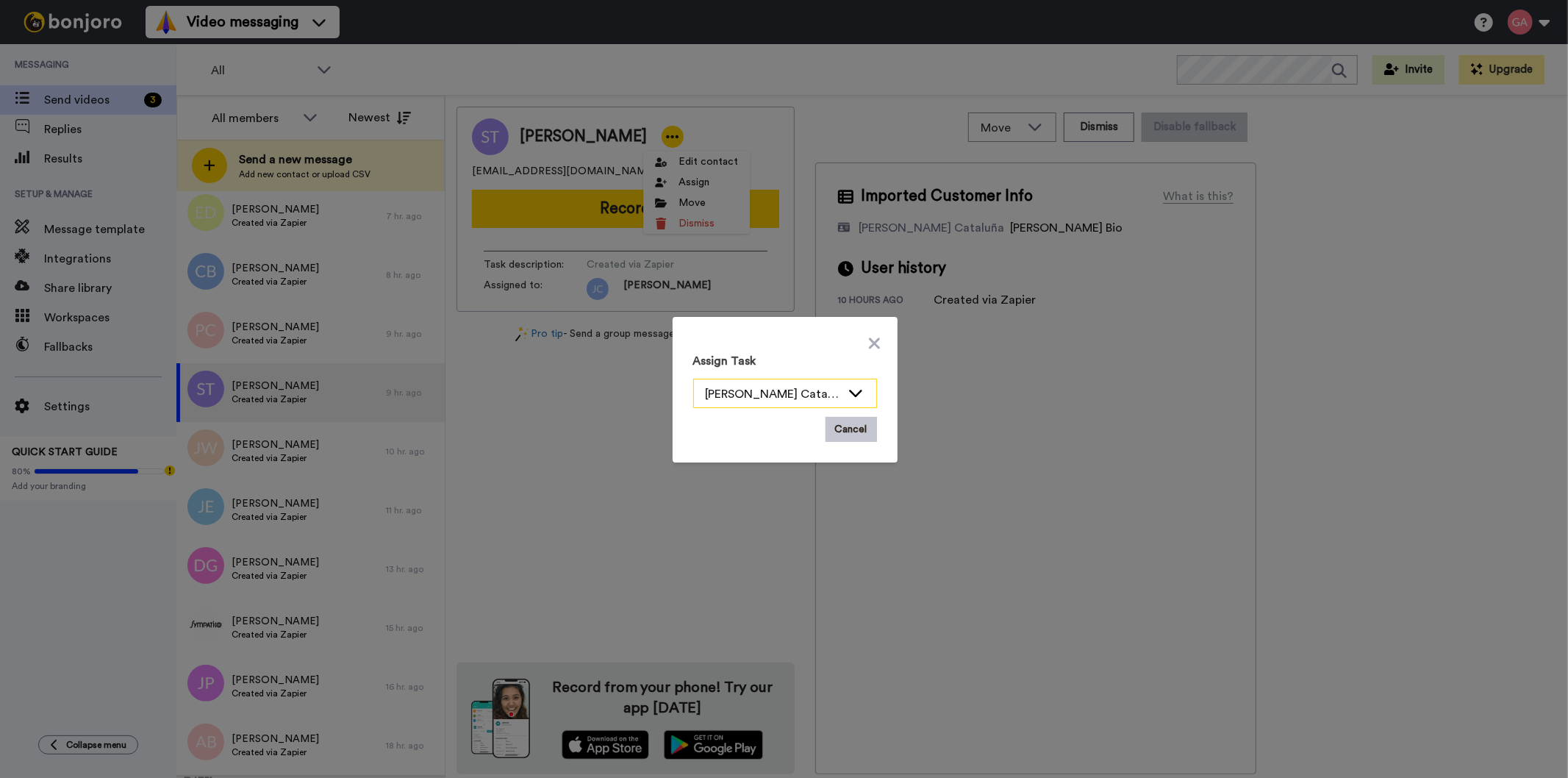
click at [791, 398] on div "[PERSON_NAME] Cataluña" at bounding box center [773, 394] width 136 height 17
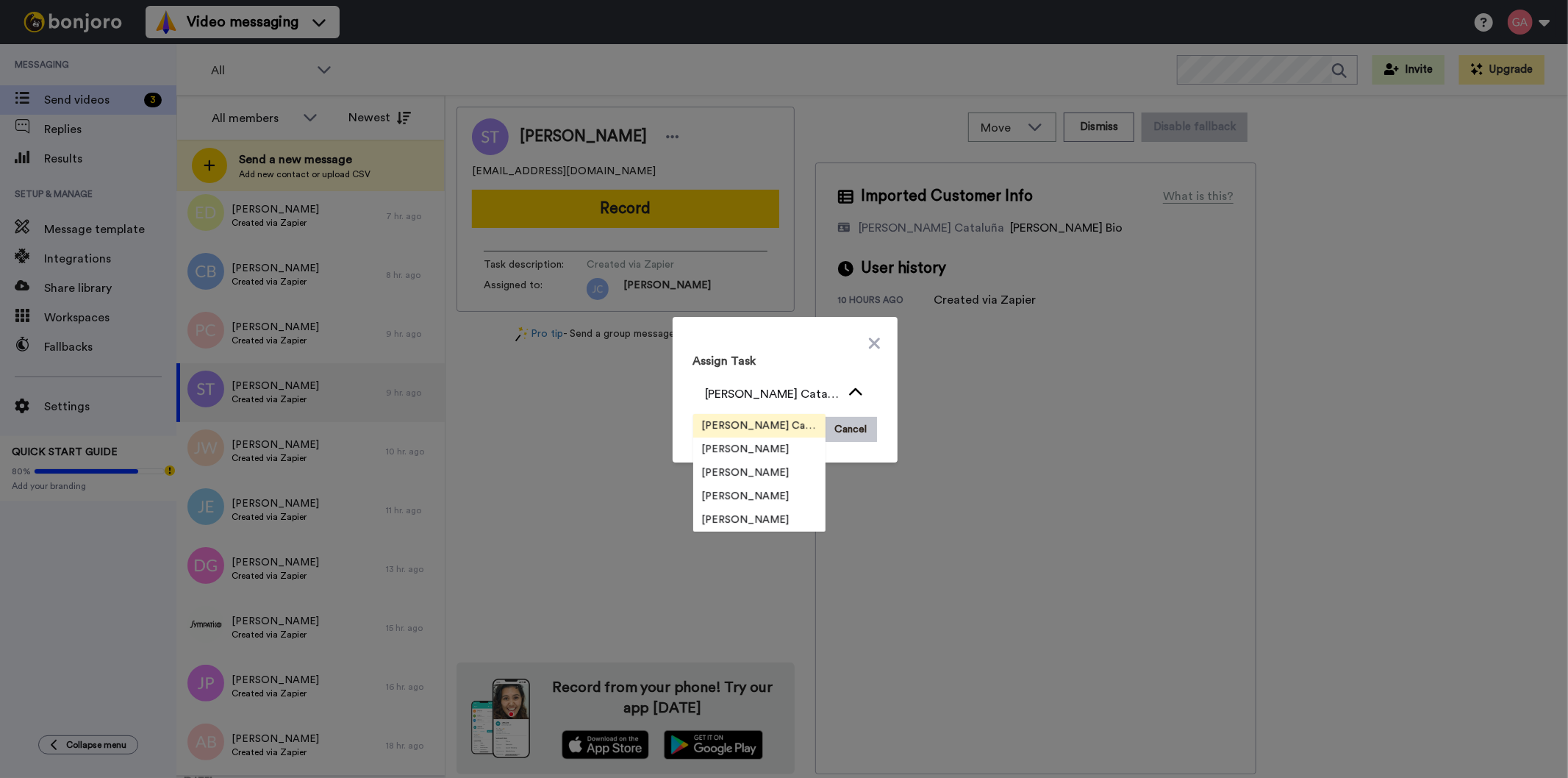
click at [777, 423] on span "[PERSON_NAME] Cataluña" at bounding box center [759, 426] width 132 height 15
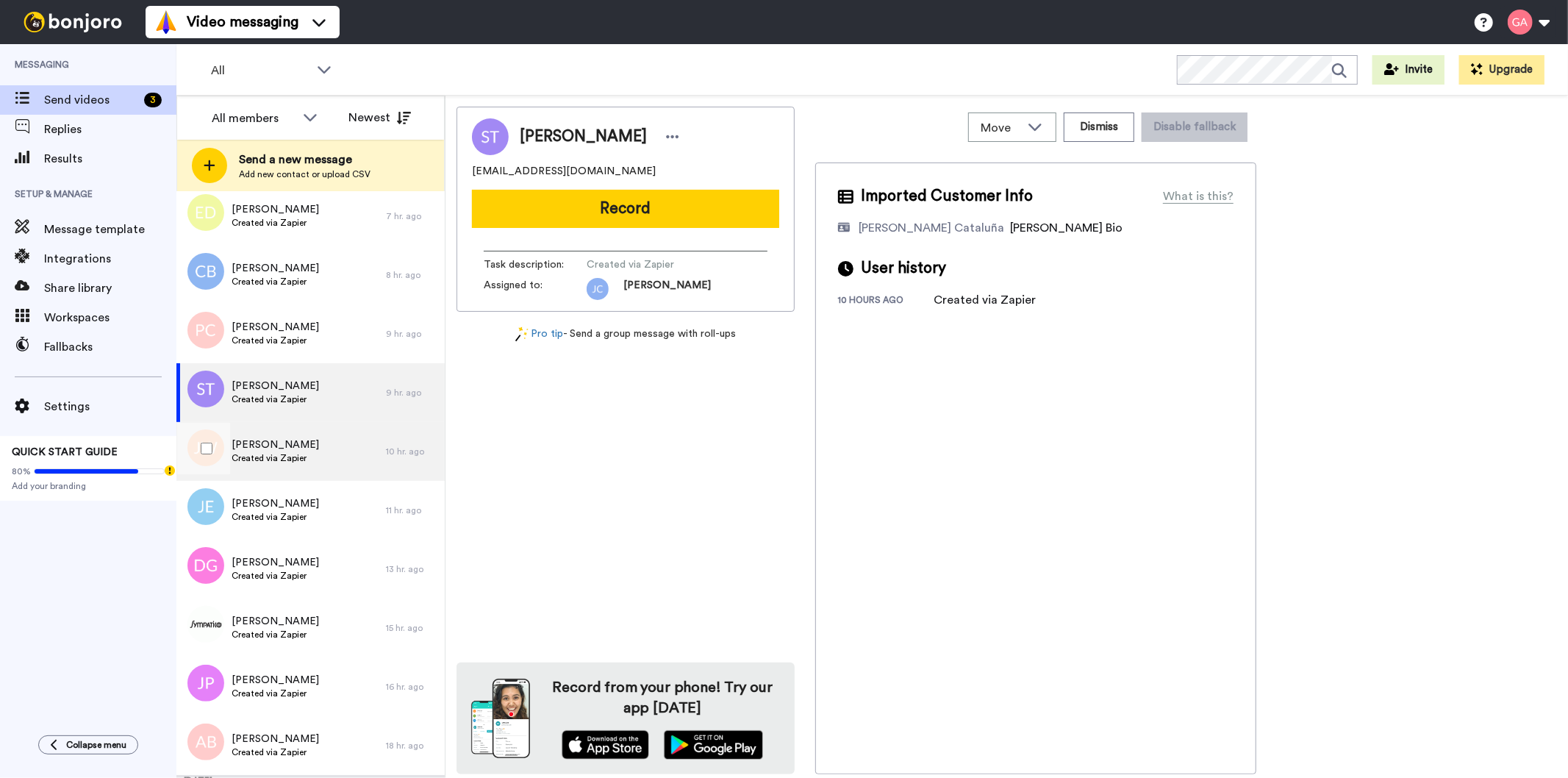
click at [295, 454] on span "Created via Zapier" at bounding box center [275, 458] width 87 height 12
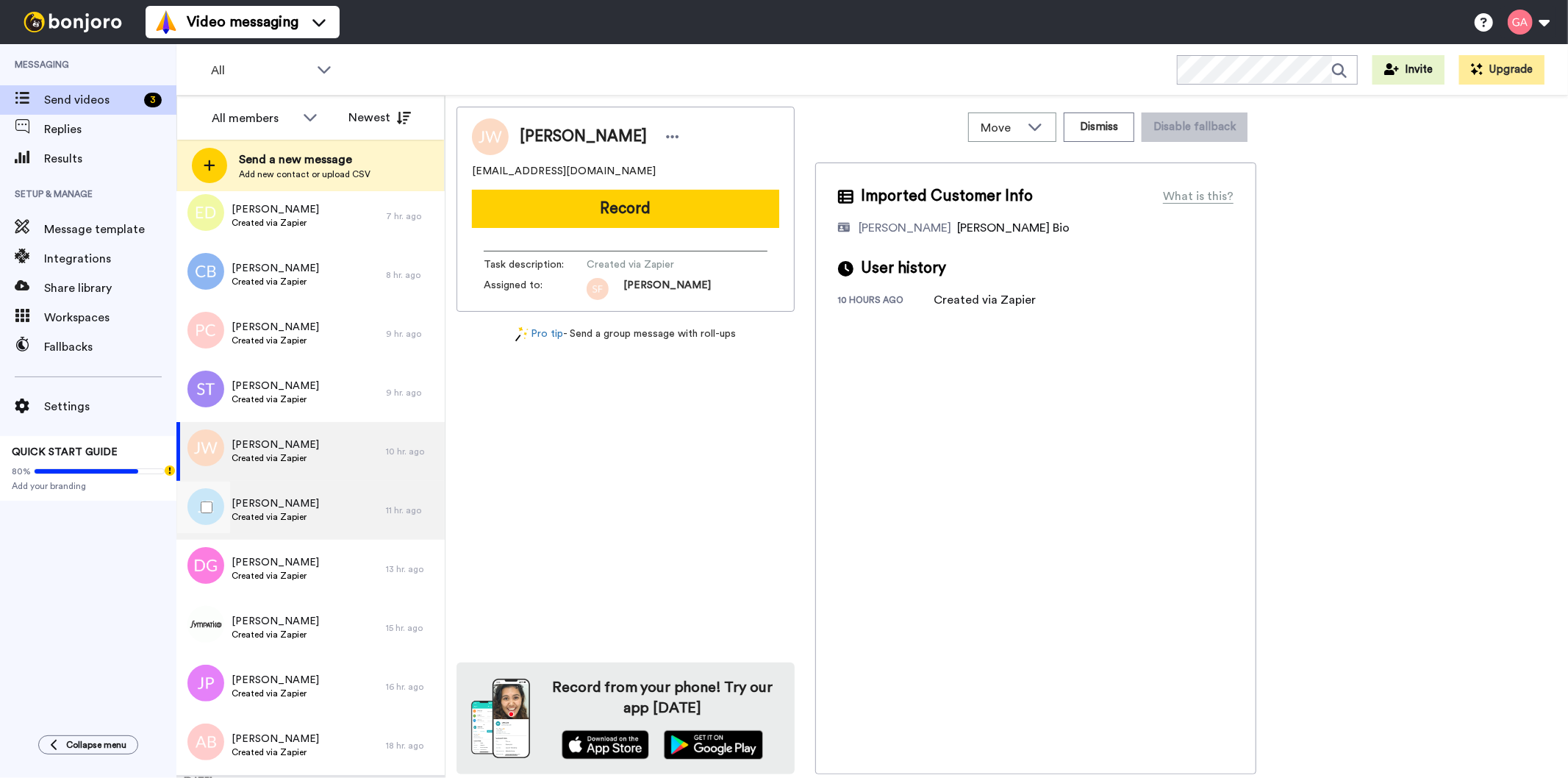
click at [285, 525] on div "[PERSON_NAME] Created via Zapier" at bounding box center [281, 510] width 209 height 59
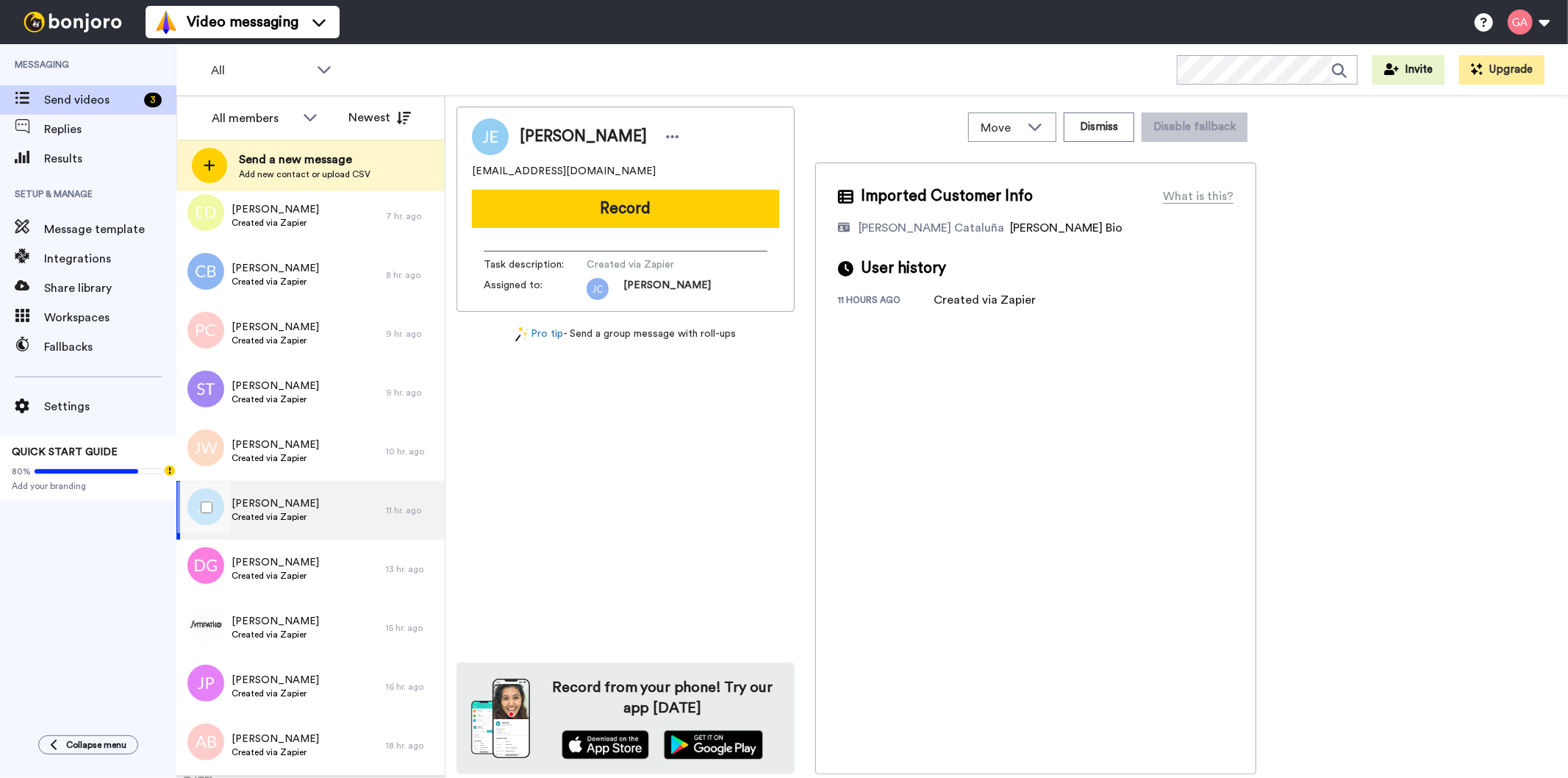
scroll to position [653, 0]
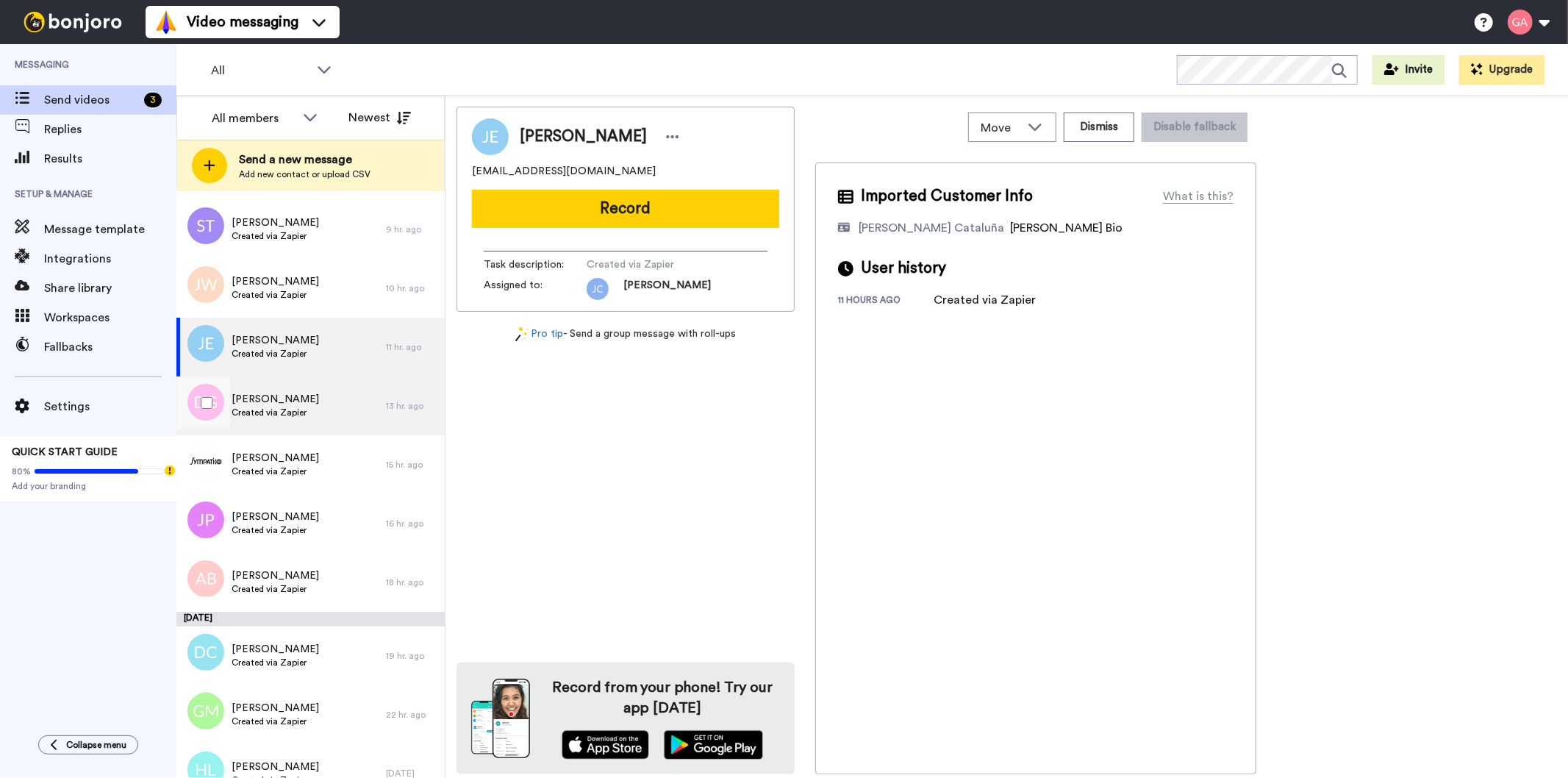
click at [319, 408] on div "[PERSON_NAME] Created via Zapier" at bounding box center [281, 406] width 209 height 59
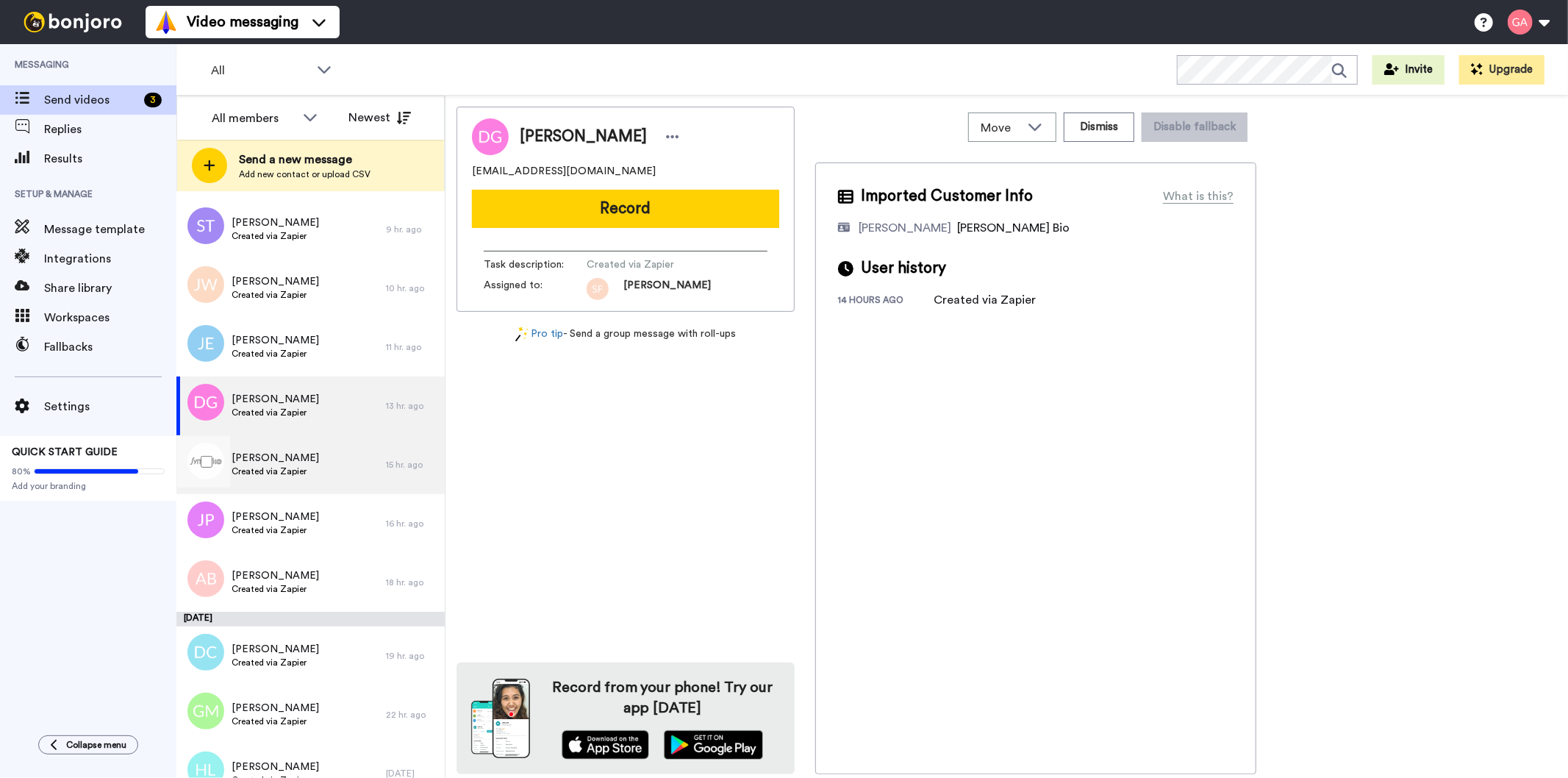
click at [298, 466] on span "Created via Zapier" at bounding box center [275, 471] width 87 height 12
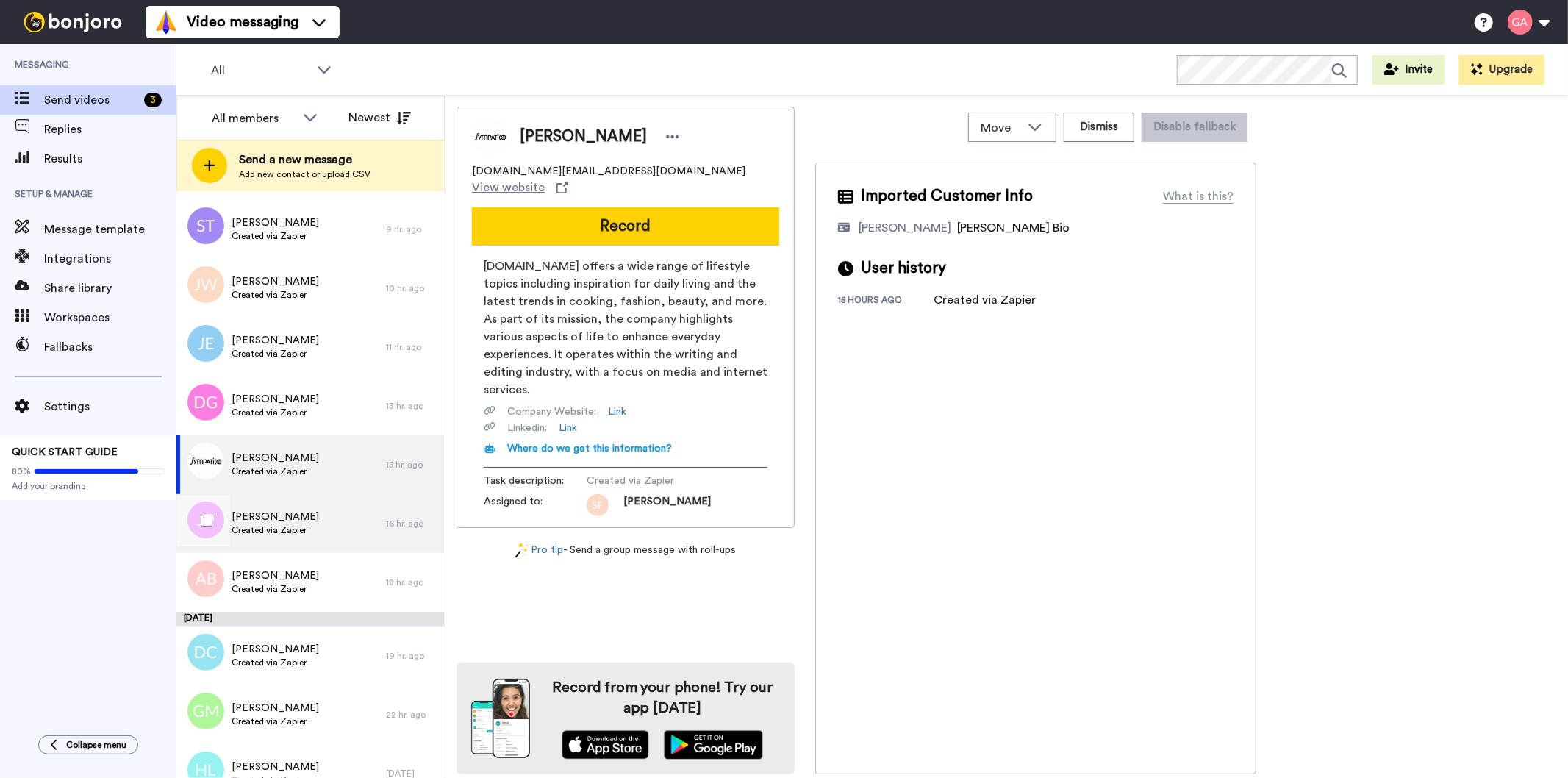
click at [295, 518] on span "[PERSON_NAME]" at bounding box center [275, 517] width 87 height 15
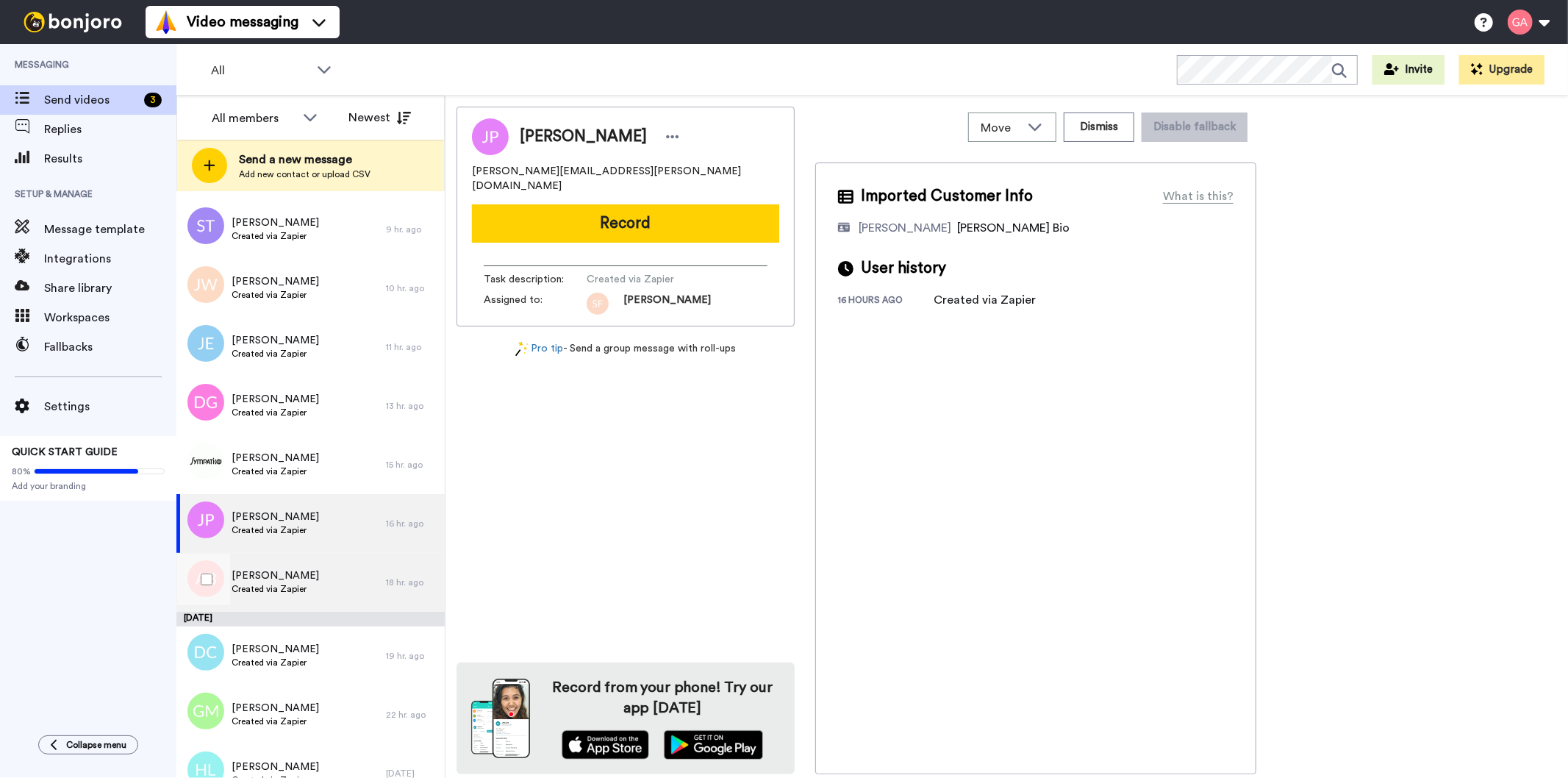
click at [277, 592] on span "Created via Zapier" at bounding box center [275, 588] width 87 height 12
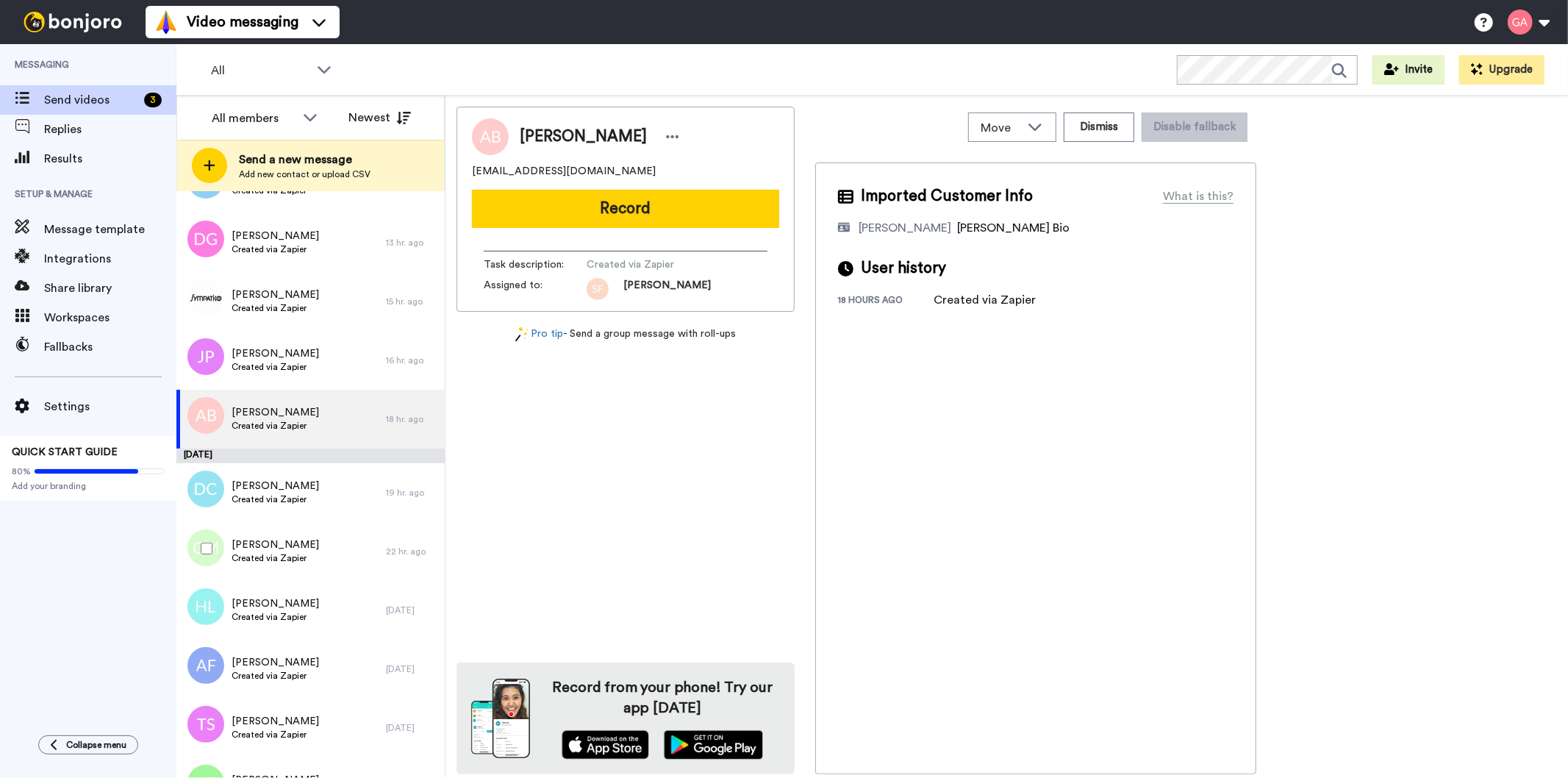
scroll to position [817, 0]
click at [291, 513] on div "[PERSON_NAME] Created via Zapier" at bounding box center [281, 492] width 209 height 59
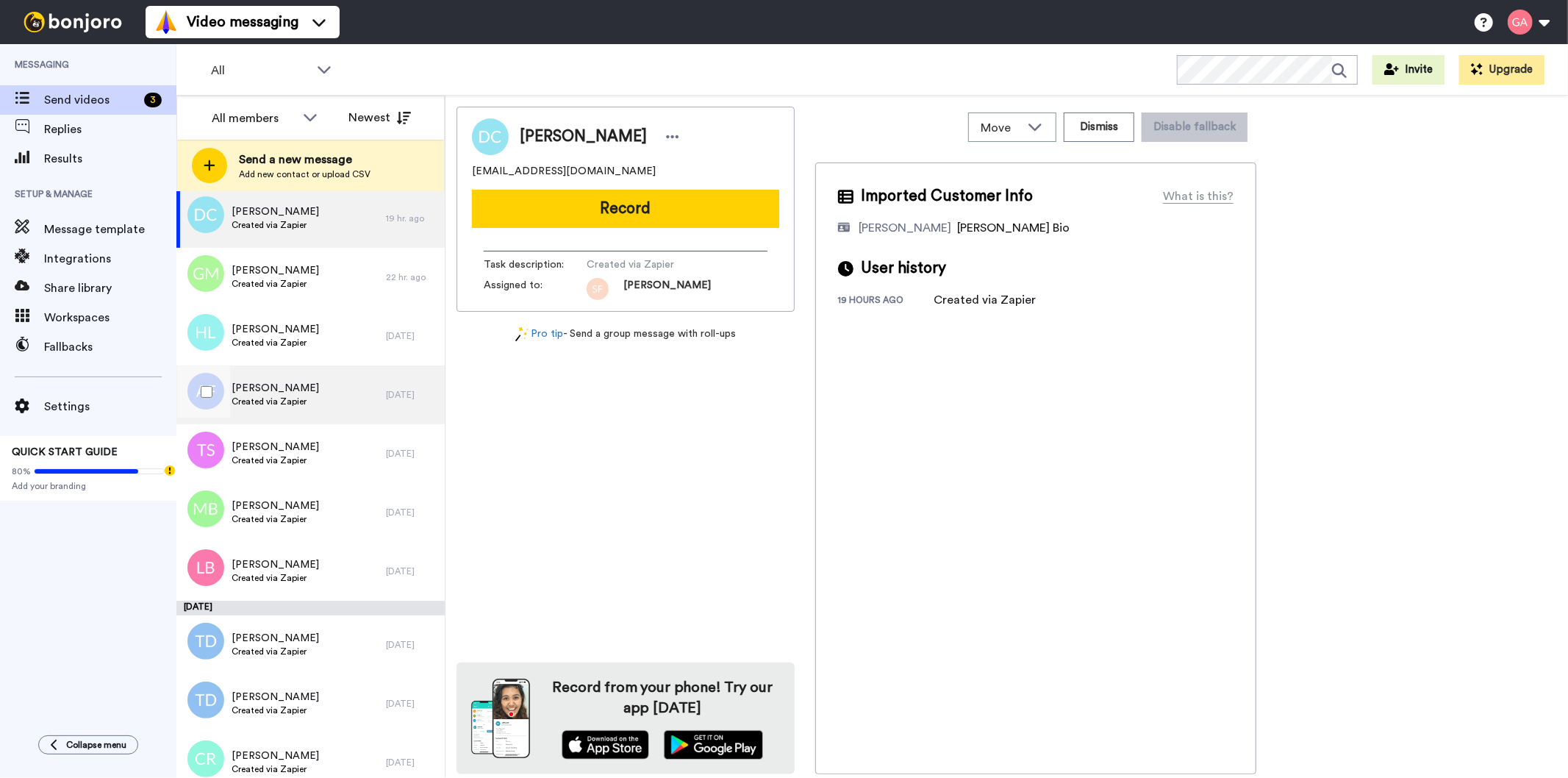
scroll to position [1062, 0]
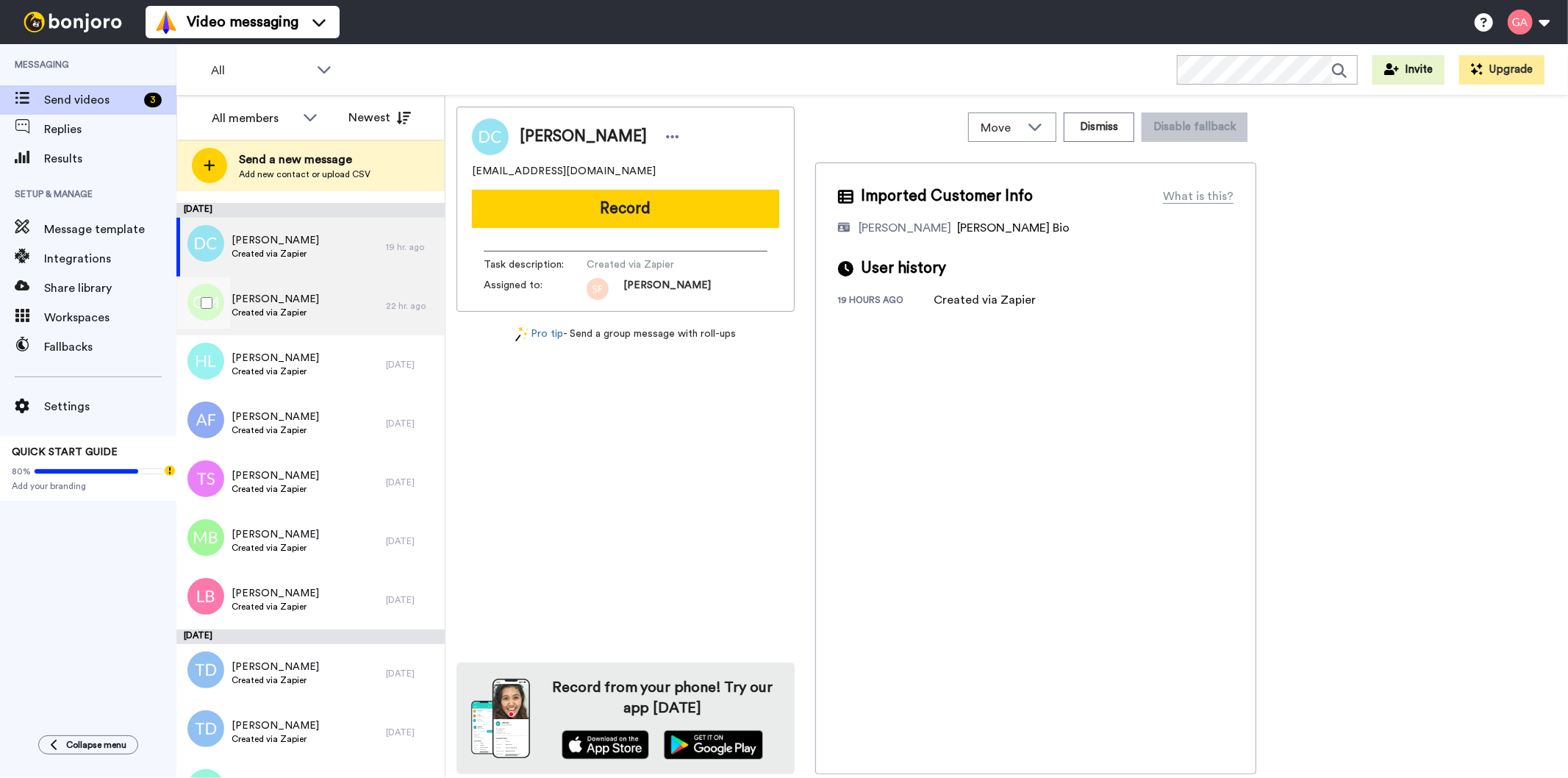
click at [318, 302] on div "[PERSON_NAME] Created via Zapier" at bounding box center [281, 306] width 209 height 59
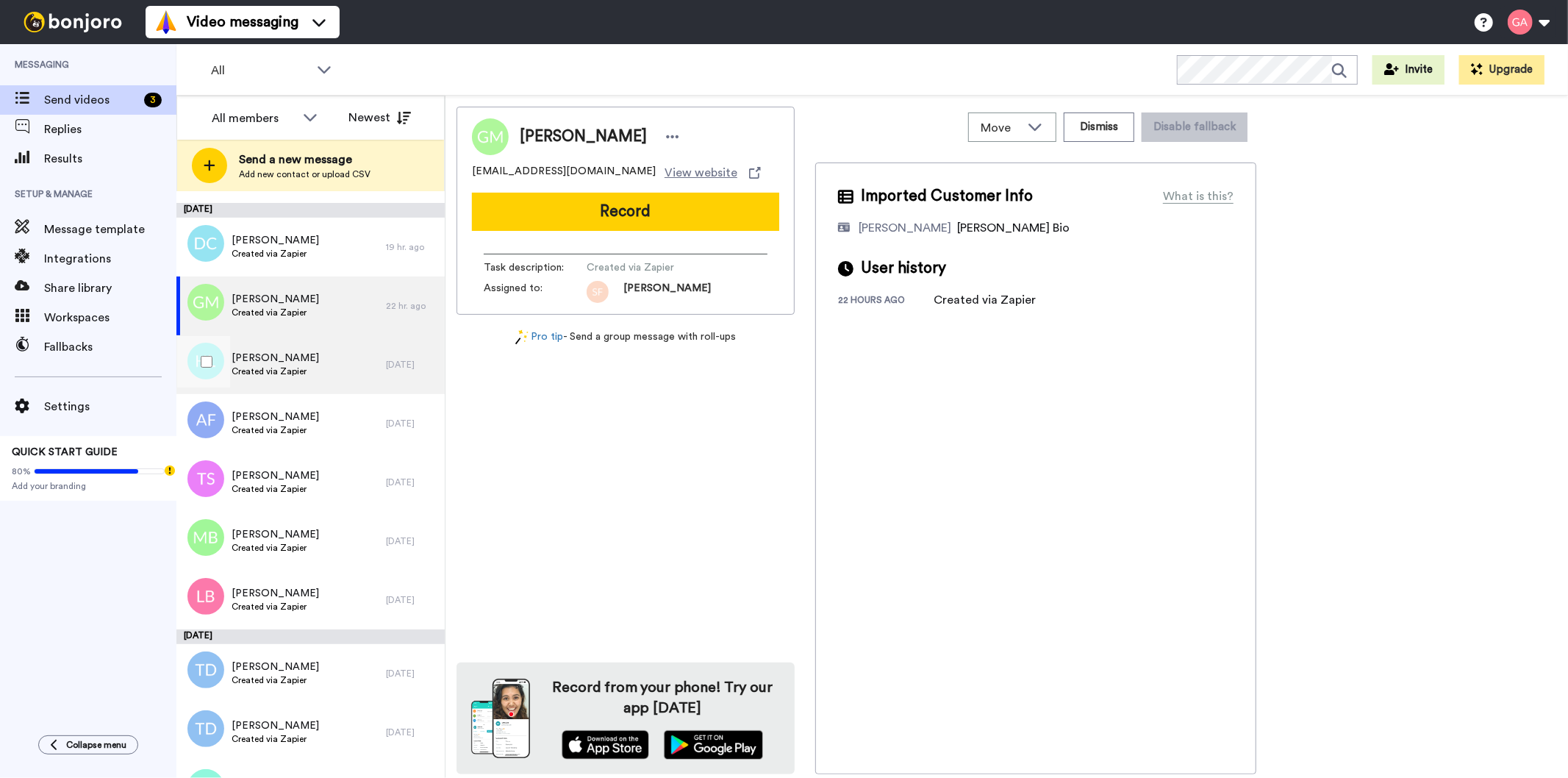
click at [308, 376] on div "[PERSON_NAME] Created via Zapier" at bounding box center [281, 365] width 209 height 59
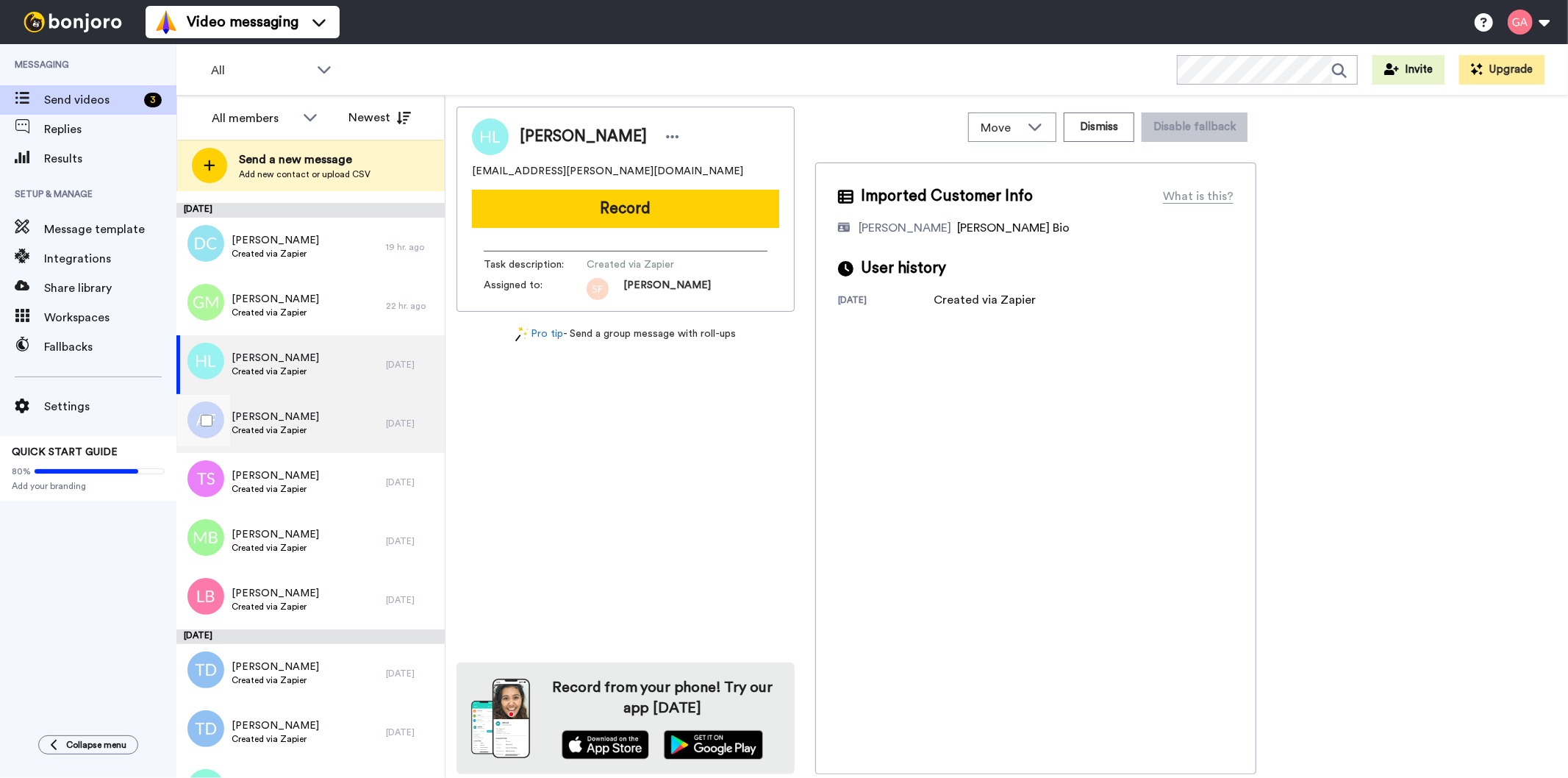
click at [304, 432] on span "Created via Zapier" at bounding box center [275, 430] width 87 height 12
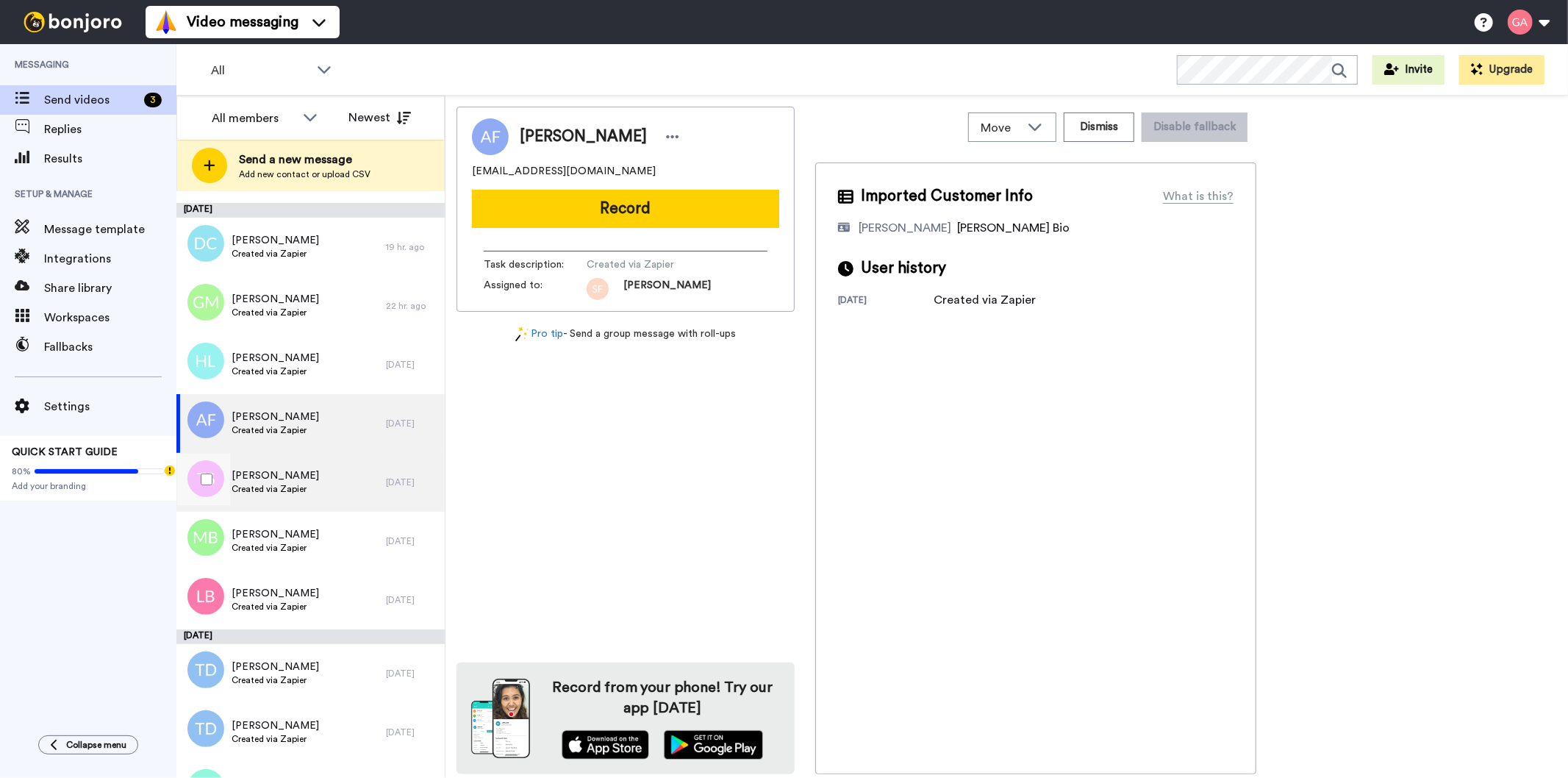
click at [297, 469] on span "[PERSON_NAME]" at bounding box center [275, 476] width 87 height 15
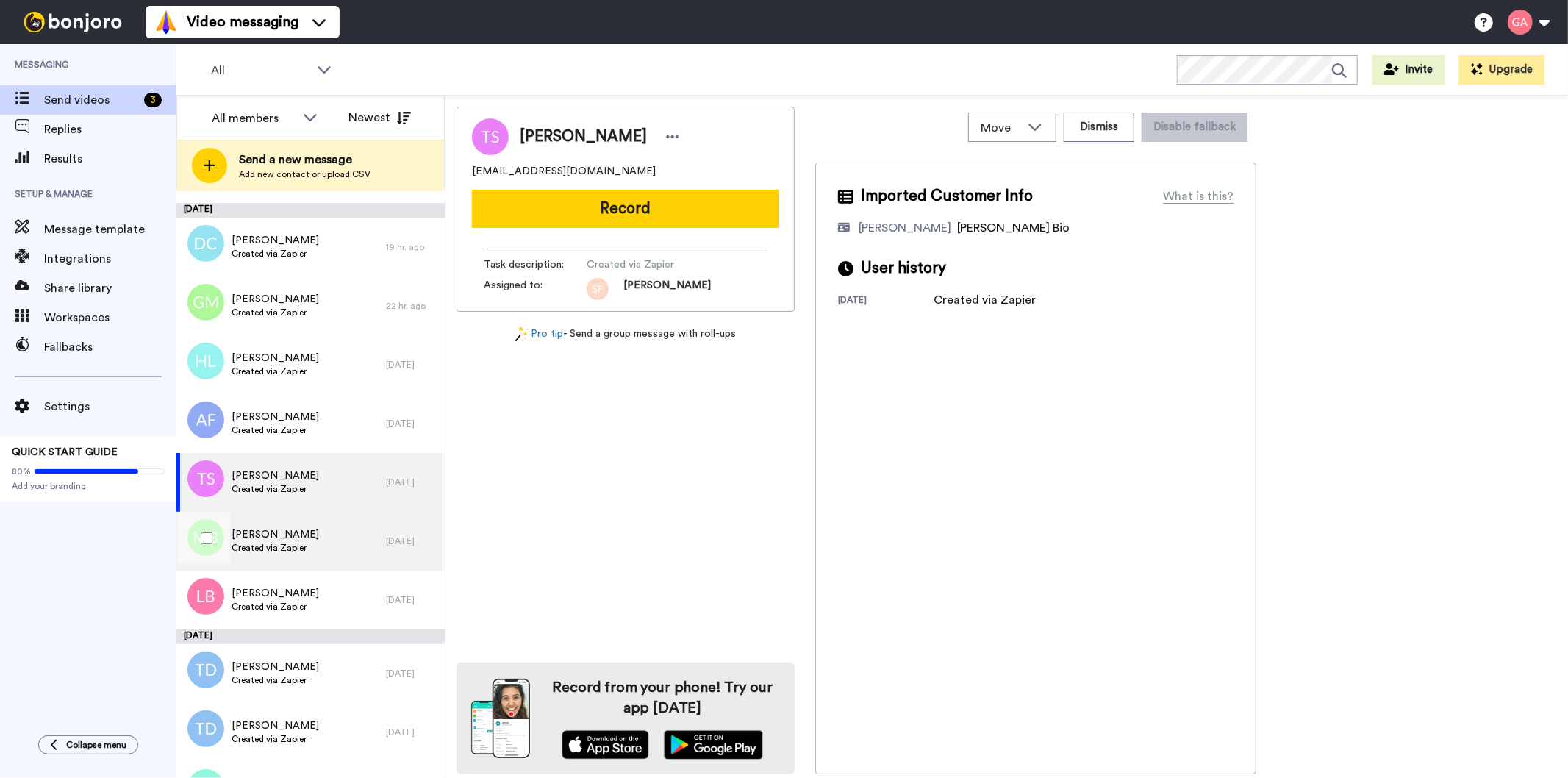
click at [283, 542] on span "Created via Zapier" at bounding box center [275, 547] width 87 height 12
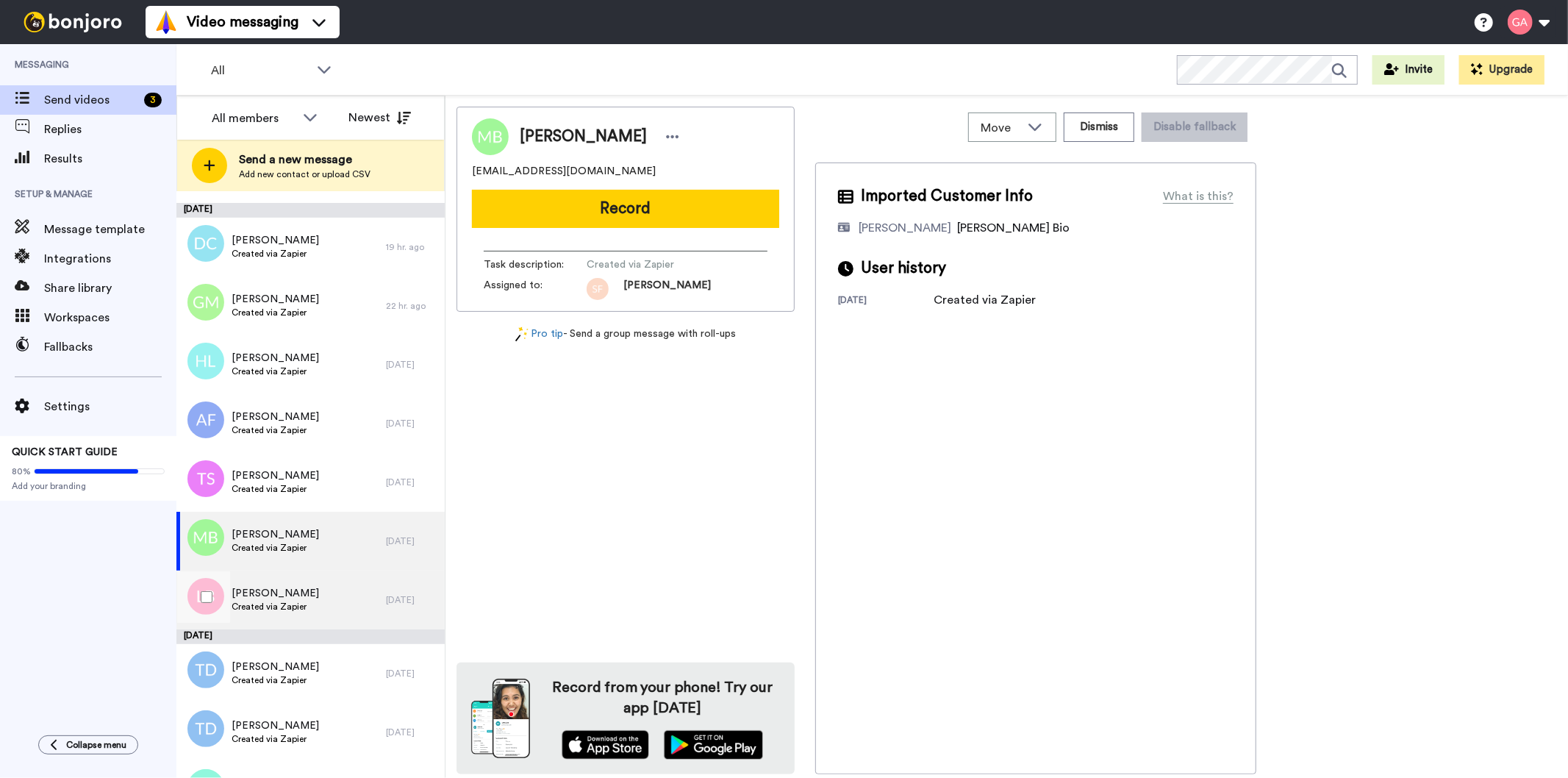
click at [288, 599] on span "[PERSON_NAME]" at bounding box center [275, 593] width 87 height 15
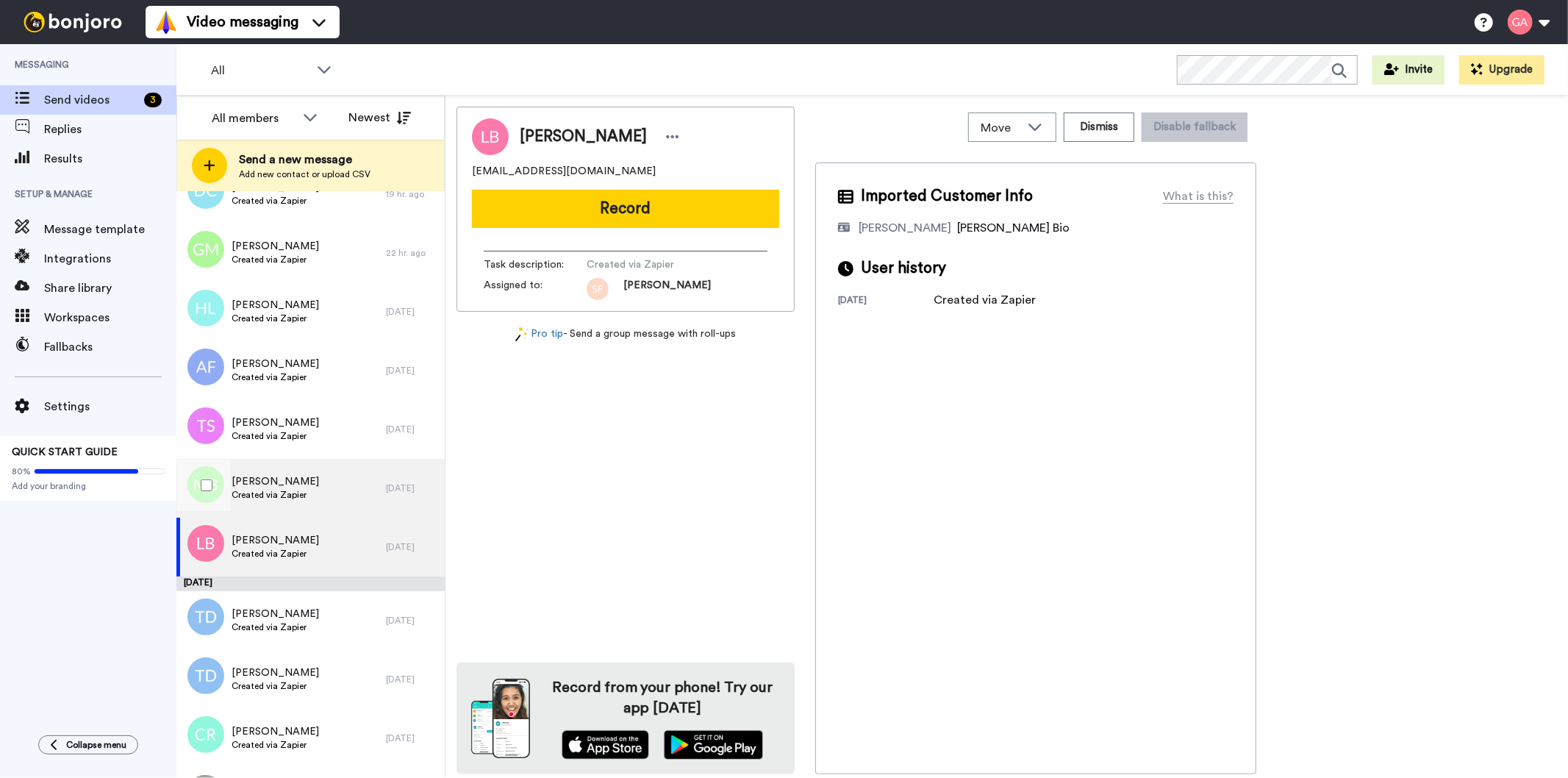
scroll to position [1225, 0]
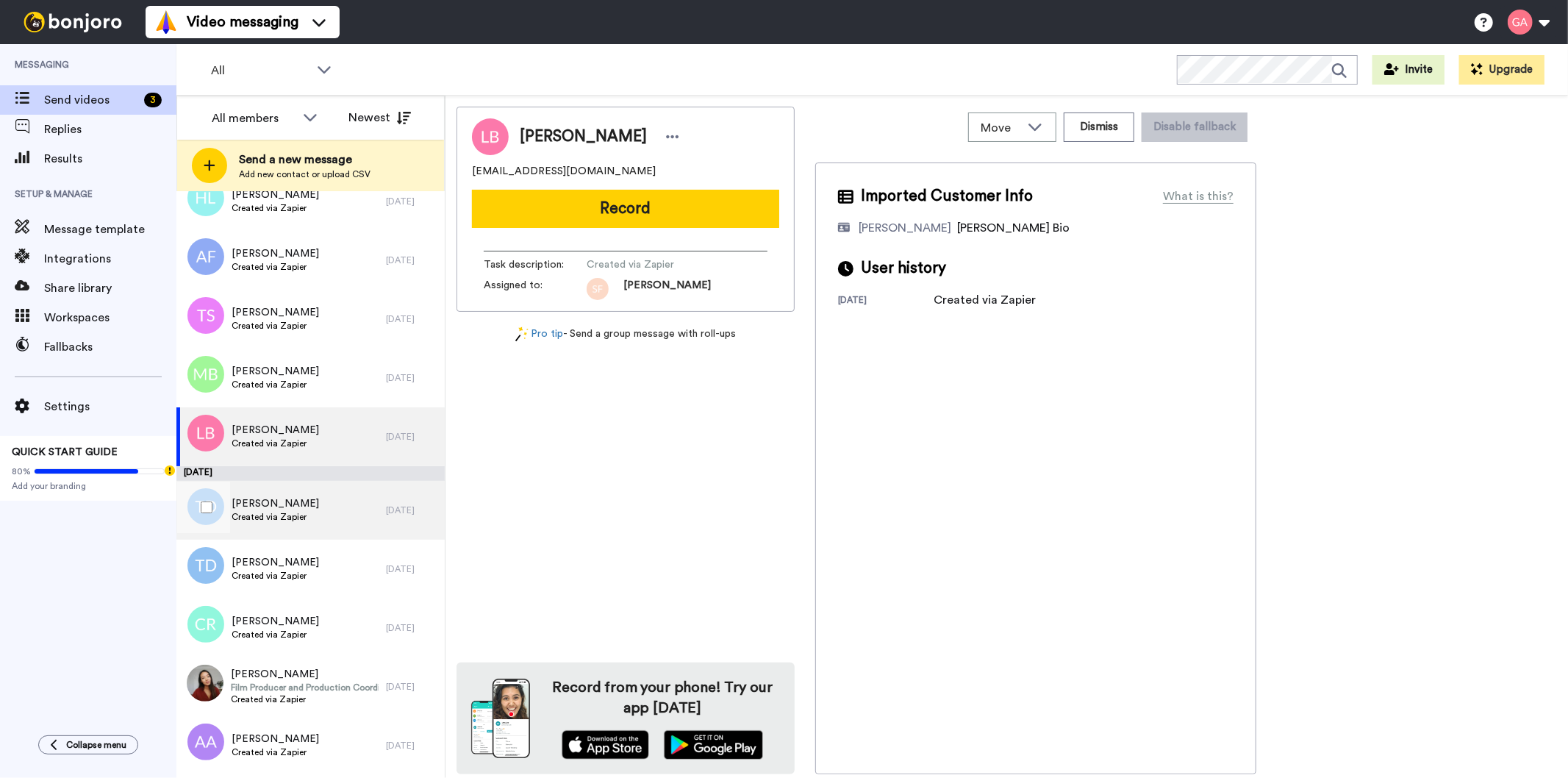
click at [304, 503] on span "[PERSON_NAME]" at bounding box center [275, 504] width 87 height 15
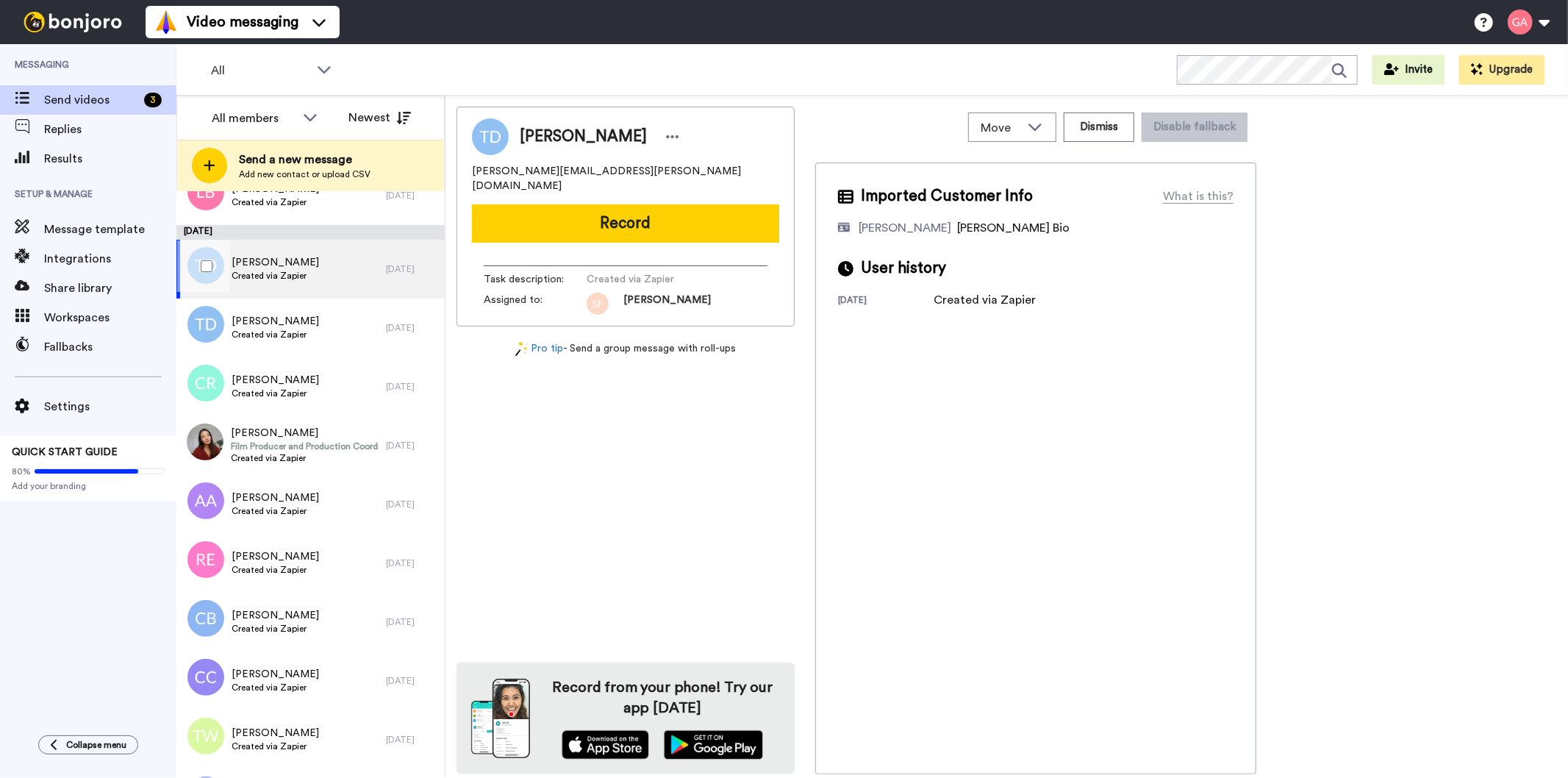
scroll to position [1470, 0]
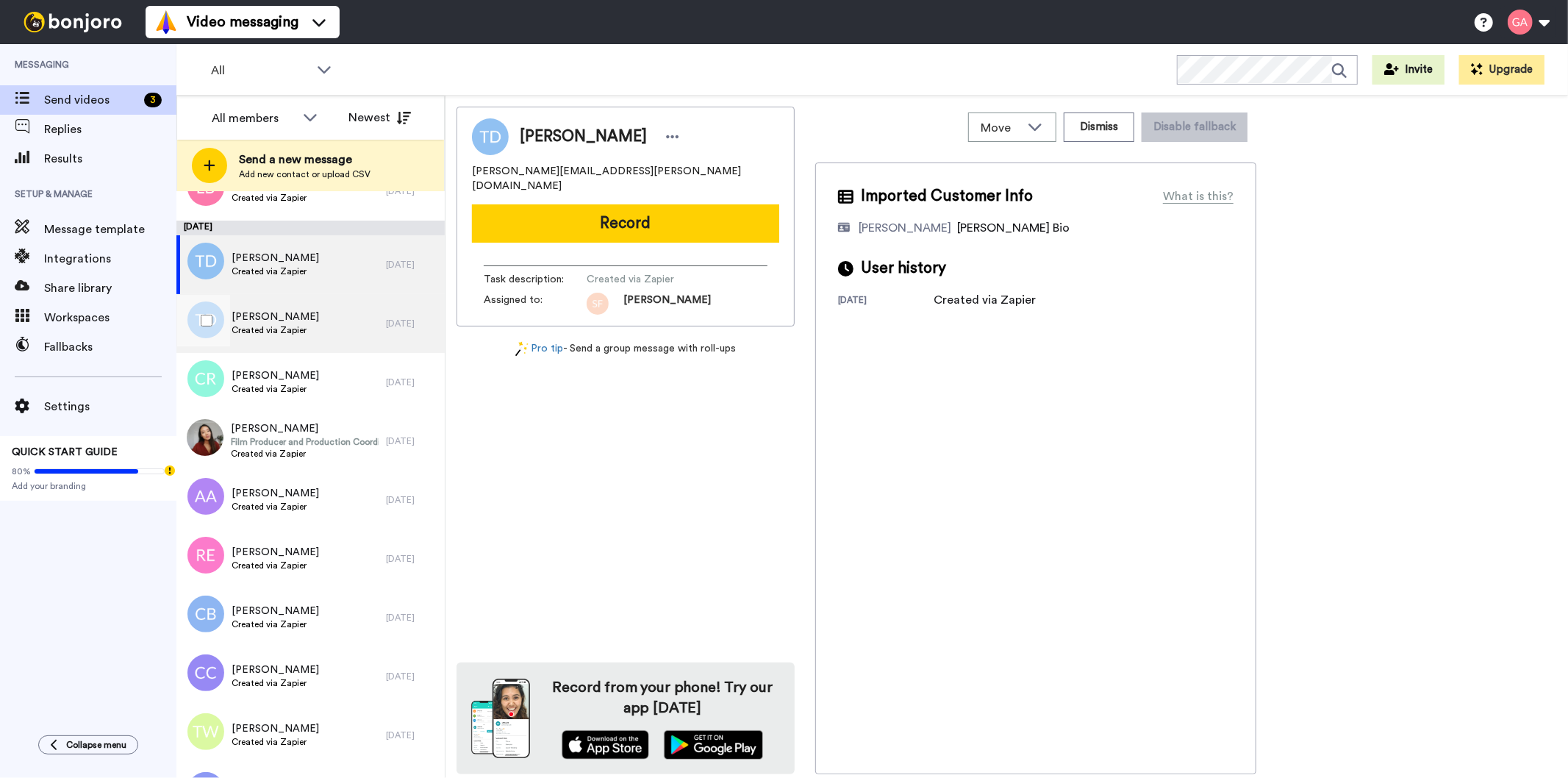
click at [282, 332] on span "Created via Zapier" at bounding box center [275, 330] width 87 height 12
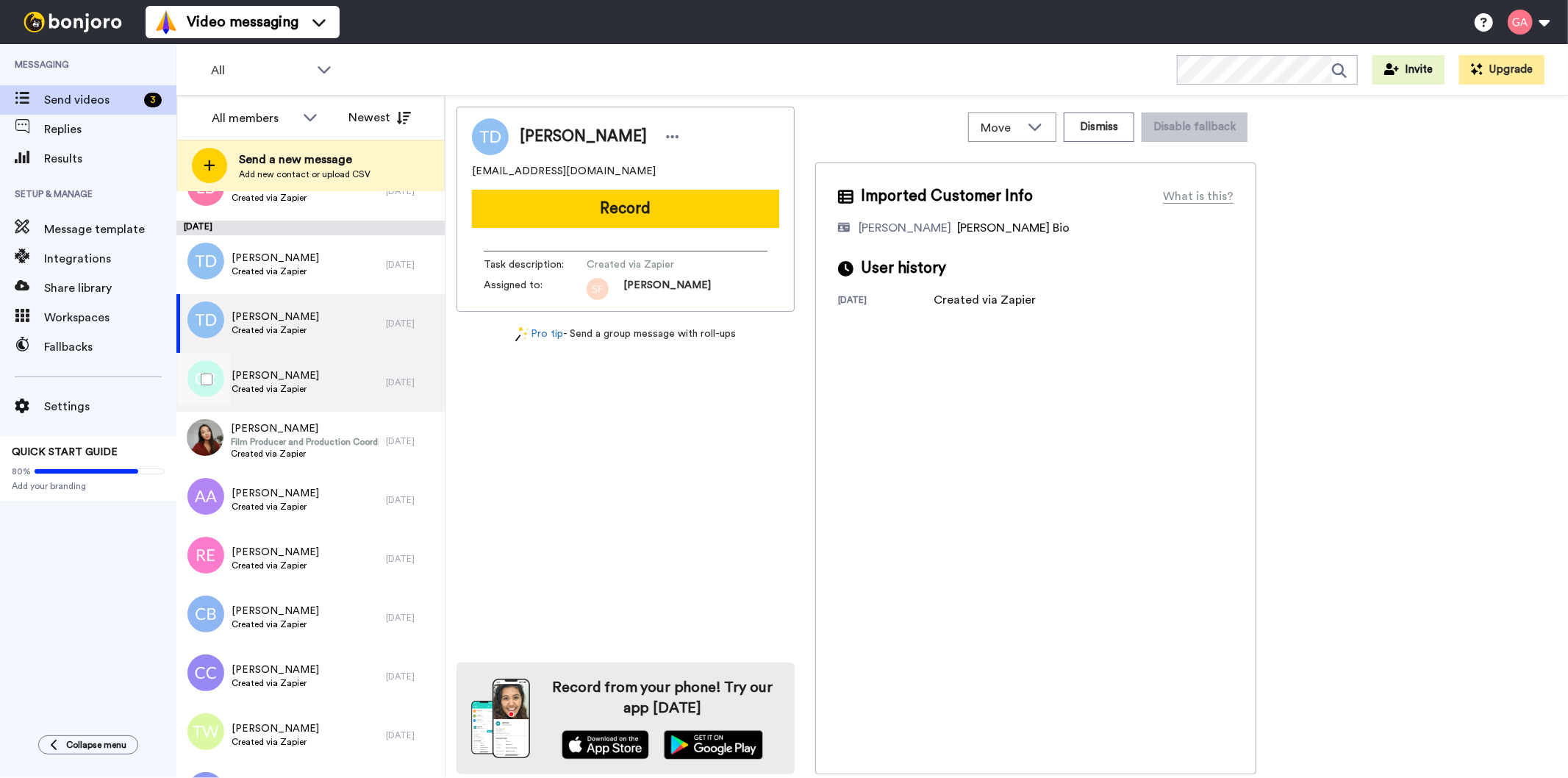
click at [282, 383] on span "Created via Zapier" at bounding box center [275, 389] width 87 height 12
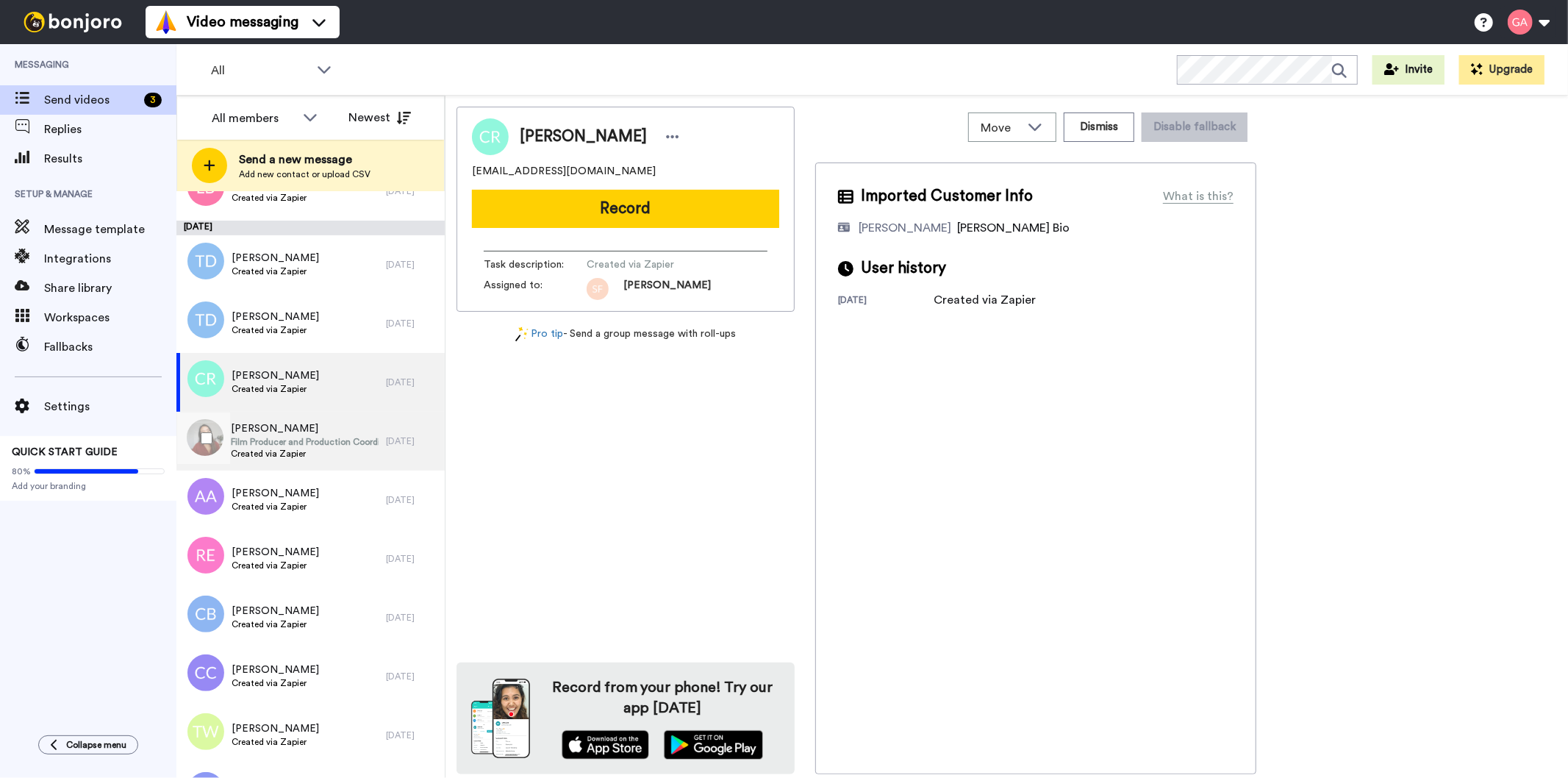
click at [279, 439] on span "Film Producer and Production Coordinator" at bounding box center [304, 442] width 147 height 12
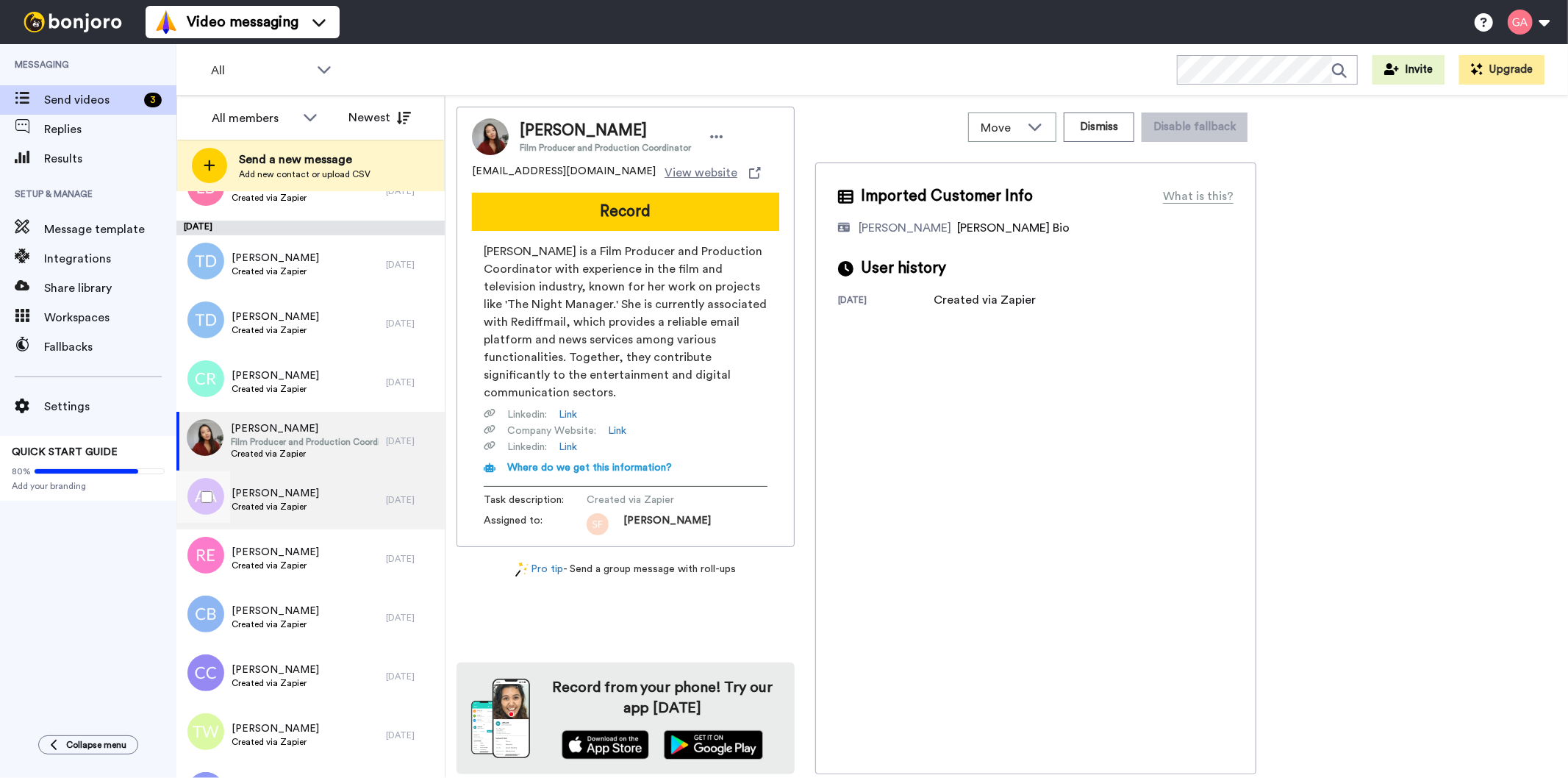
click at [270, 504] on span "Created via Zapier" at bounding box center [275, 506] width 87 height 12
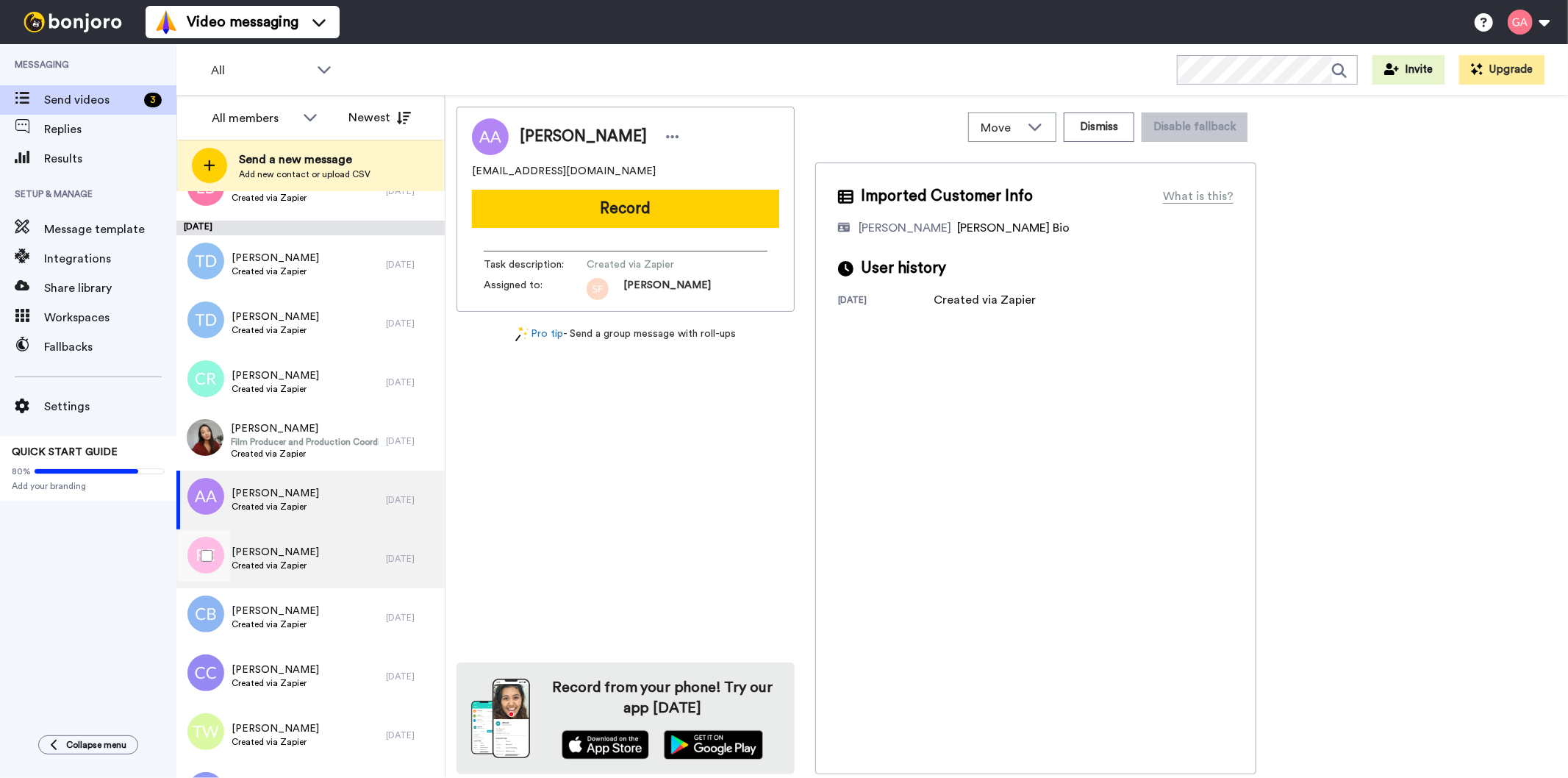
click at [277, 569] on span "Created via Zapier" at bounding box center [275, 565] width 87 height 12
